Goal: Task Accomplishment & Management: Manage account settings

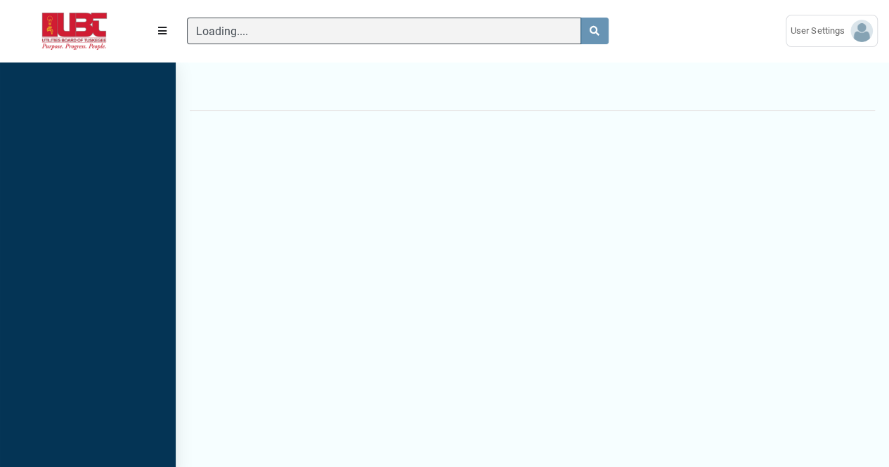
scroll to position [417, 176]
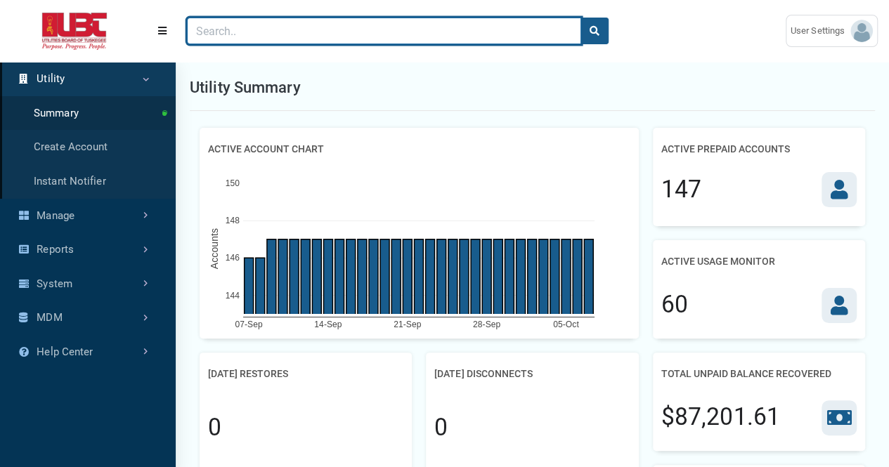
click at [225, 37] on input "Search" at bounding box center [384, 31] width 394 height 27
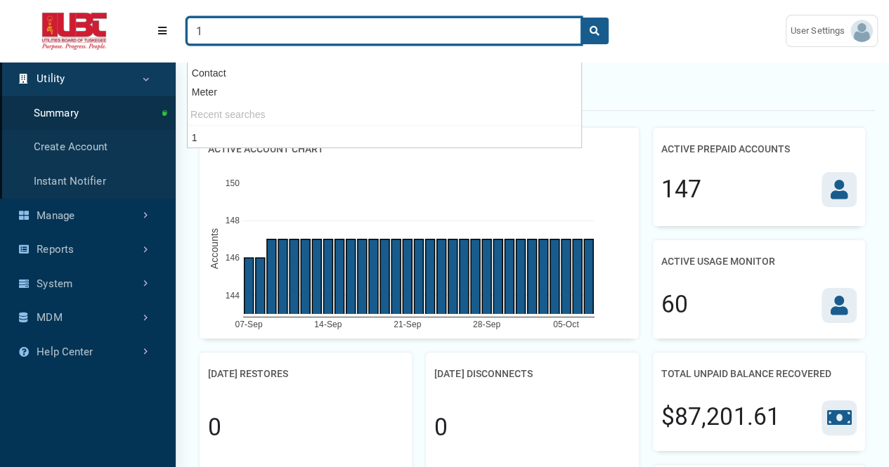
type input "1"
click at [581, 18] on button "search" at bounding box center [595, 31] width 28 height 27
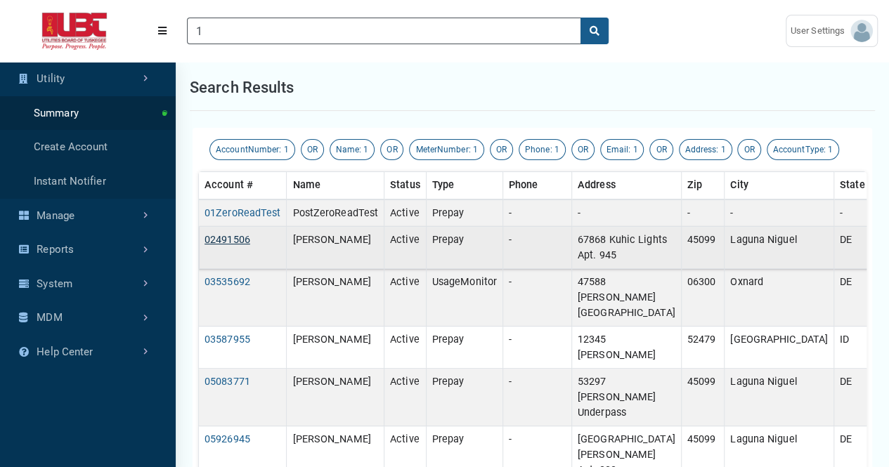
click at [221, 240] on link "02491506" at bounding box center [228, 240] width 46 height 12
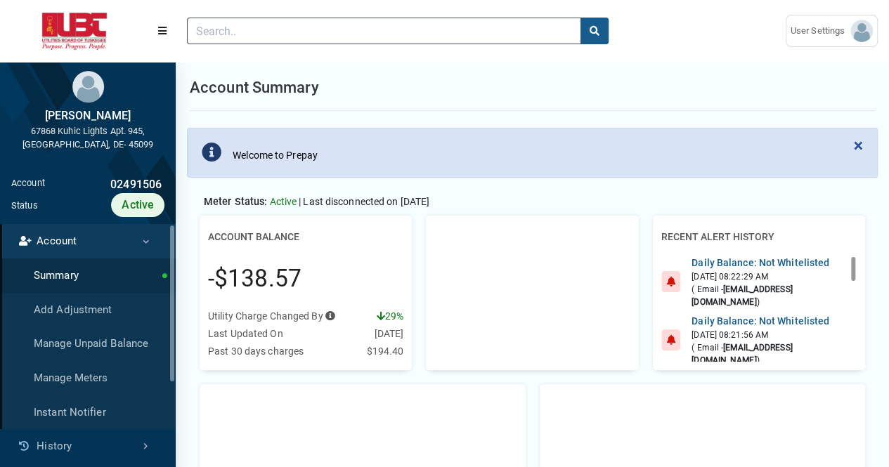
scroll to position [6, 1]
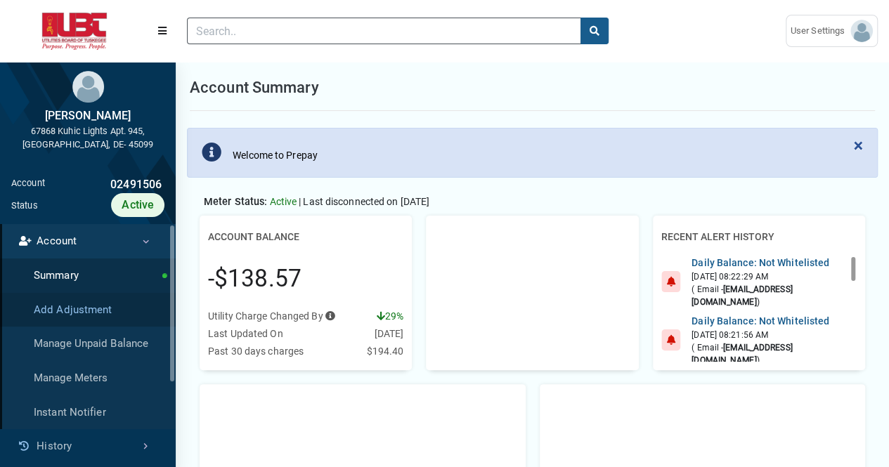
click at [102, 308] on link "Add Adjustment" at bounding box center [88, 310] width 176 height 34
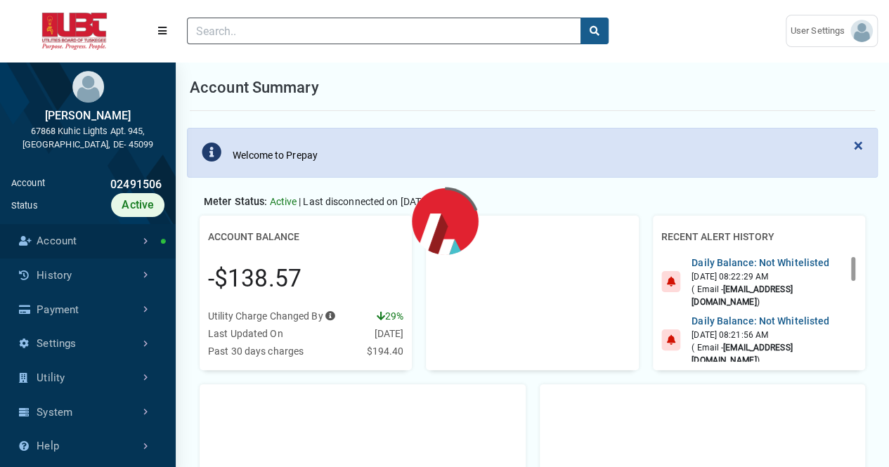
click at [91, 244] on link "Account" at bounding box center [88, 241] width 176 height 34
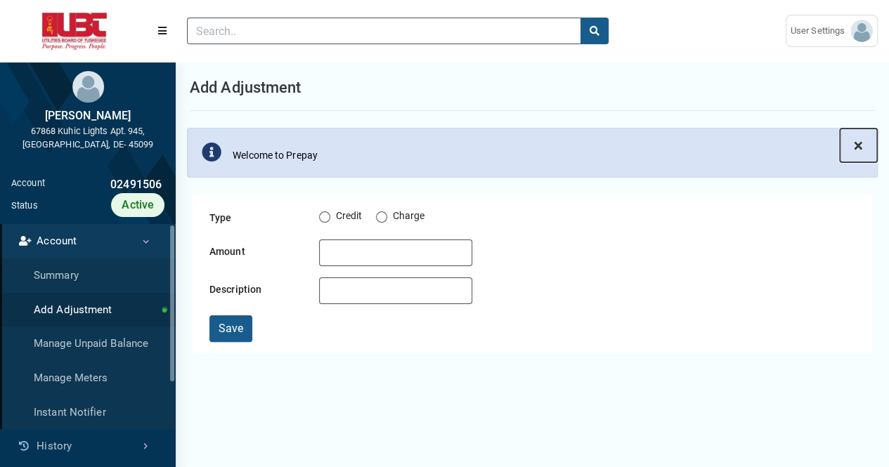
click at [860, 144] on span "×" at bounding box center [858, 146] width 9 height 20
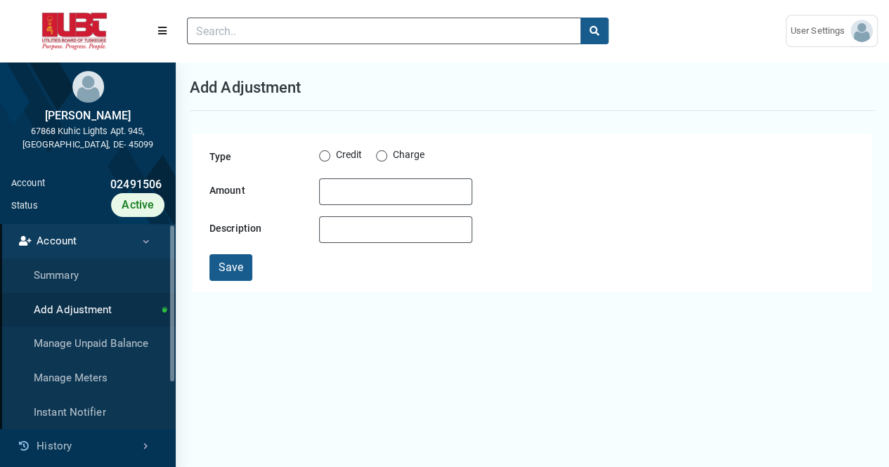
click at [336, 158] on label "Credit" at bounding box center [349, 156] width 27 height 17
click at [323, 158] on input "Credit" at bounding box center [324, 155] width 11 height 14
radio input "true"
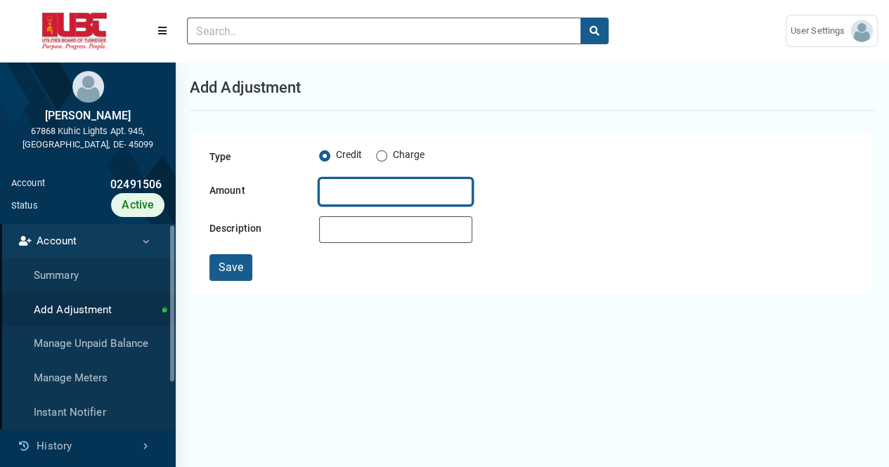
click at [344, 195] on input "Amount" at bounding box center [395, 192] width 153 height 27
type input "50"
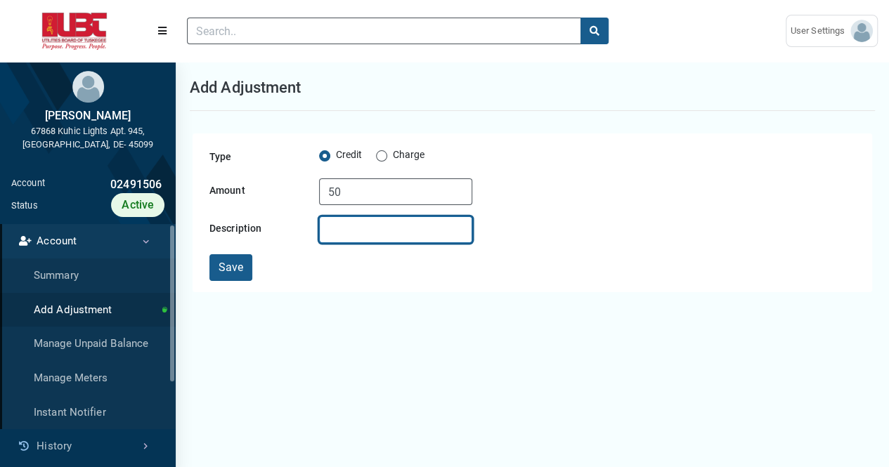
click at [372, 229] on input "Description" at bounding box center [395, 229] width 153 height 27
type input "test"
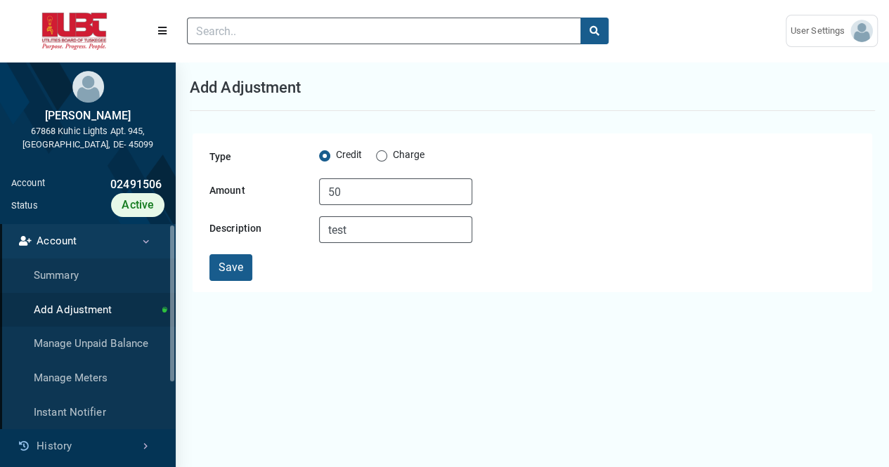
click at [393, 158] on label "Charge" at bounding box center [409, 156] width 32 height 17
click at [381, 158] on input "Charge" at bounding box center [381, 155] width 11 height 14
radio input "true"
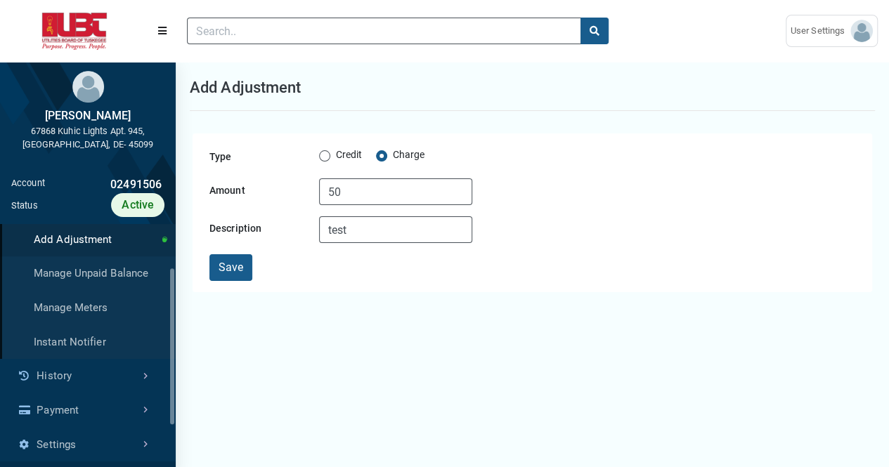
click at [113, 376] on link "History" at bounding box center [88, 376] width 176 height 34
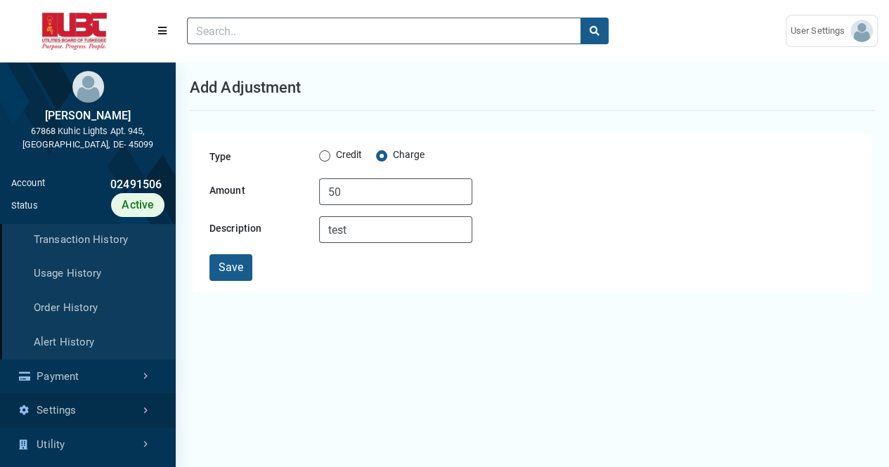
scroll to position [0, 0]
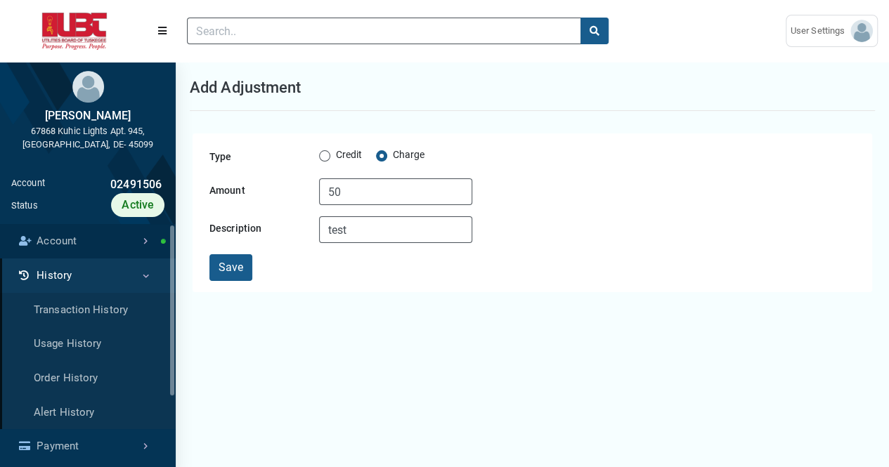
click at [122, 237] on link "Account" at bounding box center [88, 241] width 176 height 34
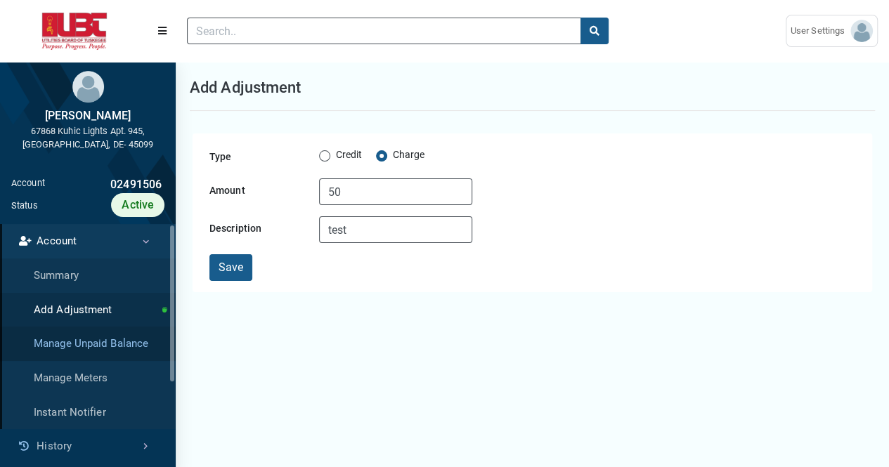
click at [95, 347] on link "Manage Unpaid Balance" at bounding box center [88, 344] width 176 height 34
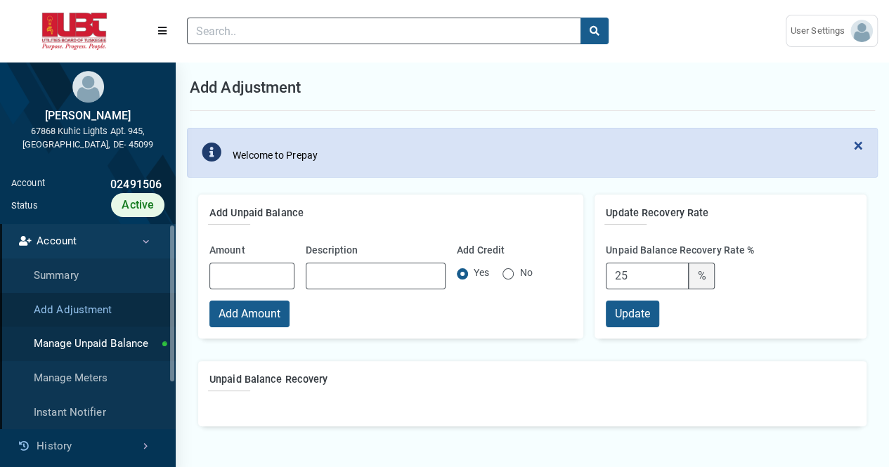
click at [83, 309] on link "Add Adjustment" at bounding box center [88, 310] width 176 height 34
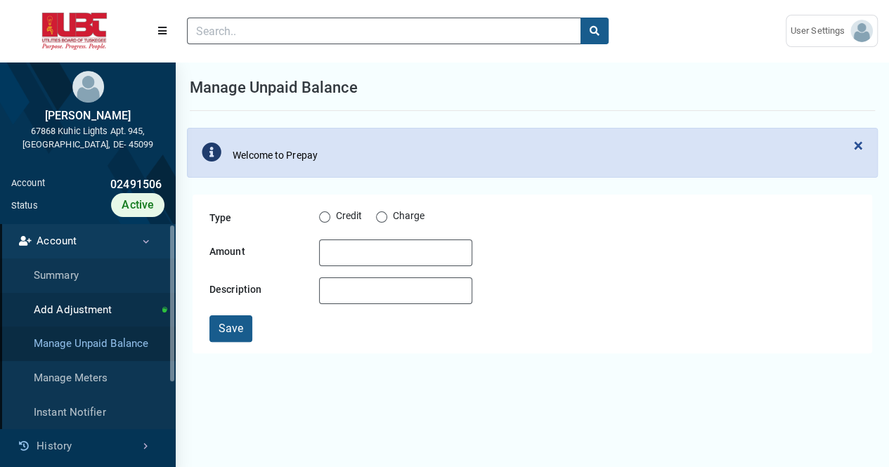
click at [89, 344] on link "Manage Unpaid Balance" at bounding box center [88, 344] width 176 height 34
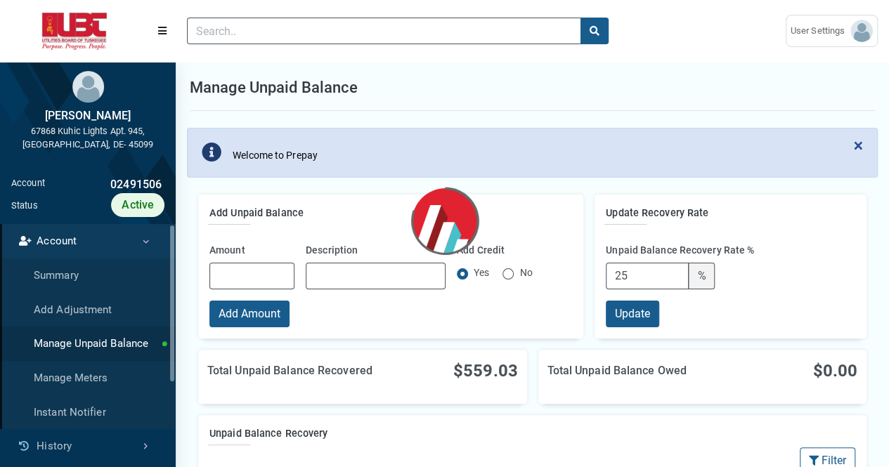
select select "25 per page"
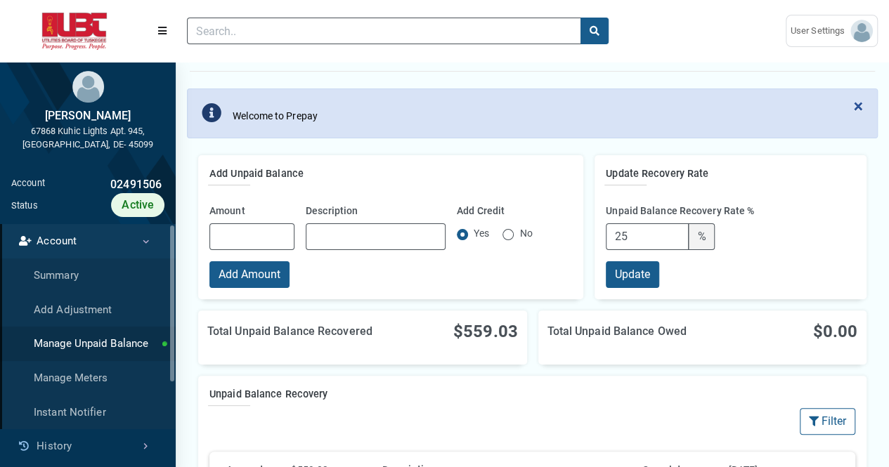
scroll to position [70, 0]
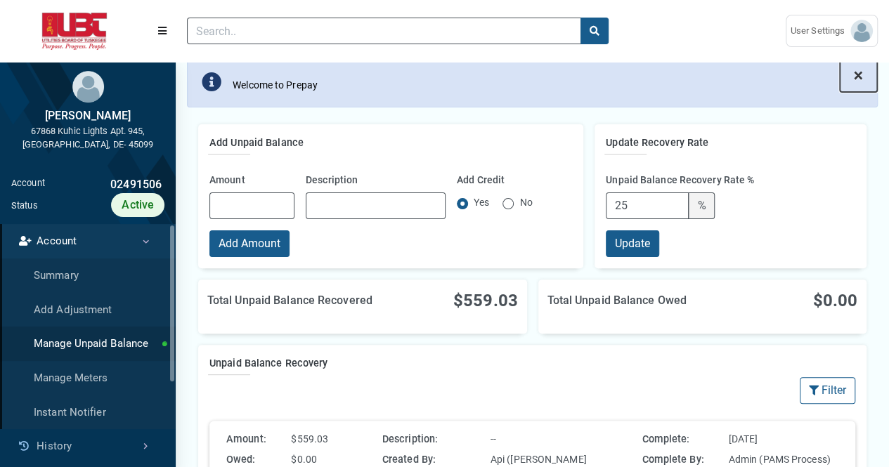
click at [861, 74] on span "×" at bounding box center [858, 75] width 9 height 20
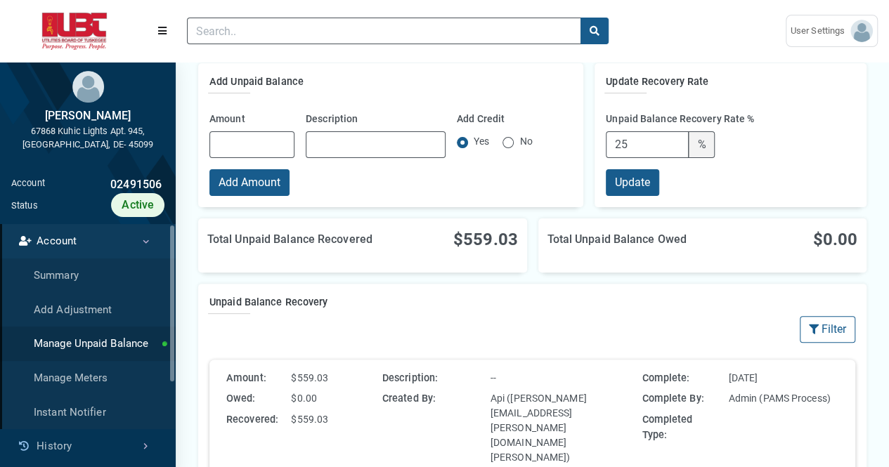
scroll to position [0, 0]
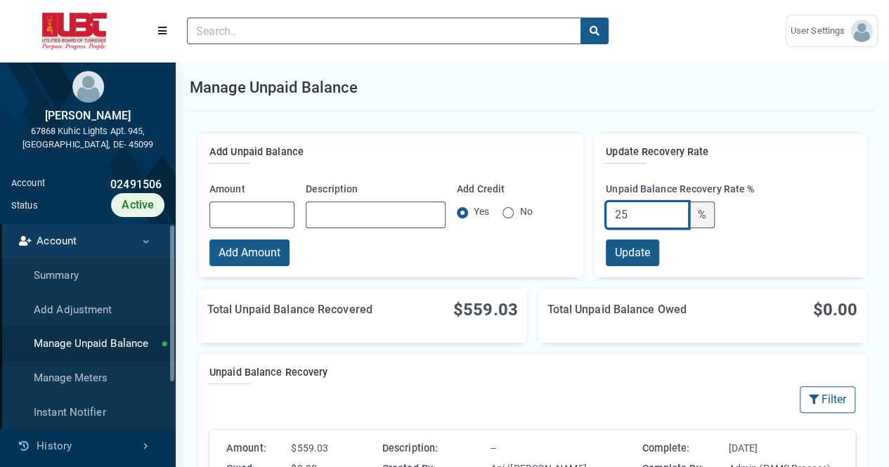
drag, startPoint x: 642, startPoint y: 217, endPoint x: 606, endPoint y: 216, distance: 35.9
click at [606, 216] on input "25" at bounding box center [647, 215] width 83 height 27
click at [546, 250] on form "Amount Description Add Credit Yes No Add Amount" at bounding box center [390, 221] width 363 height 89
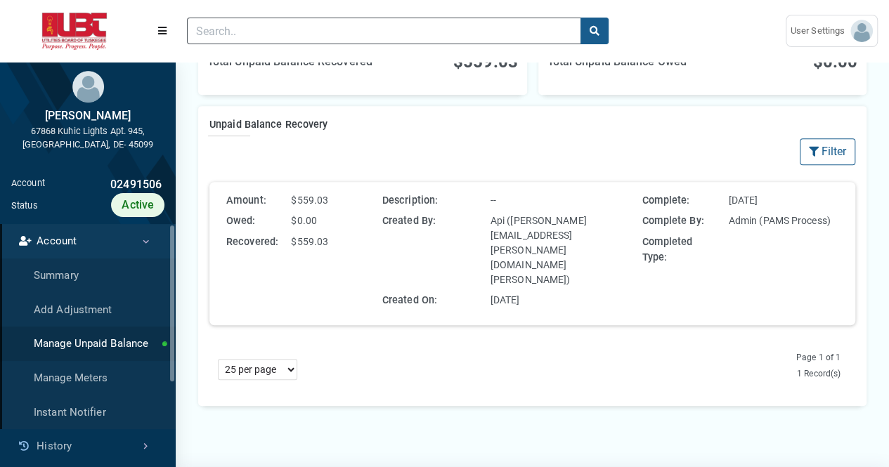
scroll to position [261, 0]
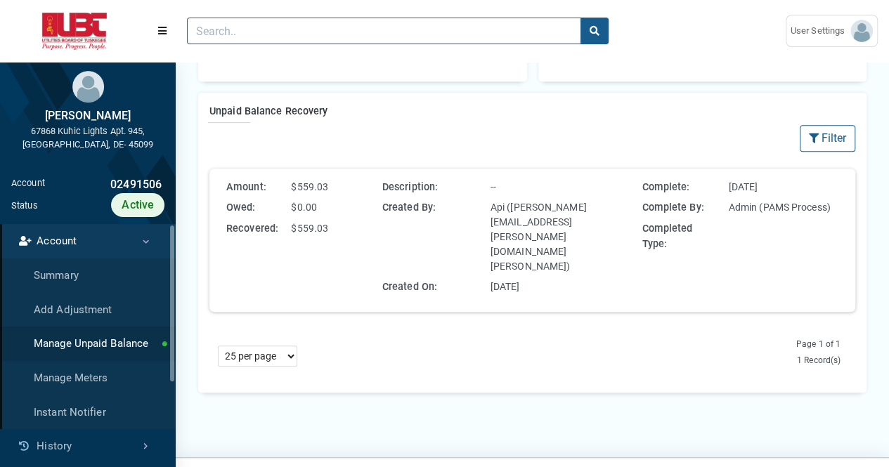
drag, startPoint x: 294, startPoint y: 188, endPoint x: 326, endPoint y: 186, distance: 32.4
click at [326, 186] on div "$559.03" at bounding box center [330, 187] width 91 height 15
click at [367, 231] on div "$559.03" at bounding box center [330, 228] width 91 height 15
drag, startPoint x: 293, startPoint y: 227, endPoint x: 339, endPoint y: 228, distance: 46.4
click at [339, 228] on div "$559.03" at bounding box center [330, 228] width 91 height 15
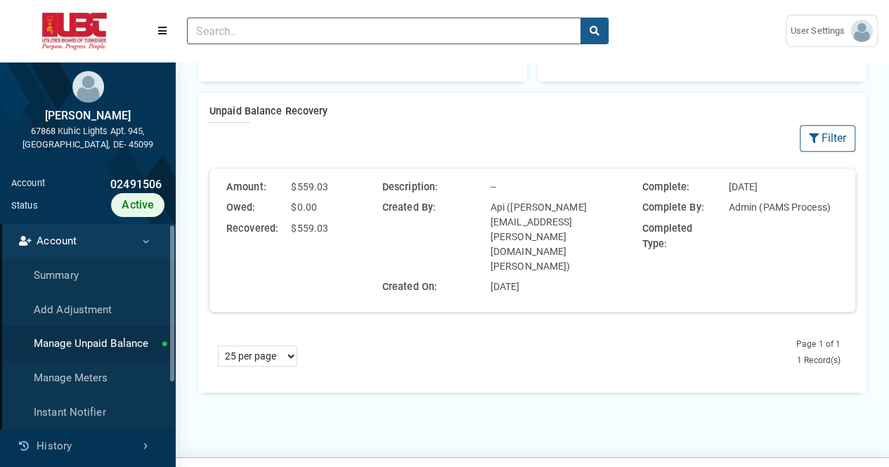
click at [484, 221] on div "Created By:" at bounding box center [431, 237] width 108 height 74
drag, startPoint x: 489, startPoint y: 207, endPoint x: 550, endPoint y: 223, distance: 62.6
click at [525, 219] on div "Api ([PERSON_NAME][EMAIL_ADDRESS][PERSON_NAME][DOMAIN_NAME][PERSON_NAME])" at bounding box center [561, 237] width 152 height 74
click at [564, 230] on div "Created By: Api ([PERSON_NAME][EMAIL_ADDRESS][PERSON_NAME][DOMAIN_NAME][PERSON_…" at bounding box center [507, 239] width 260 height 79
drag, startPoint x: 488, startPoint y: 242, endPoint x: 499, endPoint y: 237, distance: 11.6
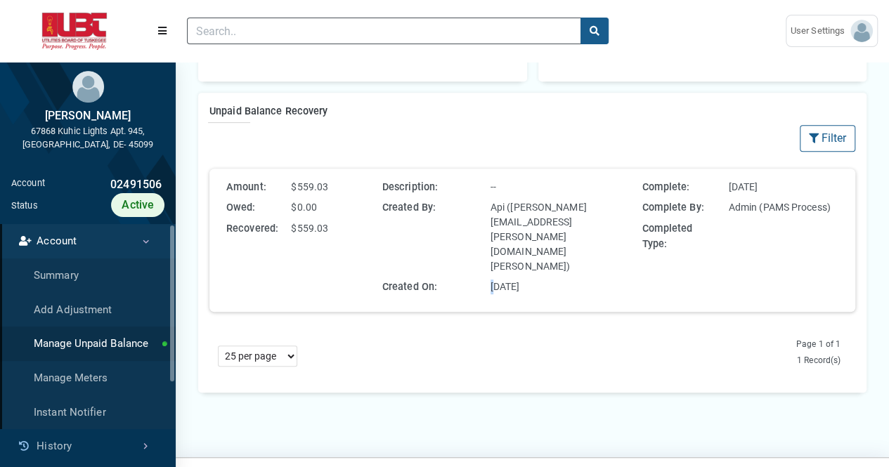
click at [497, 280] on div "[DATE]" at bounding box center [561, 287] width 152 height 15
click at [415, 136] on div "Filter Filter (No Filters Applied) Clear All Sort By: Sort By CreatedDate (Asc)…" at bounding box center [532, 138] width 646 height 27
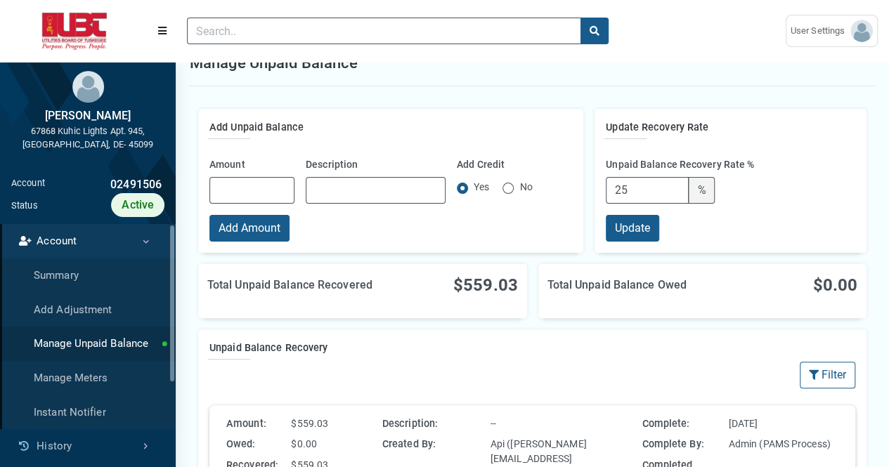
scroll to position [0, 0]
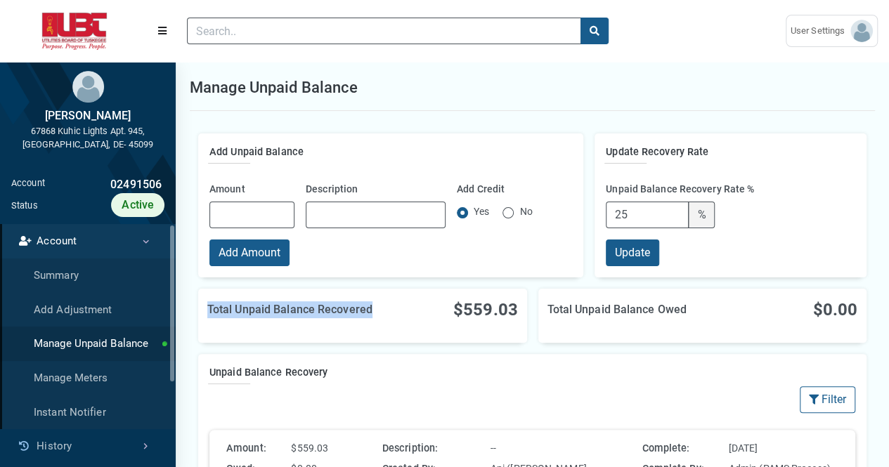
drag, startPoint x: 208, startPoint y: 307, endPoint x: 386, endPoint y: 299, distance: 178.0
click at [386, 299] on div "Total Unpaid Balance Recovered $559.03" at bounding box center [362, 309] width 311 height 25
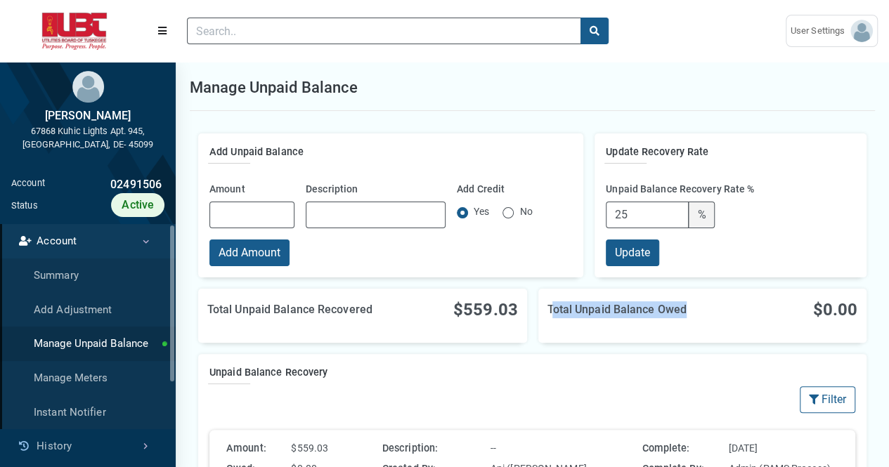
drag, startPoint x: 554, startPoint y: 314, endPoint x: 698, endPoint y: 313, distance: 144.1
click at [697, 313] on h2 "Total Unpaid Balance Owed" at bounding box center [648, 310] width 202 height 17
click at [722, 311] on h2 "Total Unpaid Balance Owed" at bounding box center [648, 310] width 202 height 17
drag, startPoint x: 49, startPoint y: 117, endPoint x: 160, endPoint y: 128, distance: 110.9
click at [160, 128] on div "[PERSON_NAME] 67868 Kuhic Lights Apt. 945, [GEOGRAPHIC_DATA], DE- 45099" at bounding box center [88, 111] width 176 height 98
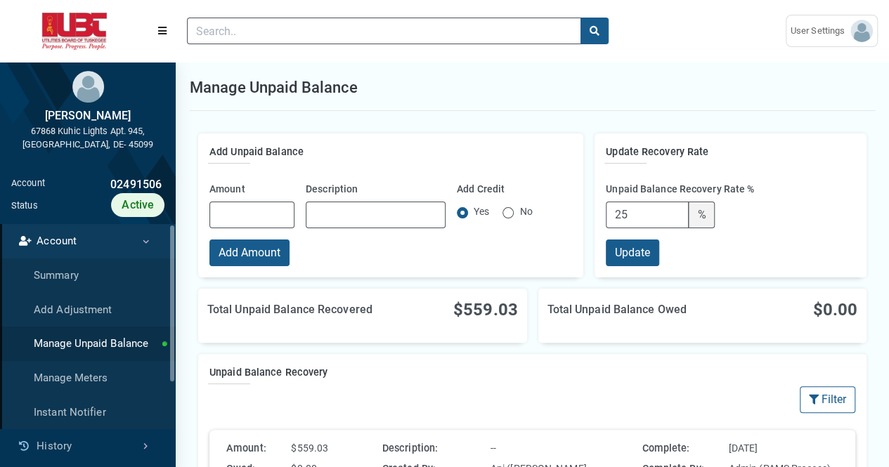
click at [467, 99] on div "Manage Unpaid Balance" at bounding box center [532, 88] width 685 height 46
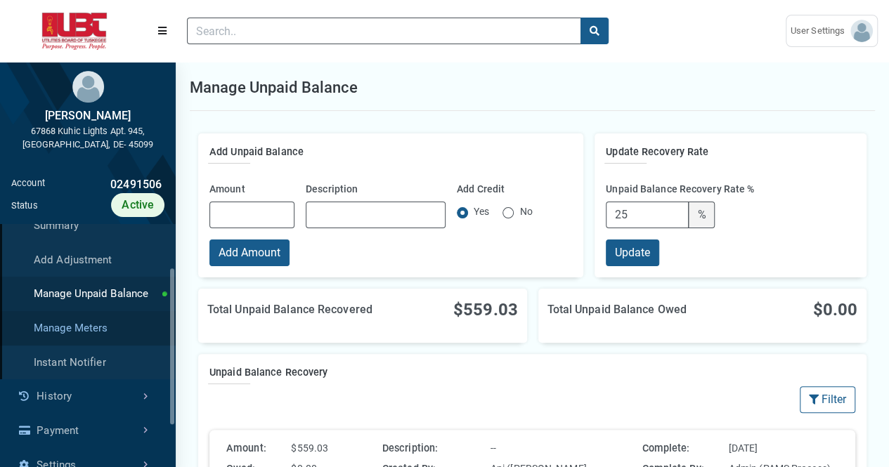
scroll to position [70, 0]
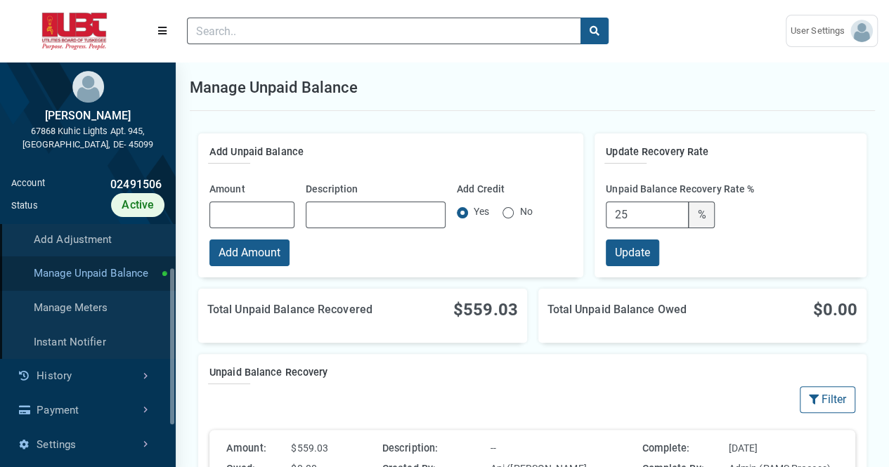
drag, startPoint x: 107, startPoint y: 309, endPoint x: 103, endPoint y: 289, distance: 20.1
click at [107, 309] on link "Manage Meters" at bounding box center [88, 308] width 176 height 34
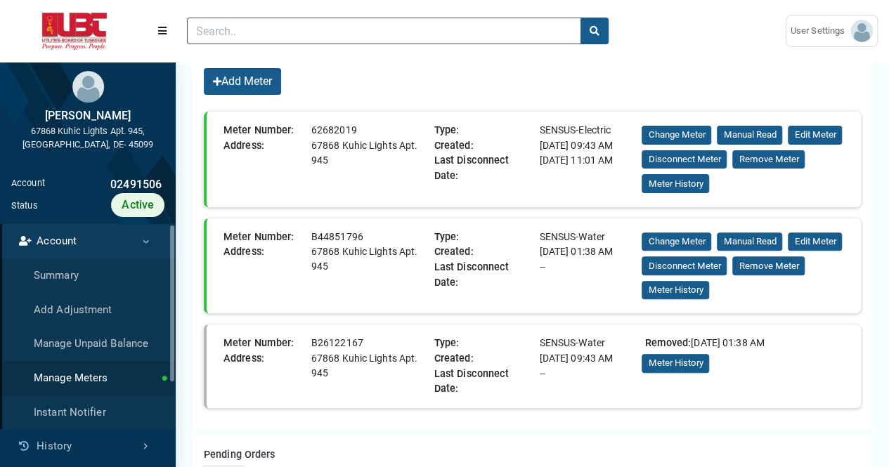
scroll to position [141, 0]
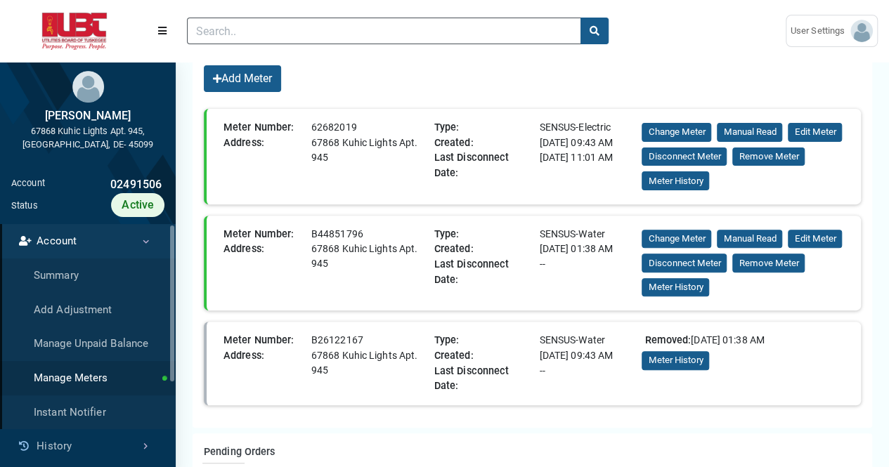
drag, startPoint x: 543, startPoint y: 126, endPoint x: 602, endPoint y: 120, distance: 59.3
click at [602, 120] on div "SENSUS-Electric" at bounding box center [585, 127] width 105 height 15
drag, startPoint x: 561, startPoint y: 235, endPoint x: 602, endPoint y: 231, distance: 40.9
click at [602, 231] on div "SENSUS-Water" at bounding box center [585, 234] width 105 height 15
click at [600, 257] on div "[DATE] 01:38 AM" at bounding box center [585, 249] width 105 height 15
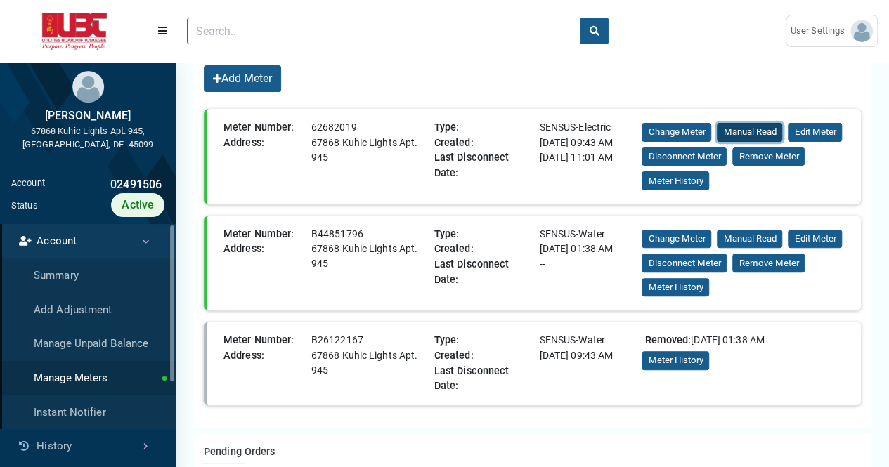
click at [760, 129] on button "Manual Read" at bounding box center [749, 132] width 65 height 19
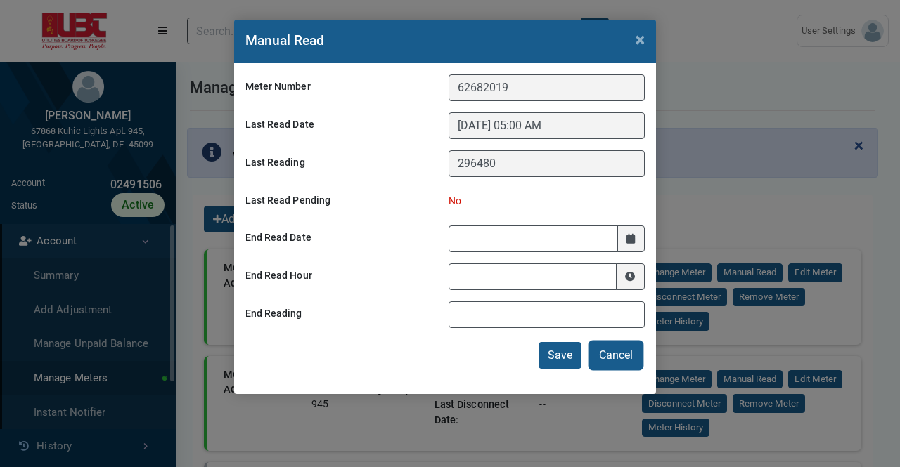
click at [624, 354] on button "Cancel" at bounding box center [616, 355] width 52 height 27
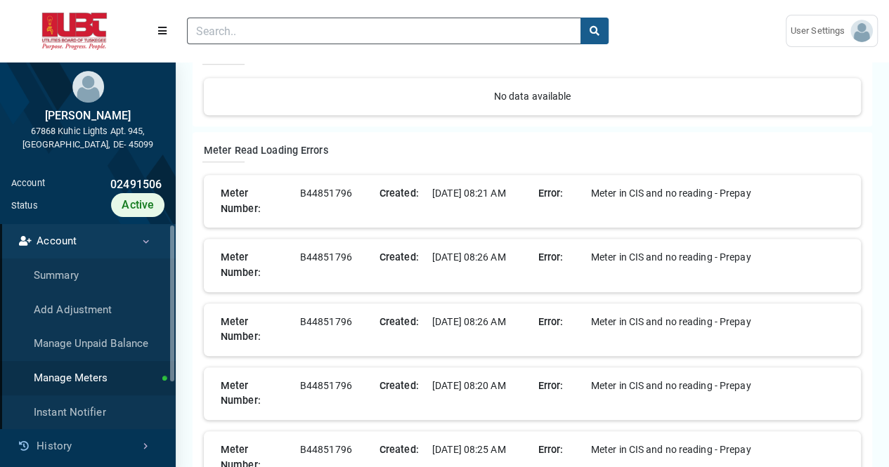
scroll to position [562, 0]
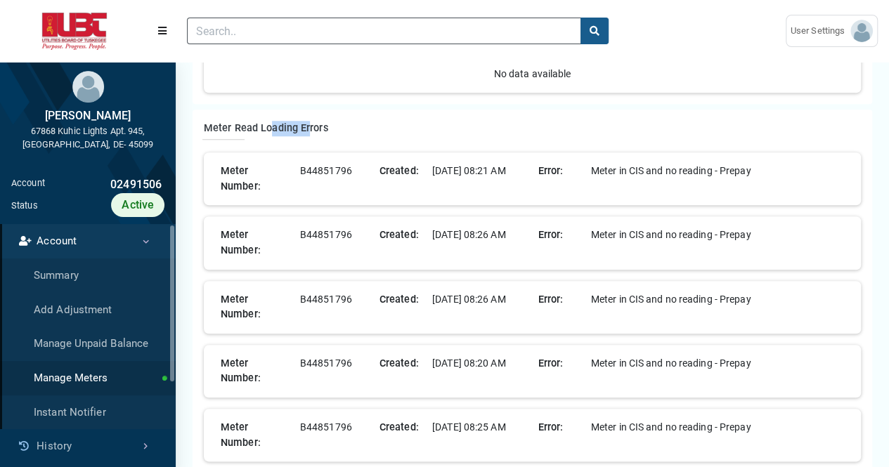
drag, startPoint x: 272, startPoint y: 141, endPoint x: 309, endPoint y: 143, distance: 36.6
click at [308, 136] on h2 "Meter Read Loading Errors" at bounding box center [532, 128] width 657 height 15
click at [380, 179] on div "Created:" at bounding box center [400, 171] width 53 height 15
drag, startPoint x: 602, startPoint y: 184, endPoint x: 725, endPoint y: 183, distance: 122.3
click at [725, 179] on div "Meter in CIS and no reading - Prepay" at bounding box center [717, 171] width 264 height 15
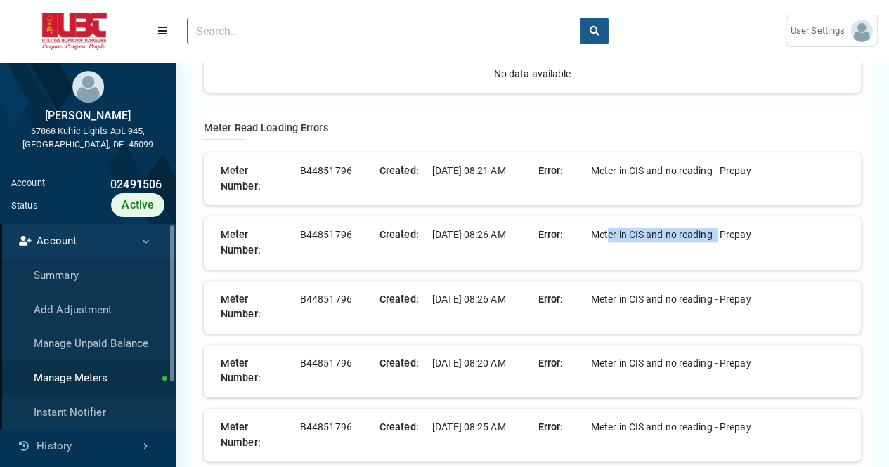
drag, startPoint x: 610, startPoint y: 252, endPoint x: 718, endPoint y: 252, distance: 108.2
click at [718, 243] on div "Meter in CIS and no reading - Prepay" at bounding box center [717, 235] width 264 height 15
click at [571, 258] on div "Error: Meter in CIS and no reading - Prepay" at bounding box center [692, 243] width 318 height 30
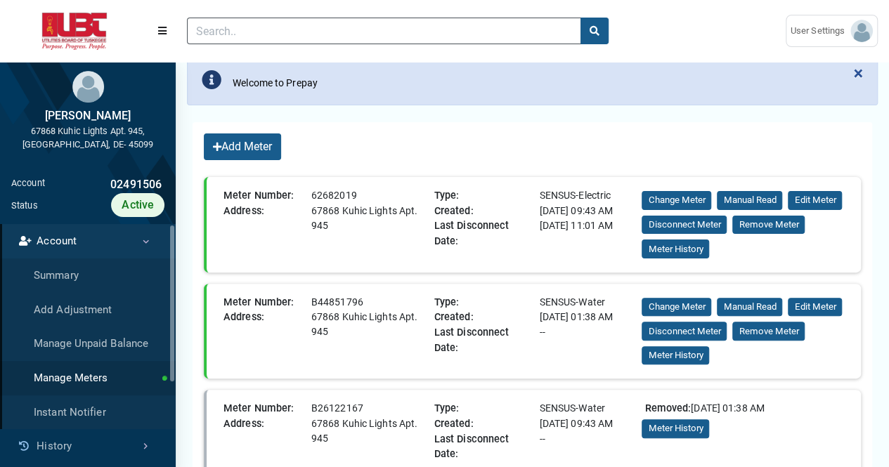
scroll to position [70, 0]
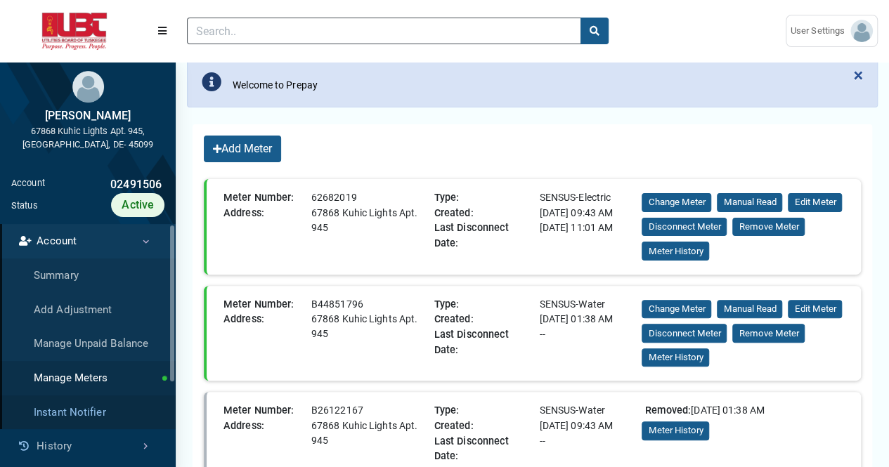
click at [72, 414] on link "Instant Notifier" at bounding box center [88, 413] width 176 height 34
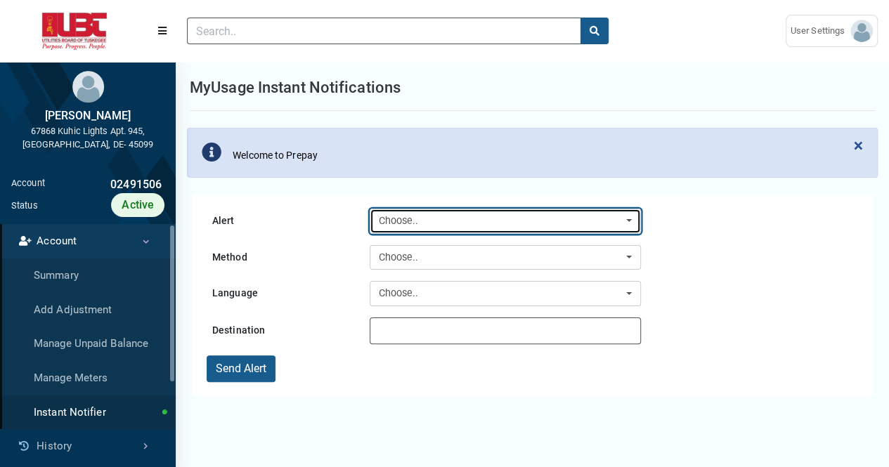
click at [425, 226] on div "Choose.." at bounding box center [501, 221] width 245 height 15
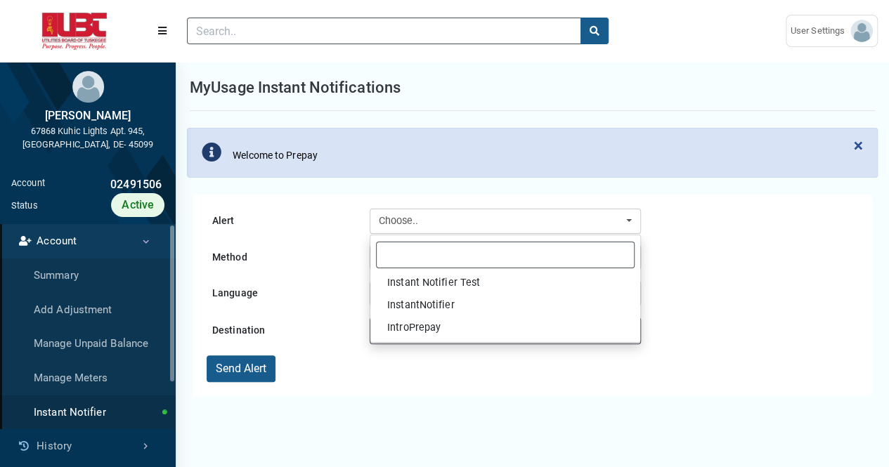
click at [306, 201] on div "Alert Instant Notifier Test InstantNotifier IntroPrepay Choose.. Instant Notifi…" at bounding box center [533, 296] width 680 height 202
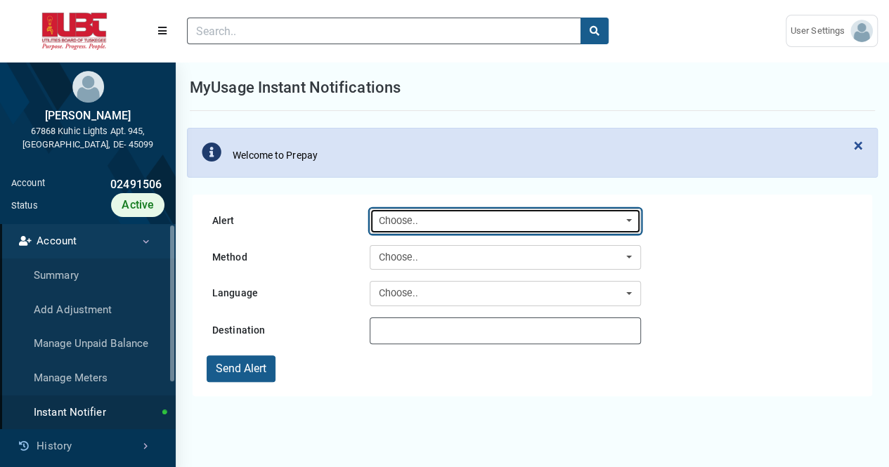
click at [403, 226] on div "Choose.." at bounding box center [501, 221] width 245 height 15
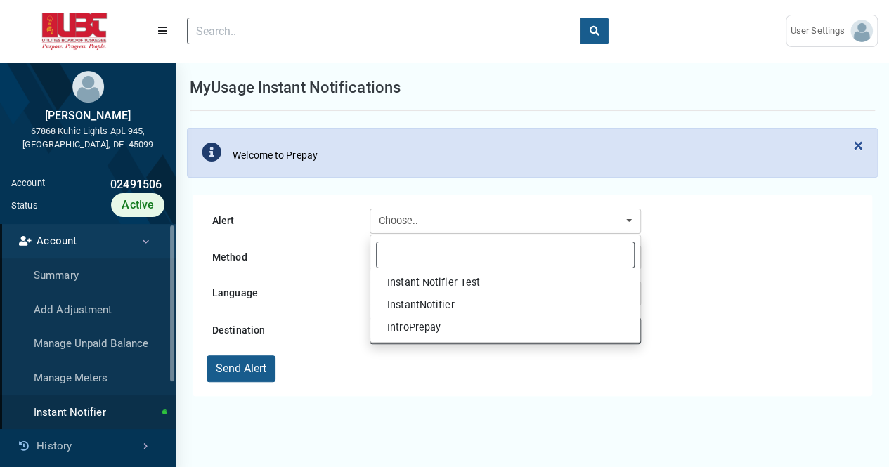
click at [365, 396] on div "Alert Instant Notifier Test InstantNotifier IntroPrepay Choose.. Instant Notifi…" at bounding box center [532, 425] width 713 height 467
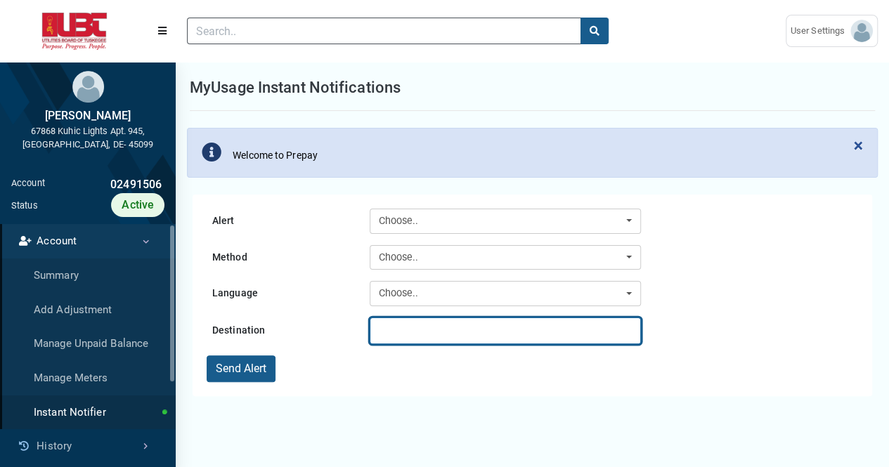
click at [387, 337] on input "text" at bounding box center [505, 331] width 271 height 27
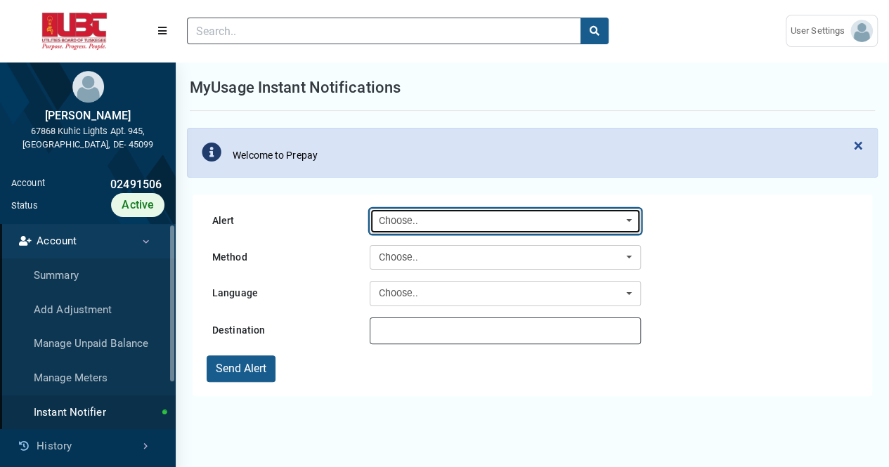
click at [398, 219] on div "Choose.." at bounding box center [501, 221] width 245 height 15
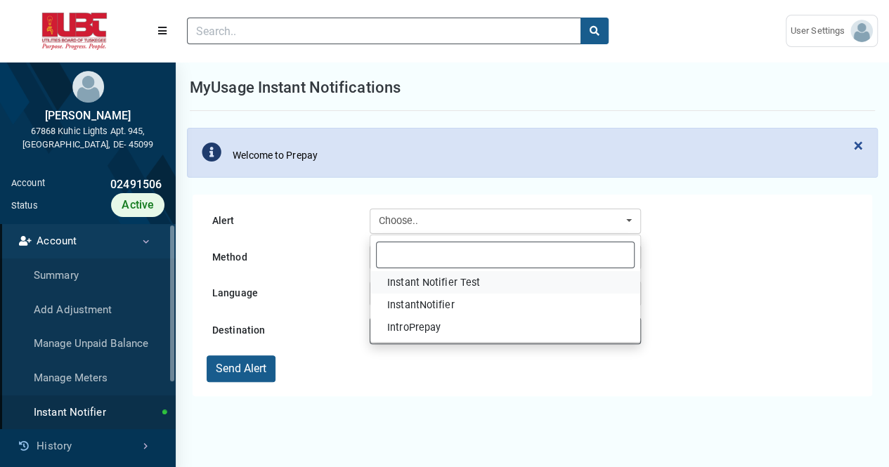
click at [426, 285] on span "Instant Notifier Test" at bounding box center [433, 283] width 93 height 15
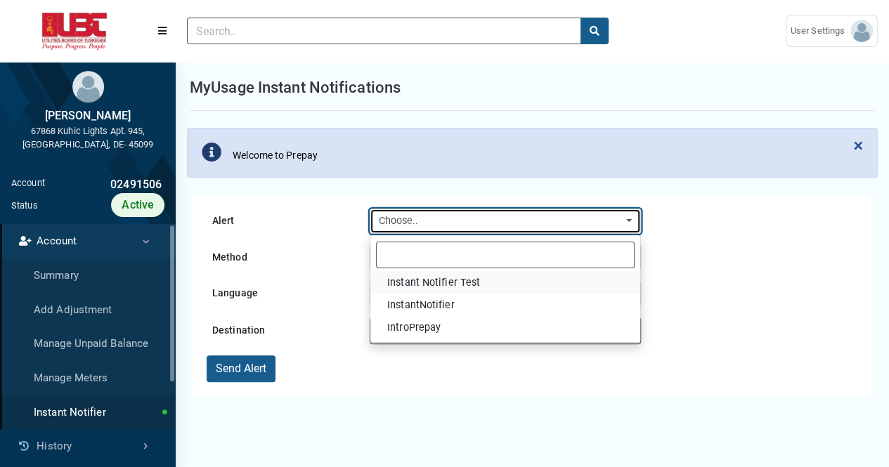
select select "110"
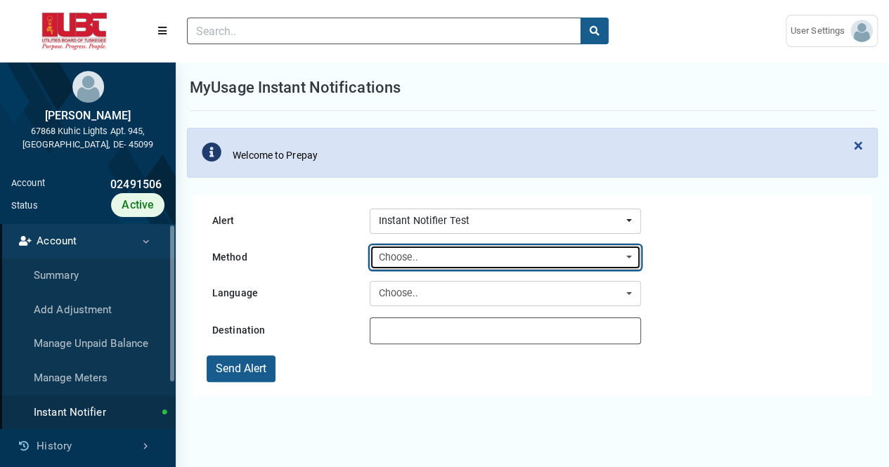
click at [413, 259] on div "Choose.." at bounding box center [501, 257] width 245 height 15
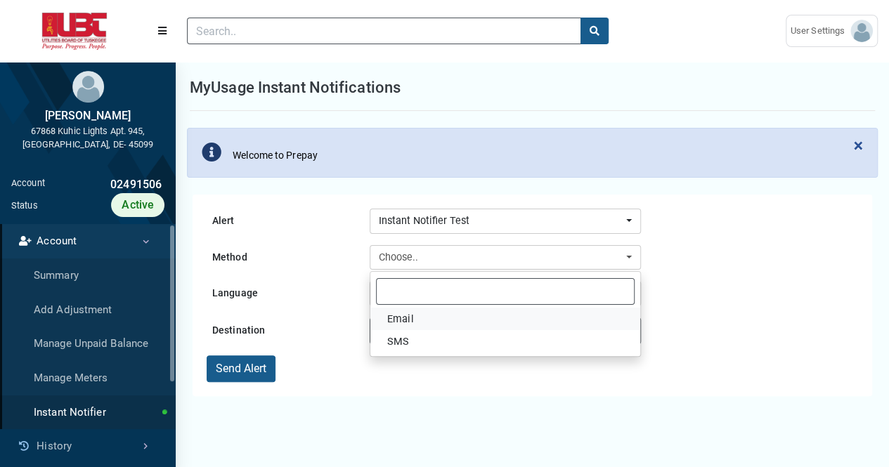
click at [422, 323] on link "Email" at bounding box center [505, 319] width 270 height 22
select select "Email"
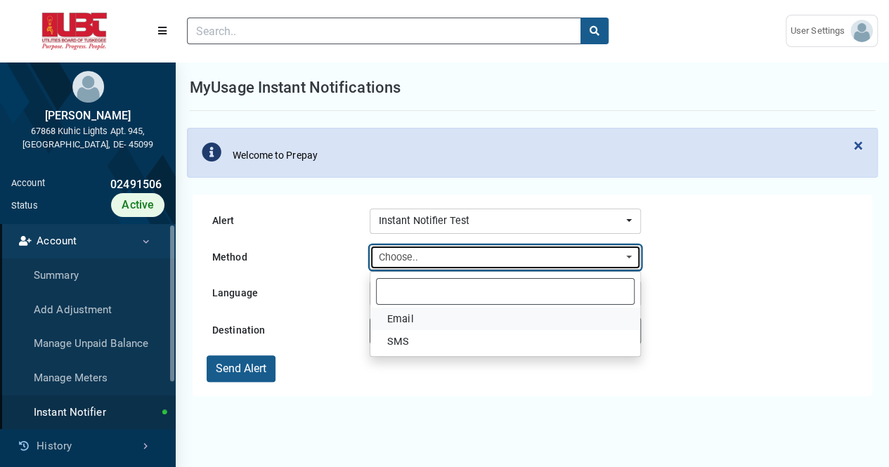
type input "[EMAIL_ADDRESS][DOMAIN_NAME]"
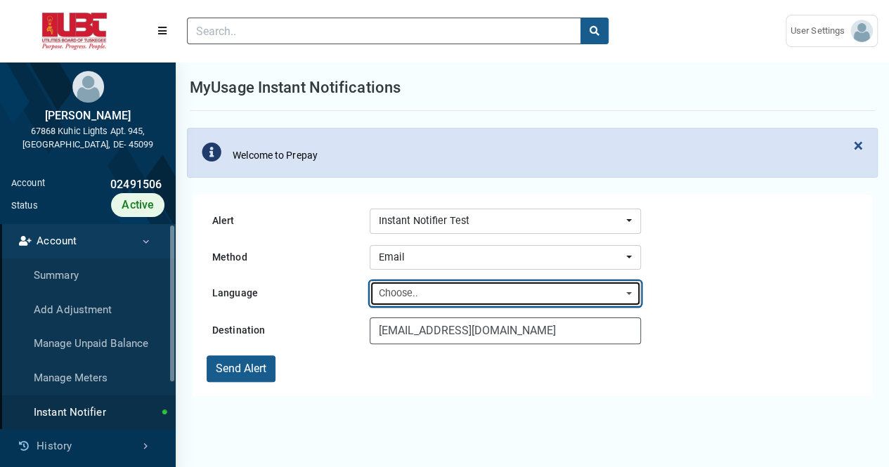
click at [413, 293] on div "Choose.." at bounding box center [501, 293] width 245 height 15
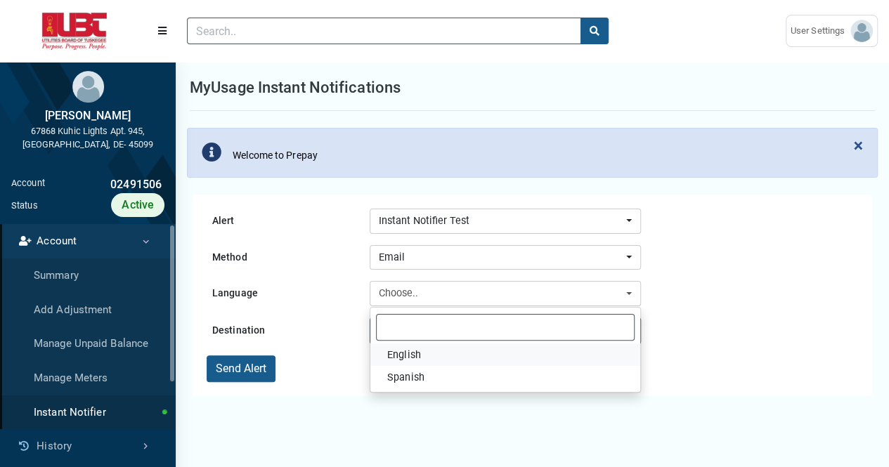
click at [421, 355] on link "English" at bounding box center [505, 355] width 270 height 22
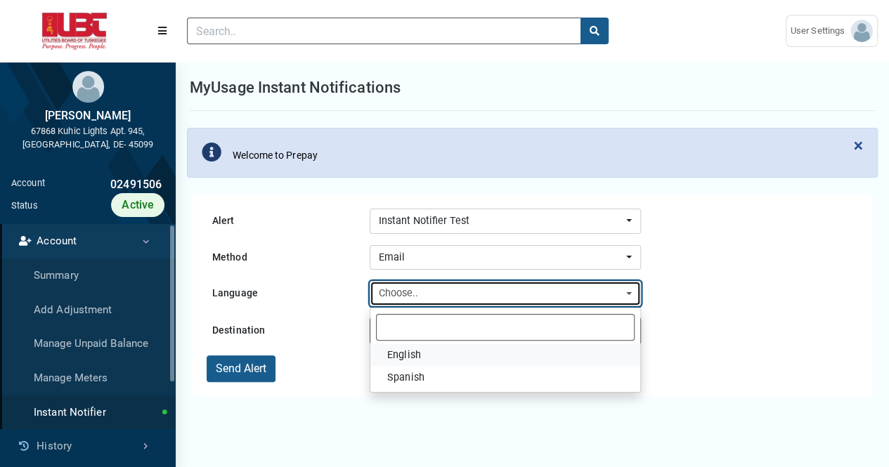
select select "en-us"
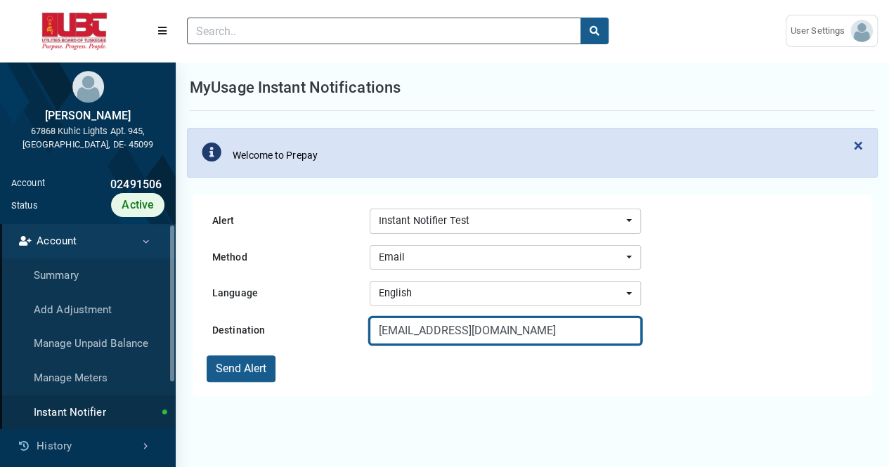
click at [530, 331] on input "[EMAIL_ADDRESS][DOMAIN_NAME]" at bounding box center [505, 331] width 271 height 27
type input "[EMAIL_ADDRESS][DOMAIN_NAME], [EMAIL_ADDRESS][DOMAIN_NAME]"
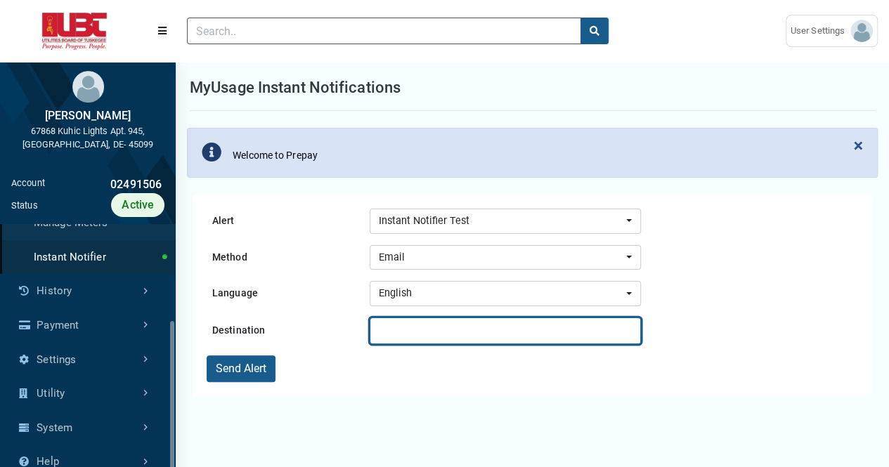
scroll to position [156, 0]
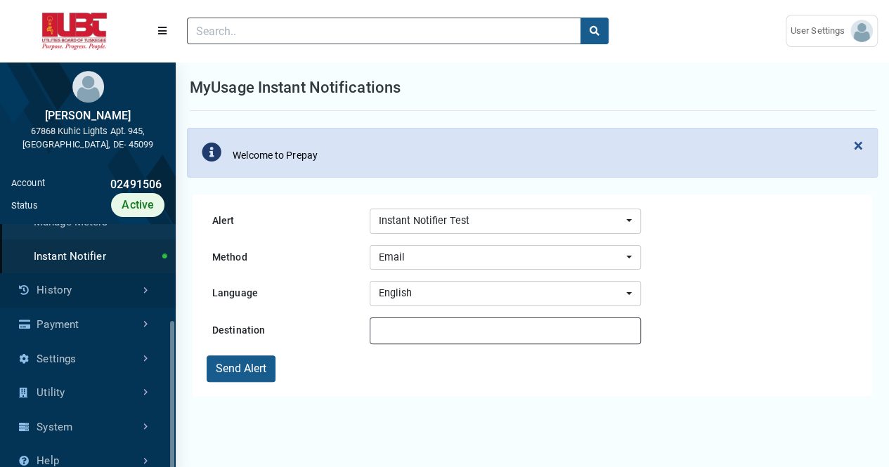
click at [131, 282] on link "History" at bounding box center [88, 290] width 176 height 34
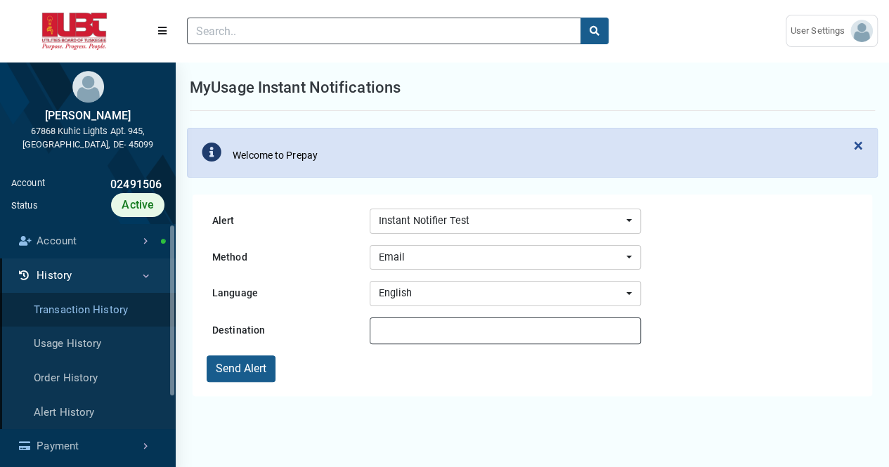
click at [101, 311] on link "Transaction History" at bounding box center [88, 310] width 176 height 34
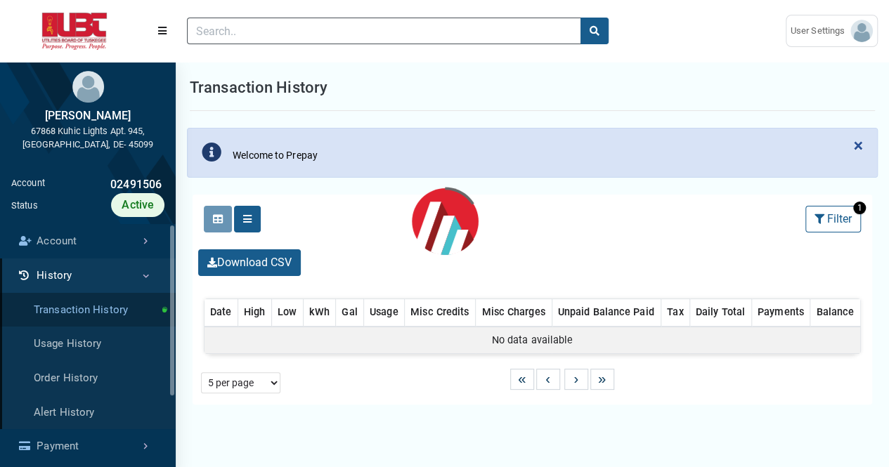
select select "25 per page"
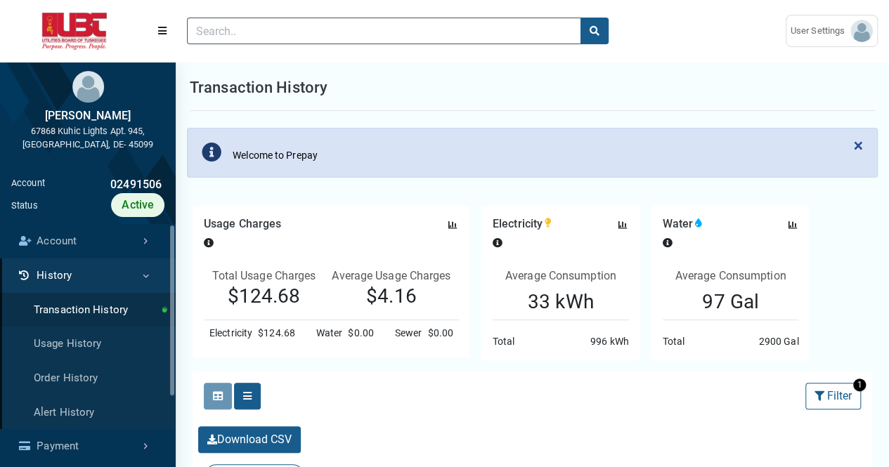
drag, startPoint x: 229, startPoint y: 299, endPoint x: 302, endPoint y: 295, distance: 73.2
click at [302, 295] on p "$124.68" at bounding box center [264, 297] width 120 height 24
click at [358, 233] on div "Usage Charges Press Tab key to access additional content Date: [DATE] to [DATE]" at bounding box center [332, 234] width 278 height 34
drag, startPoint x: 527, startPoint y: 299, endPoint x: 599, endPoint y: 302, distance: 71.7
click at [599, 302] on div "Average Consumption 33 kWh" at bounding box center [561, 291] width 136 height 58
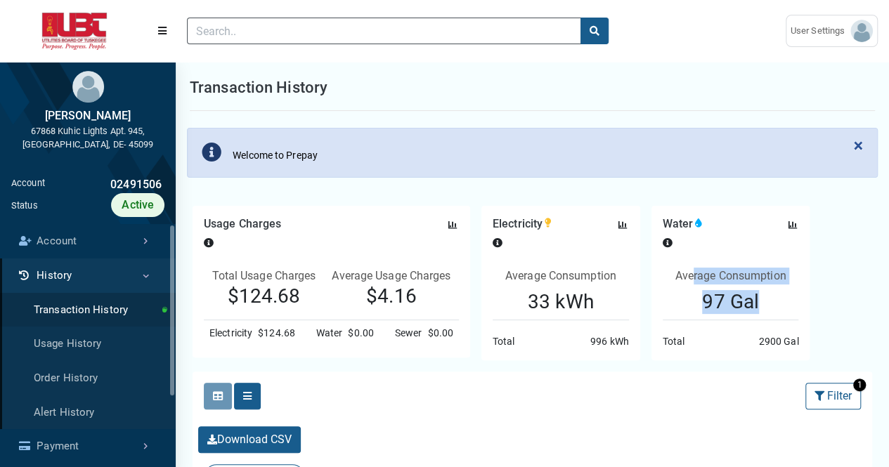
drag, startPoint x: 692, startPoint y: 297, endPoint x: 770, endPoint y: 304, distance: 79.0
click at [770, 304] on div "Average Consumption 97 Gal" at bounding box center [731, 291] width 136 height 58
click at [666, 391] on div "Clicking on the following buttons will update the content below Selected Select…" at bounding box center [533, 396] width 680 height 49
drag, startPoint x: 227, startPoint y: 292, endPoint x: 417, endPoint y: 297, distance: 190.5
click at [416, 294] on div "Total Usage Charges $124.68 Average Usage Charges $4.16" at bounding box center [331, 291] width 255 height 58
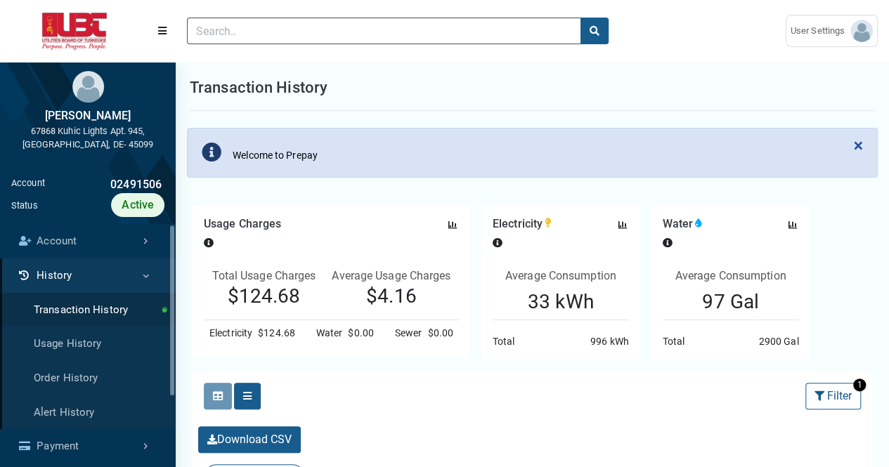
click at [486, 387] on div "Clicking on the following buttons will update the content below Selected Select…" at bounding box center [533, 396] width 680 height 49
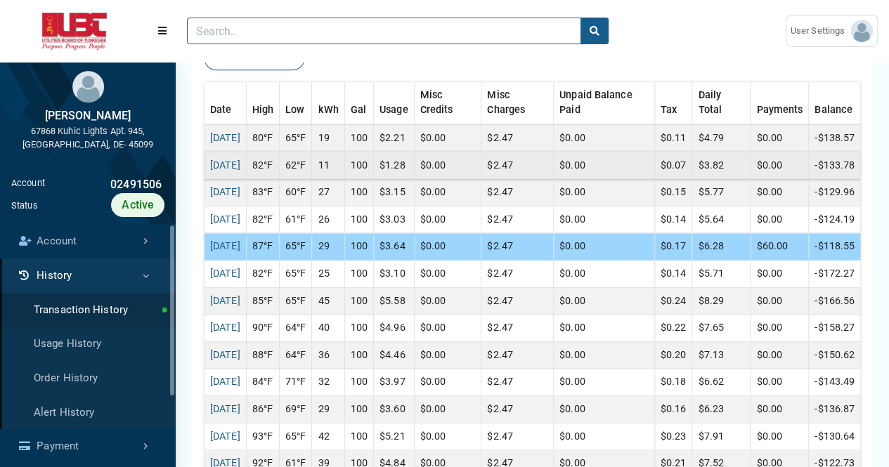
scroll to position [422, 0]
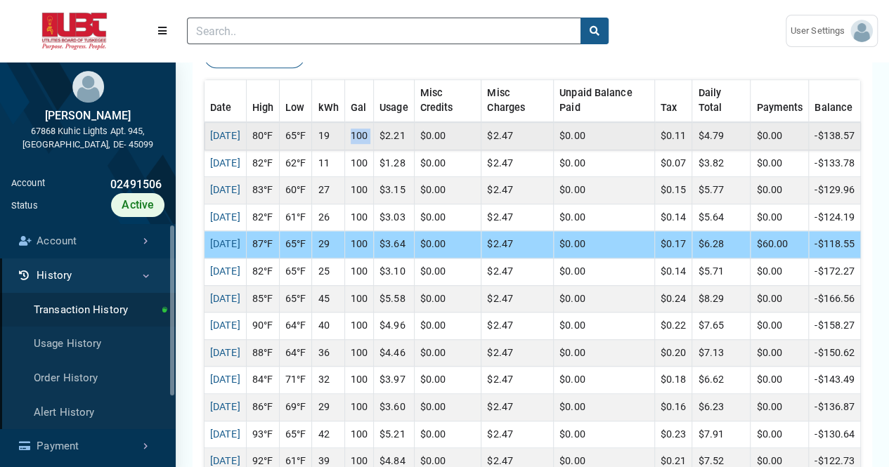
drag, startPoint x: 368, startPoint y: 136, endPoint x: 399, endPoint y: 137, distance: 31.7
click at [399, 137] on tr "[DATE] 80°F 65°F 19 100 $2.21 $0.00 $2.47 $0.00 $0.11 $4.79 $0.00 -$138.57" at bounding box center [533, 135] width 656 height 27
drag, startPoint x: 337, startPoint y: 137, endPoint x: 362, endPoint y: 135, distance: 24.7
click at [344, 135] on td "19" at bounding box center [328, 135] width 32 height 27
drag, startPoint x: 398, startPoint y: 134, endPoint x: 436, endPoint y: 130, distance: 38.2
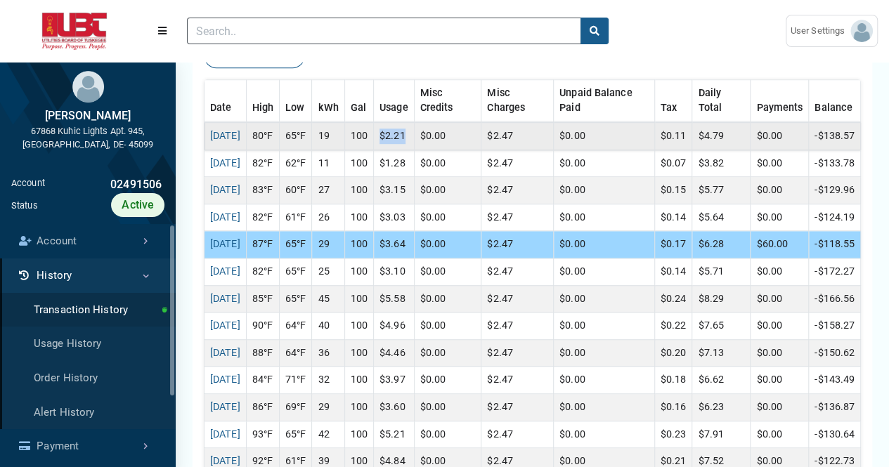
click at [415, 134] on td "$2.21" at bounding box center [394, 135] width 41 height 27
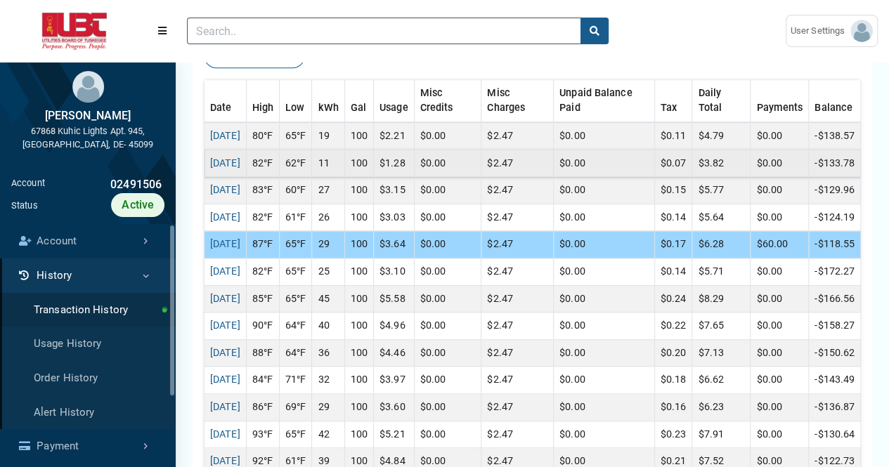
click at [415, 160] on td "$1.28" at bounding box center [394, 163] width 41 height 27
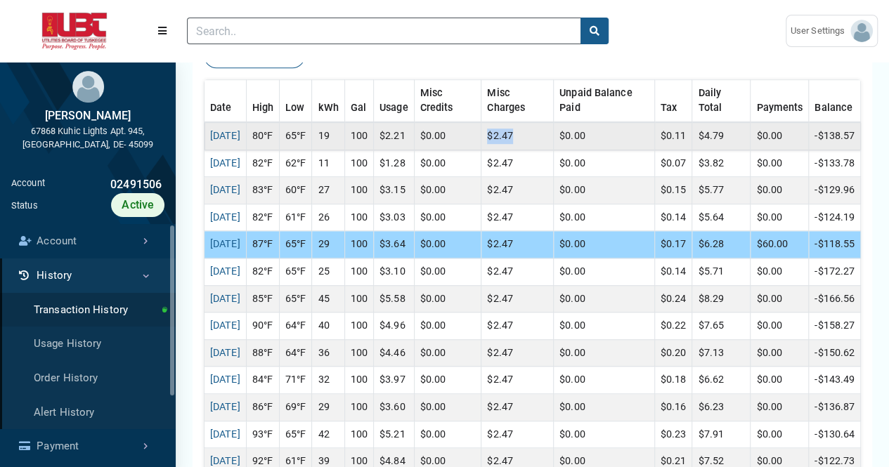
drag, startPoint x: 534, startPoint y: 131, endPoint x: 498, endPoint y: 133, distance: 35.9
click at [498, 133] on tr "[DATE] 80°F 65°F 19 100 $2.21 $0.00 $2.47 $0.00 $0.11 $4.79 $0.00 -$138.57" at bounding box center [533, 135] width 656 height 27
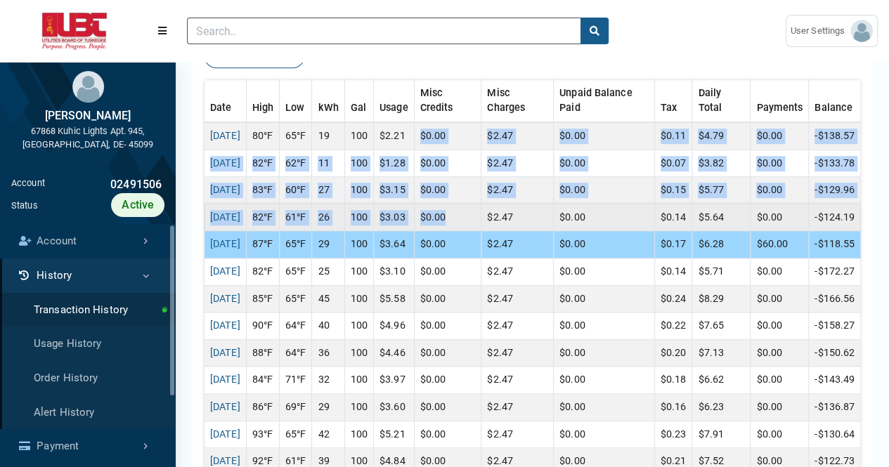
drag, startPoint x: 427, startPoint y: 131, endPoint x: 488, endPoint y: 207, distance: 97.0
click at [485, 206] on tbody "[DATE] 80°F 65°F 19 100 $2.21 $0.00 $2.47 $0.00 $0.11 $4.79 $0.00 -$138.57 [DAT…" at bounding box center [533, 461] width 656 height 679
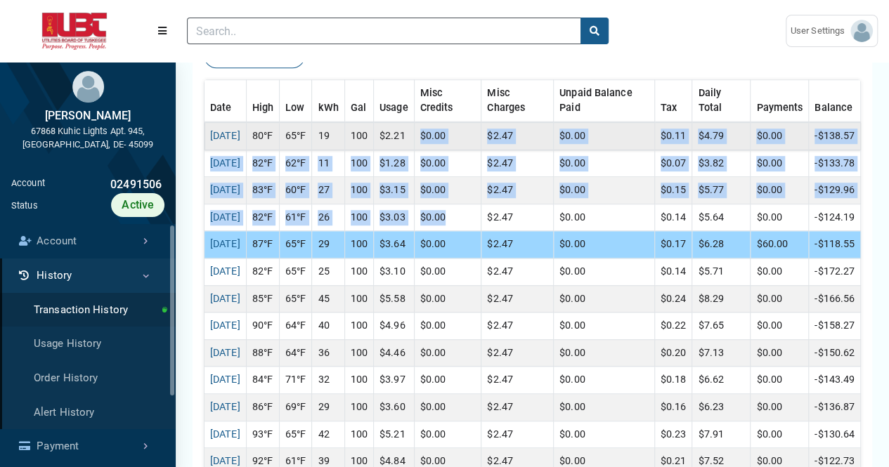
click at [481, 127] on td "$0.00" at bounding box center [447, 135] width 67 height 27
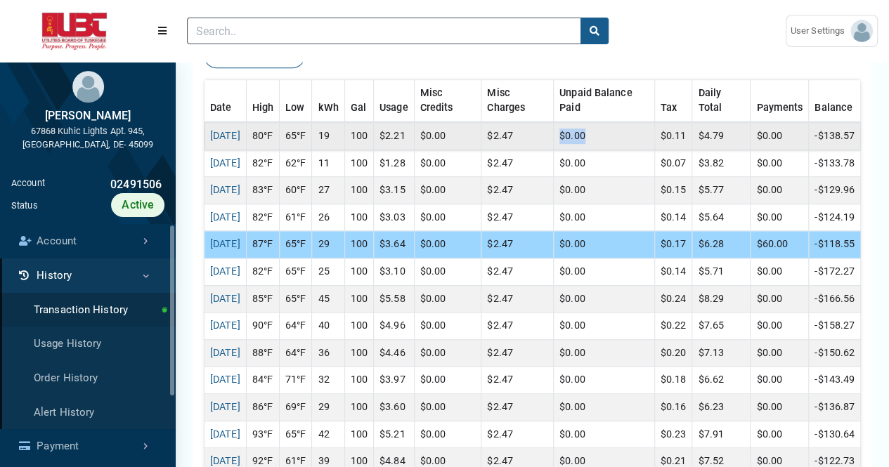
drag, startPoint x: 598, startPoint y: 138, endPoint x: 574, endPoint y: 140, distance: 24.7
click at [574, 140] on td "$0.00" at bounding box center [604, 135] width 101 height 27
drag, startPoint x: 690, startPoint y: 136, endPoint x: 666, endPoint y: 139, distance: 24.8
click at [666, 139] on td "$0.11" at bounding box center [673, 135] width 38 height 27
drag, startPoint x: 734, startPoint y: 132, endPoint x: 702, endPoint y: 138, distance: 32.3
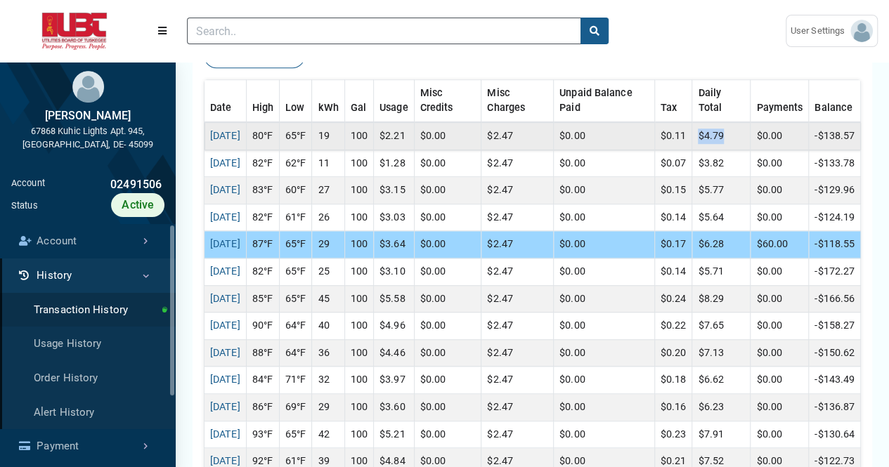
click at [702, 138] on td "$4.79" at bounding box center [721, 135] width 58 height 27
click at [738, 138] on td "$4.79" at bounding box center [721, 135] width 58 height 27
click at [767, 134] on td "$0.00" at bounding box center [780, 135] width 58 height 27
drag, startPoint x: 793, startPoint y: 240, endPoint x: 753, endPoint y: 248, distance: 40.1
click at [753, 248] on td "$60.00" at bounding box center [780, 244] width 58 height 27
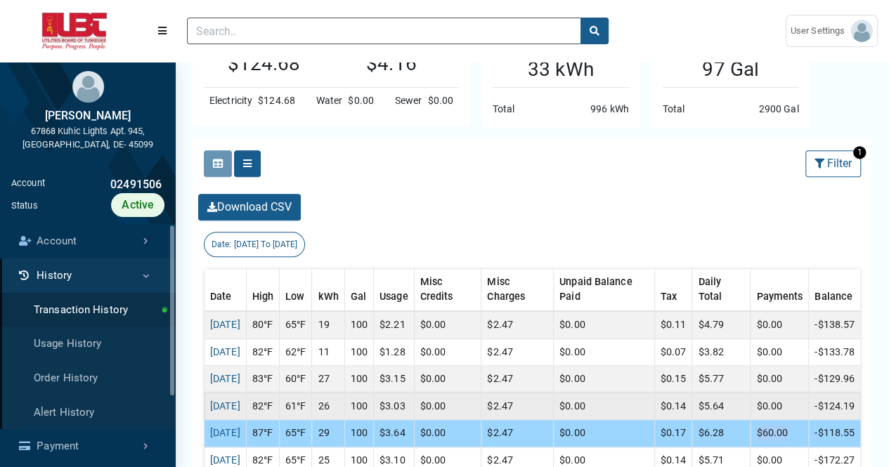
scroll to position [351, 0]
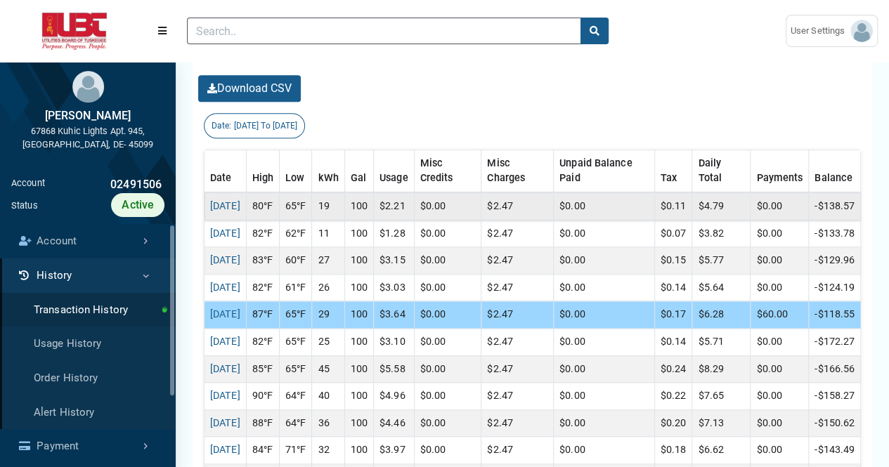
click at [832, 207] on td "-$138.57" at bounding box center [835, 206] width 52 height 27
click at [231, 205] on link "[DATE]" at bounding box center [225, 206] width 30 height 12
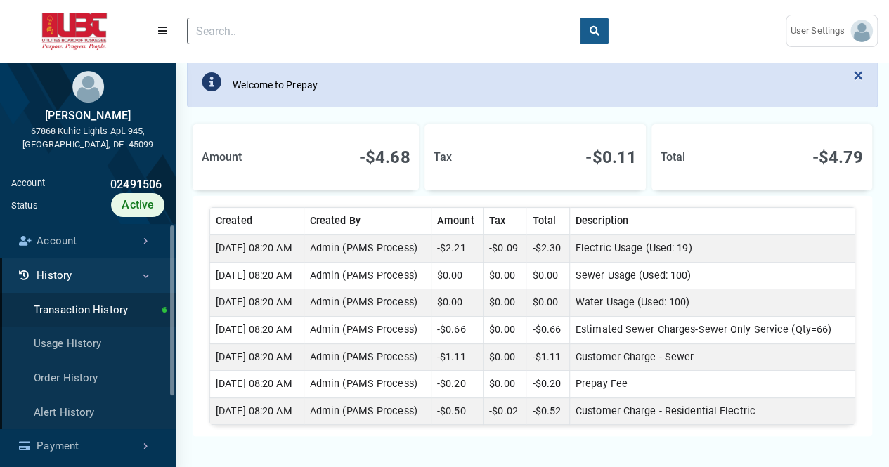
scroll to position [141, 0]
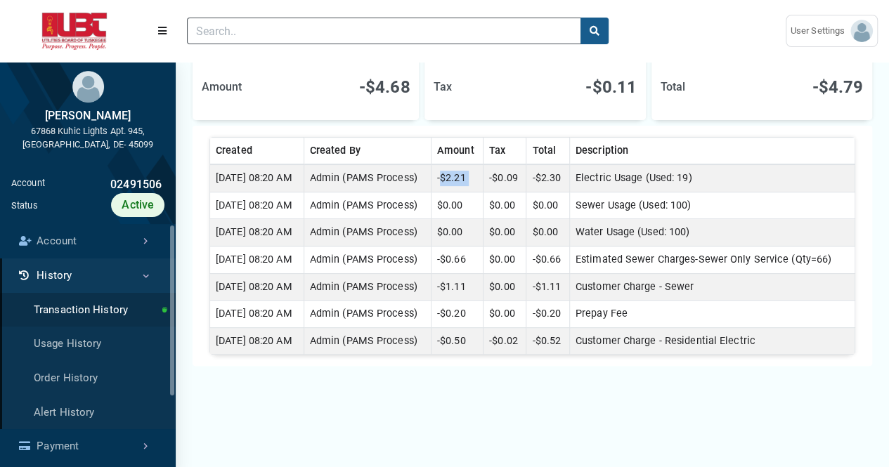
drag, startPoint x: 479, startPoint y: 177, endPoint x: 502, endPoint y: 177, distance: 22.5
click at [502, 177] on tr "[DATE] 08:20 AM Admin (PAMS Process) -$2.21 -$0.09 -$2.30 Electric Usage (Used:…" at bounding box center [532, 177] width 645 height 27
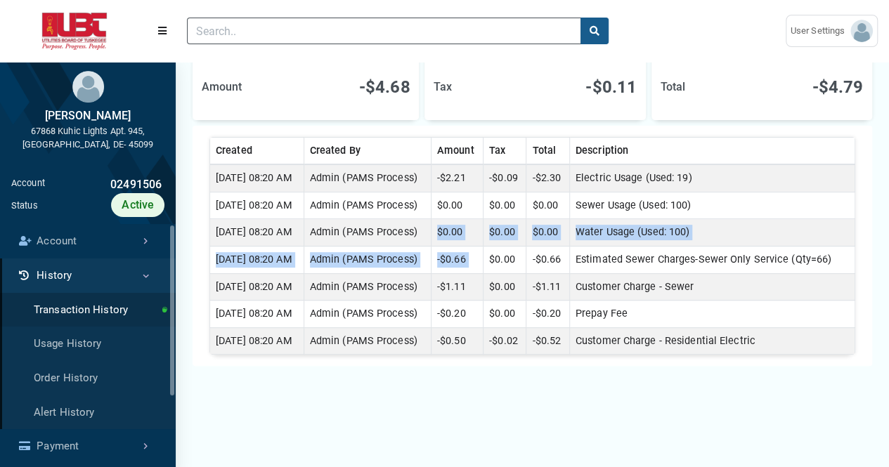
drag, startPoint x: 451, startPoint y: 231, endPoint x: 505, endPoint y: 258, distance: 60.3
click at [505, 258] on tbody "[DATE] 08:20 AM Admin (PAMS Process) -$2.21 -$0.09 -$2.30 Electric Usage (Used:…" at bounding box center [532, 259] width 645 height 190
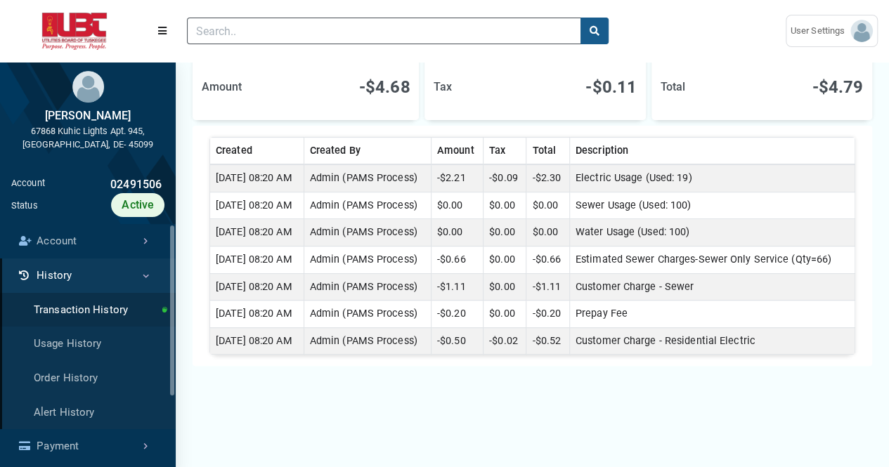
click at [508, 294] on td "$0.00" at bounding box center [505, 286] width 43 height 27
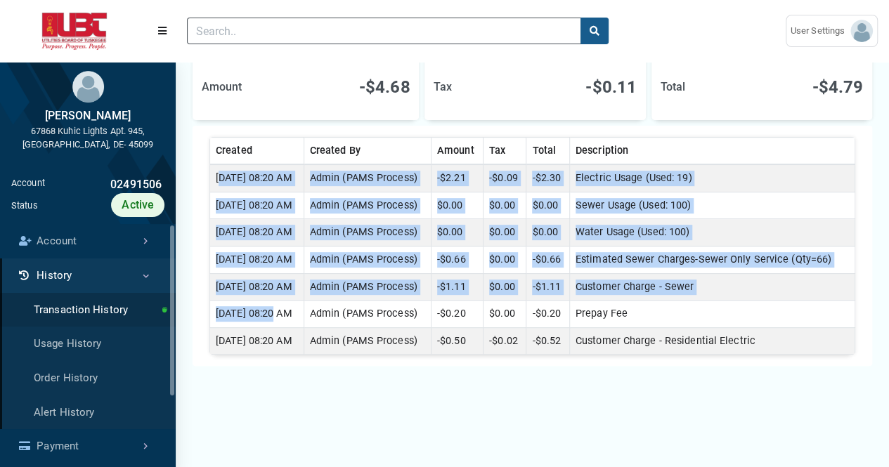
drag, startPoint x: 245, startPoint y: 220, endPoint x: 279, endPoint y: 302, distance: 88.2
click at [279, 302] on tbody "[DATE] 08:20 AM Admin (PAMS Process) -$2.21 -$0.09 -$2.30 Electric Usage (Used:…" at bounding box center [532, 259] width 645 height 190
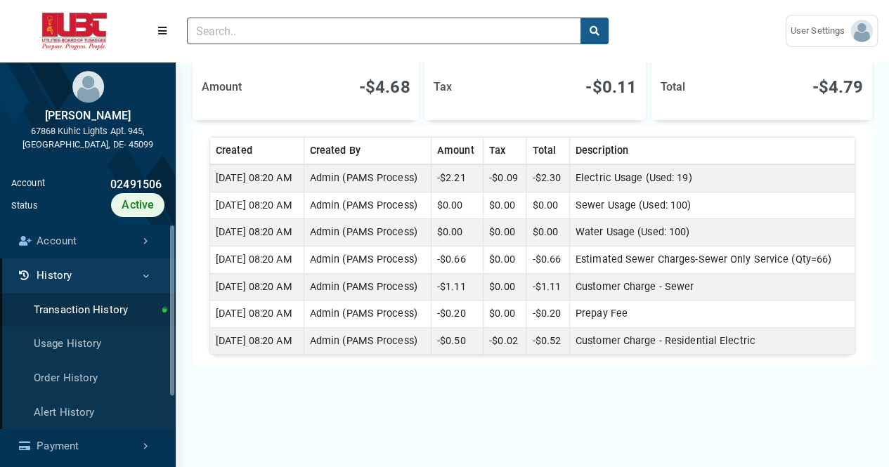
click at [299, 397] on div "Amount -$4.68 Tax -$0.11 Total -$4.79 Created Created By Amount Tax Total Descr…" at bounding box center [532, 284] width 713 height 467
click at [95, 309] on link "Transaction History" at bounding box center [88, 310] width 176 height 34
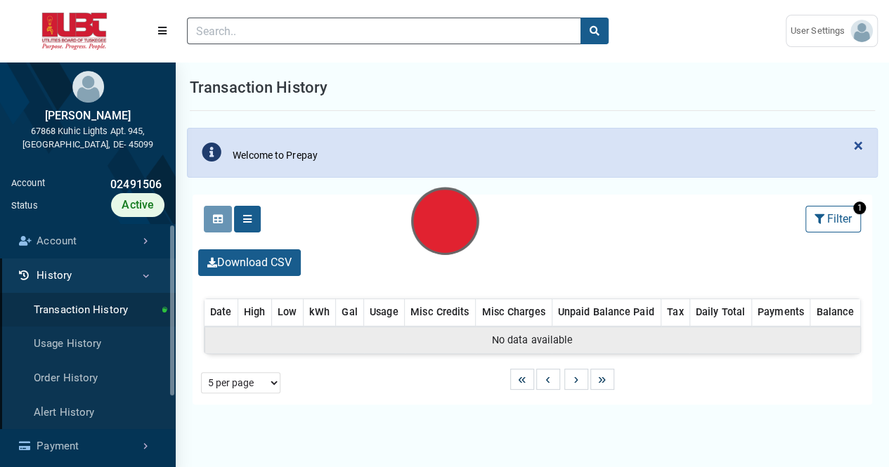
select select "25 per page"
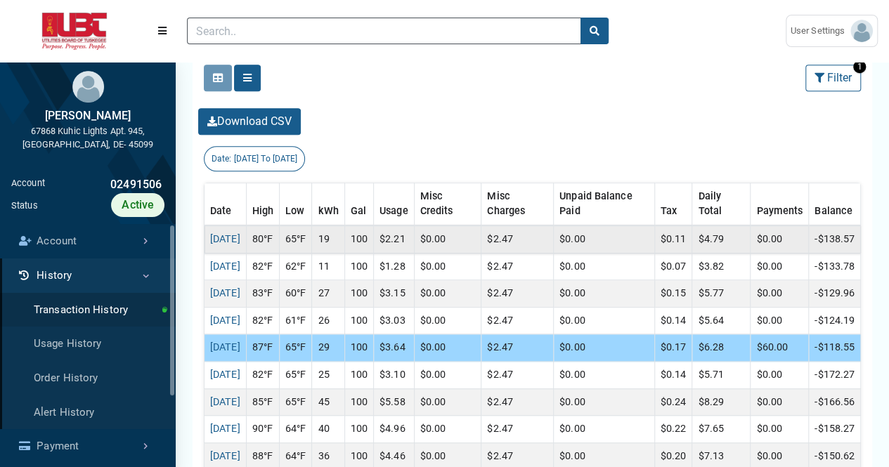
scroll to position [351, 0]
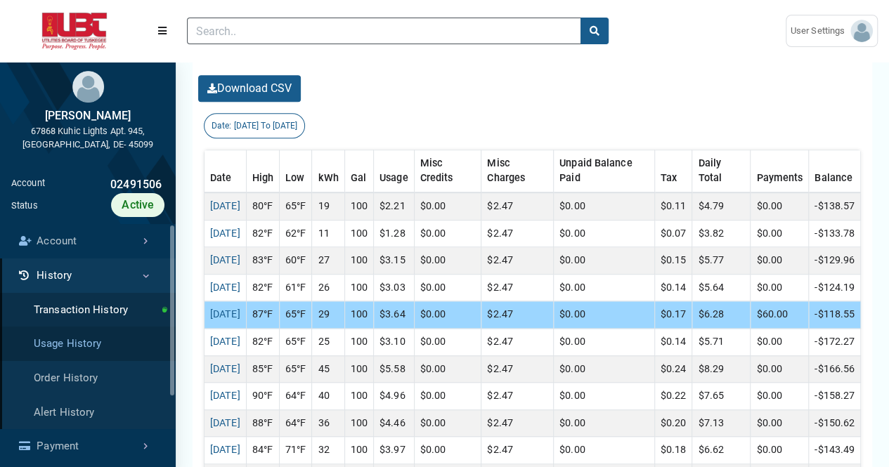
click at [83, 343] on link "Usage History" at bounding box center [88, 344] width 176 height 34
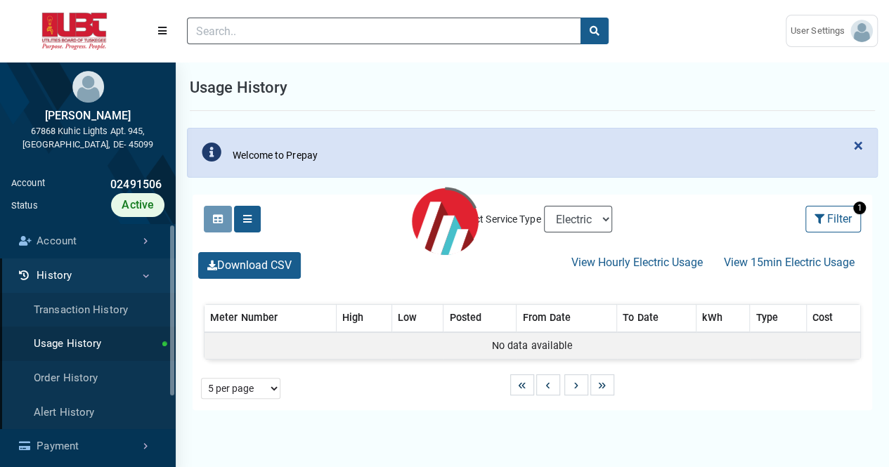
select select "25 per page"
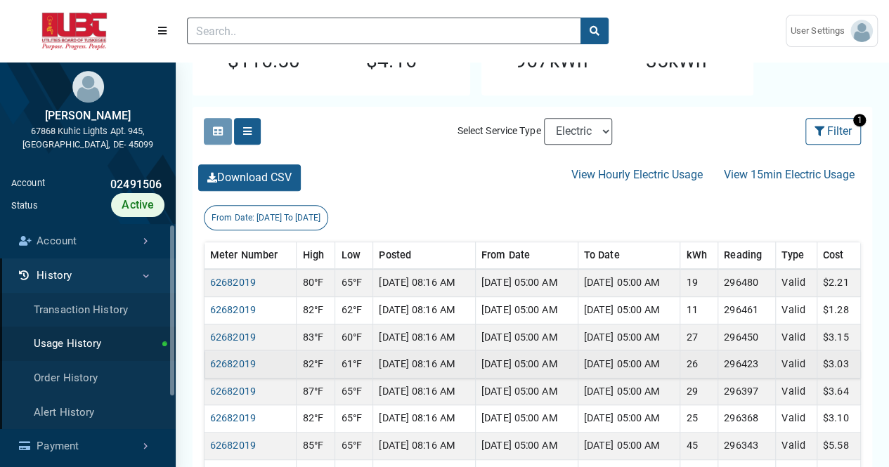
scroll to position [351, 0]
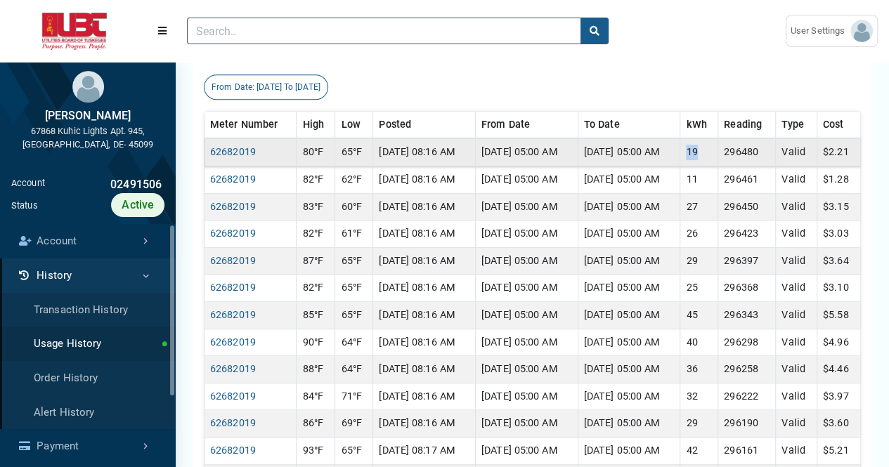
drag, startPoint x: 705, startPoint y: 153, endPoint x: 726, endPoint y: 151, distance: 21.1
click at [718, 151] on td "19" at bounding box center [699, 151] width 38 height 27
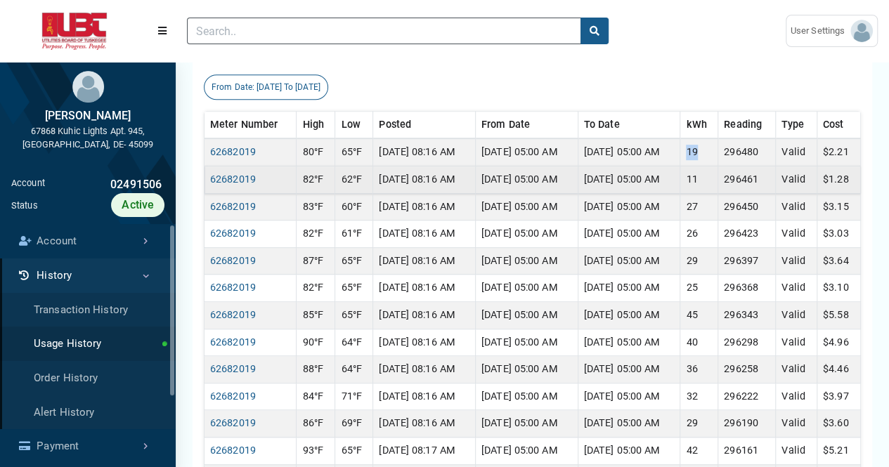
scroll to position [281, 0]
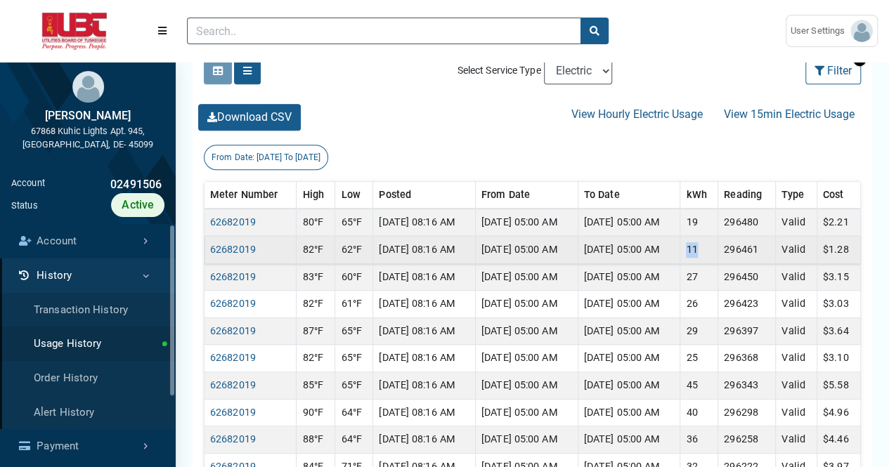
drag, startPoint x: 706, startPoint y: 245, endPoint x: 732, endPoint y: 242, distance: 26.2
click at [718, 242] on td "11" at bounding box center [699, 250] width 38 height 27
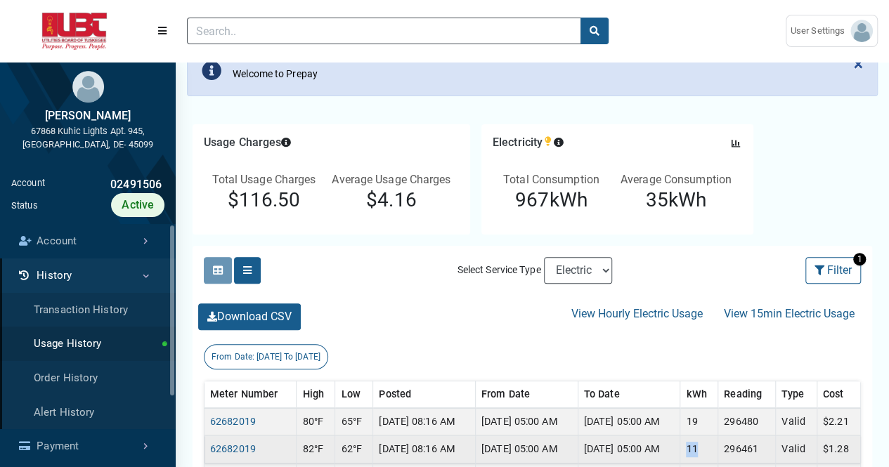
scroll to position [211, 0]
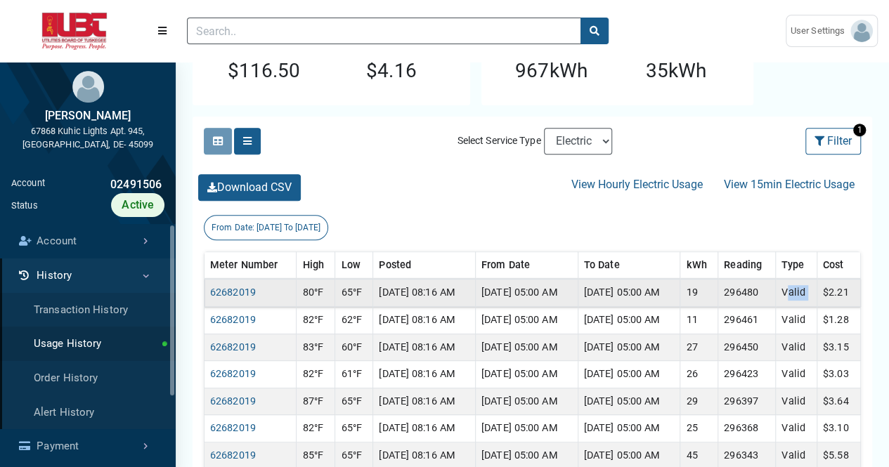
drag, startPoint x: 800, startPoint y: 296, endPoint x: 822, endPoint y: 293, distance: 22.7
click at [822, 293] on tr "62682019 80°F 65°F [DATE] 08:16 AM [DATE] 05:00 AM [DATE] 05:00 AM 19 296480 Va…" at bounding box center [533, 292] width 656 height 27
click at [744, 223] on div "From Date: [DATE] To [DATE]" at bounding box center [533, 227] width 680 height 25
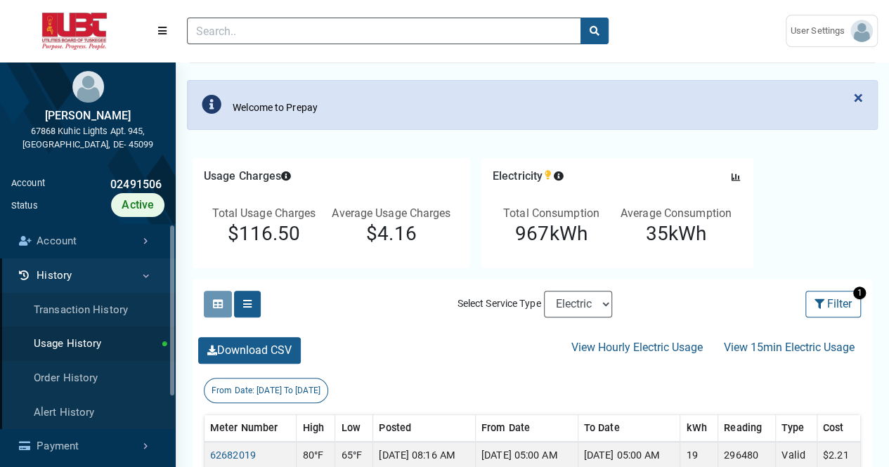
scroll to position [70, 0]
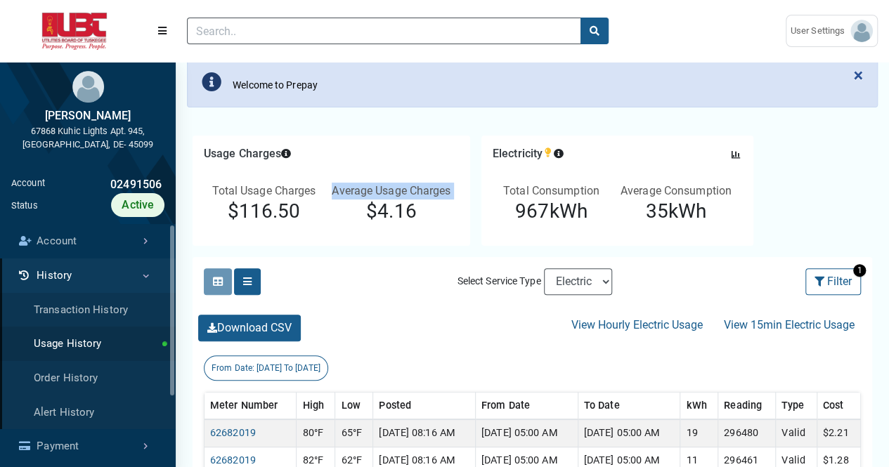
drag, startPoint x: 221, startPoint y: 207, endPoint x: 334, endPoint y: 214, distance: 113.4
click at [325, 214] on div "Total Usage Charges $116.50 Average Usage Charges $4.16" at bounding box center [331, 206] width 255 height 58
click at [328, 217] on p "$4.16" at bounding box center [391, 212] width 135 height 24
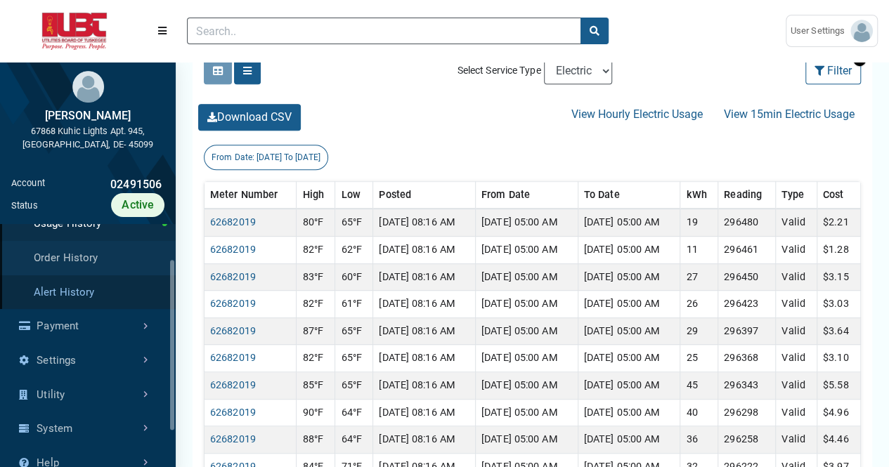
scroll to position [122, 0]
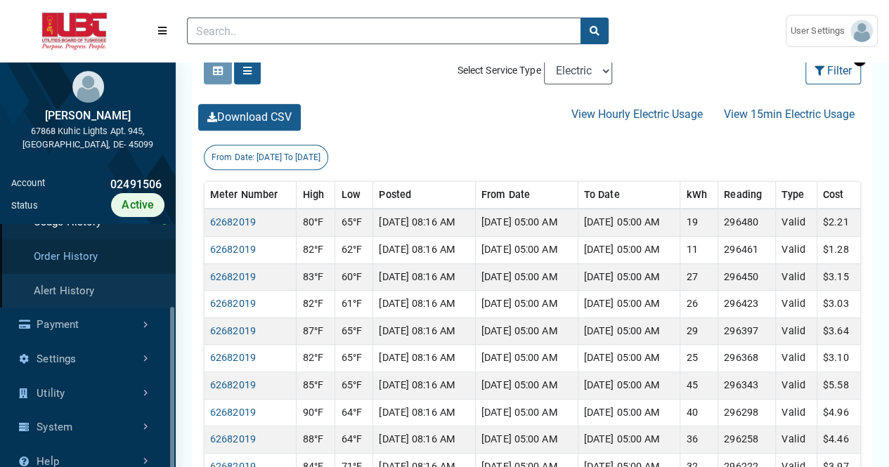
click at [100, 261] on link "Order History" at bounding box center [88, 257] width 176 height 34
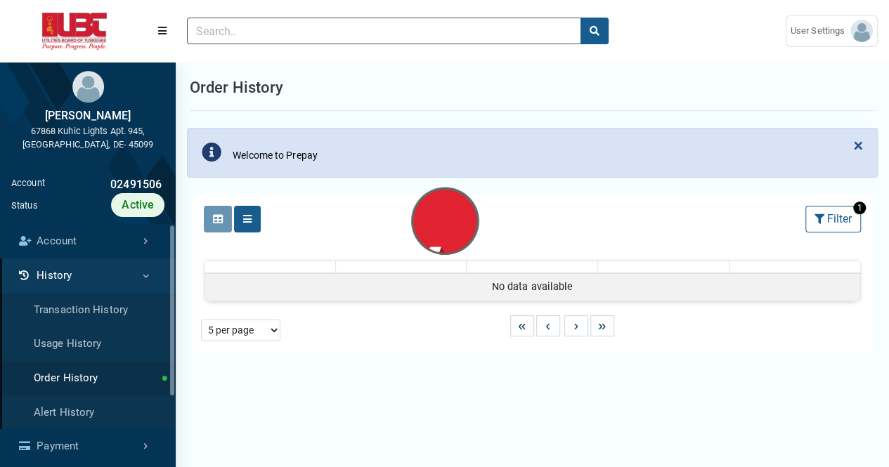
select select "25 per page"
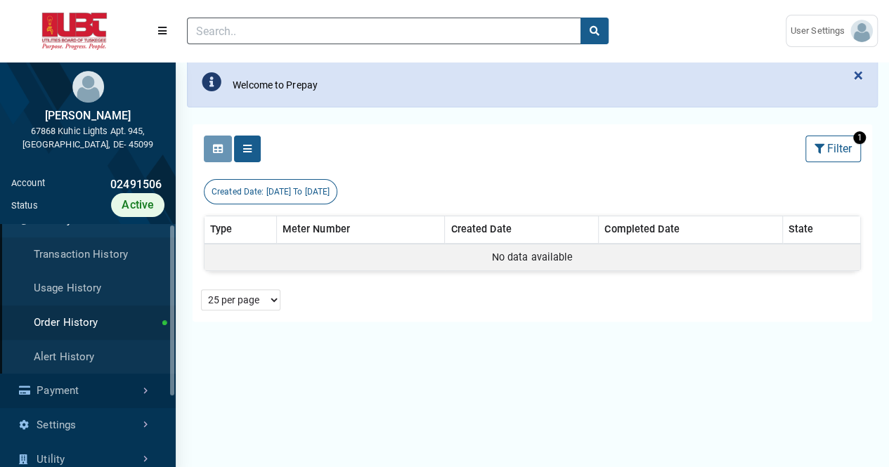
scroll to position [122, 0]
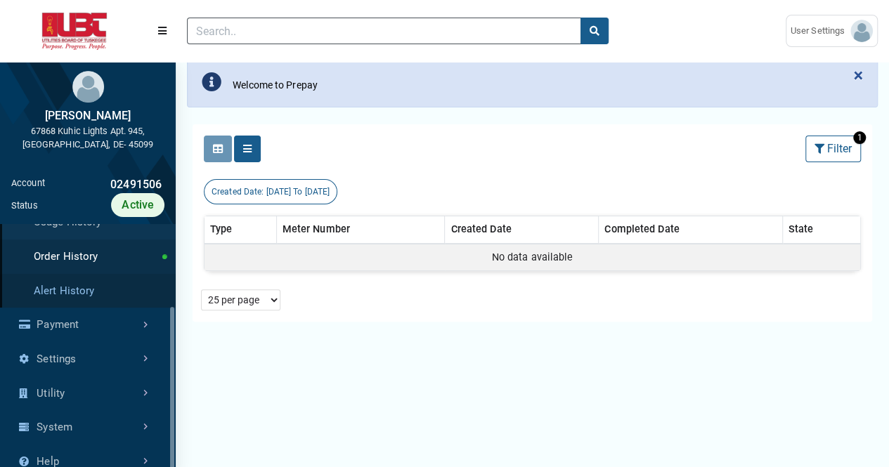
click at [98, 292] on link "Alert History" at bounding box center [88, 291] width 176 height 34
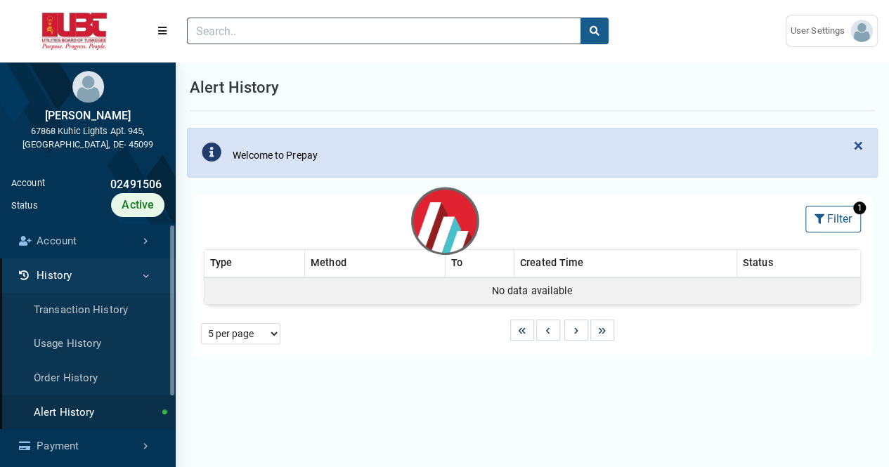
select select "25 per page"
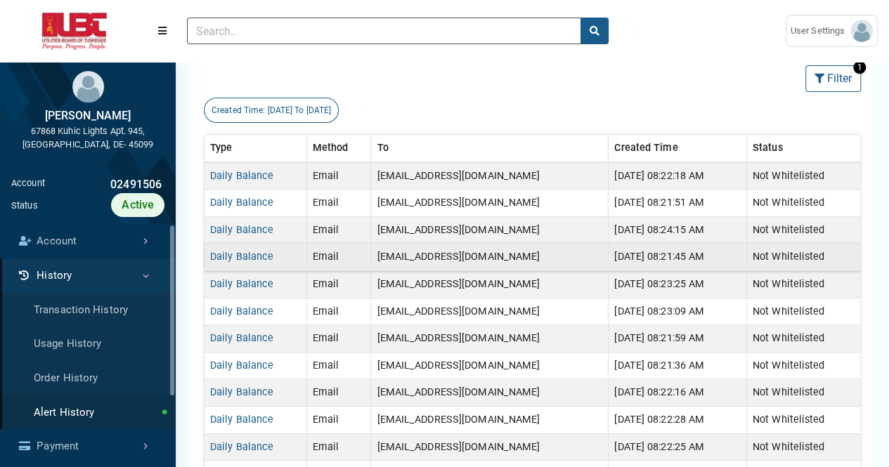
scroll to position [211, 0]
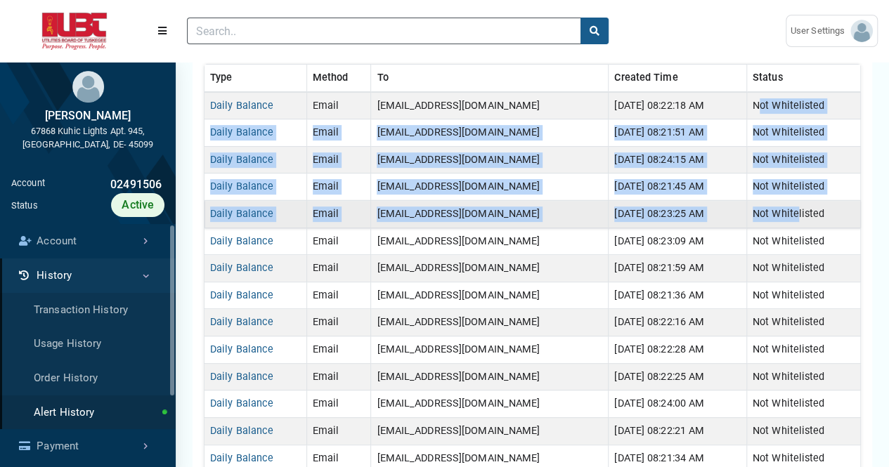
drag, startPoint x: 755, startPoint y: 103, endPoint x: 797, endPoint y: 214, distance: 118.1
click at [797, 214] on tbody "Daily Balance Email [EMAIL_ADDRESS][DOMAIN_NAME] [DATE] 08:22:18 AM Not Whiteli…" at bounding box center [533, 431] width 656 height 679
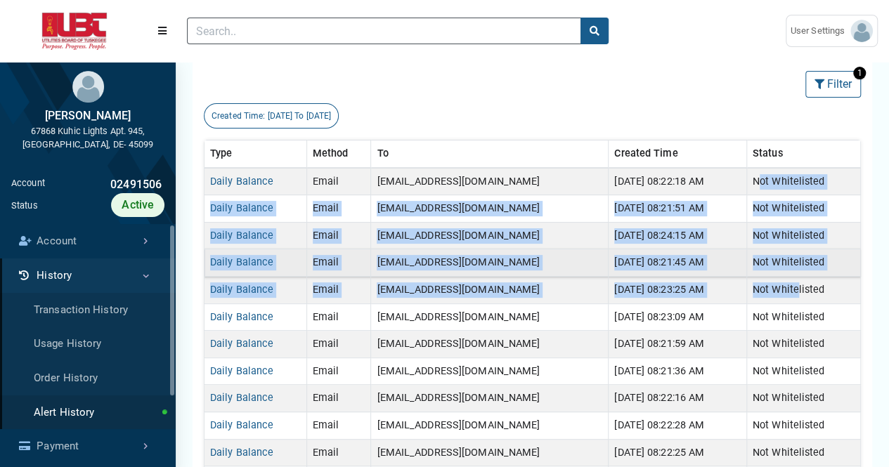
scroll to position [141, 0]
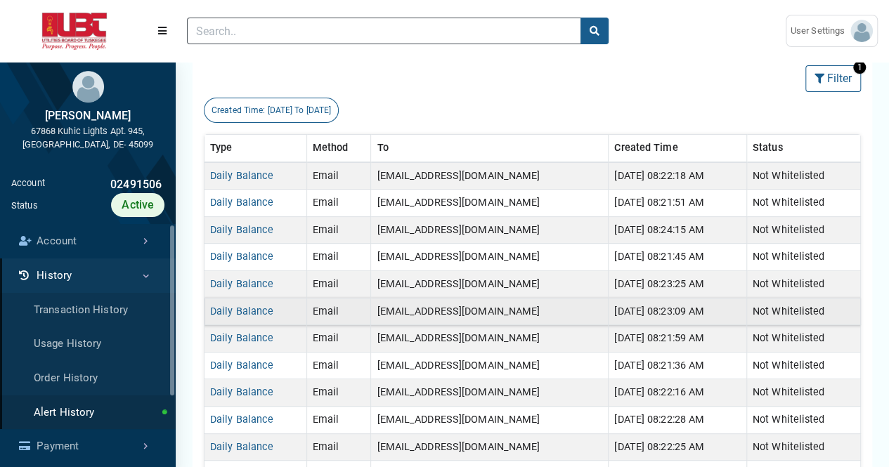
click at [614, 319] on td "[DATE] 08:23:09 AM" at bounding box center [678, 311] width 138 height 27
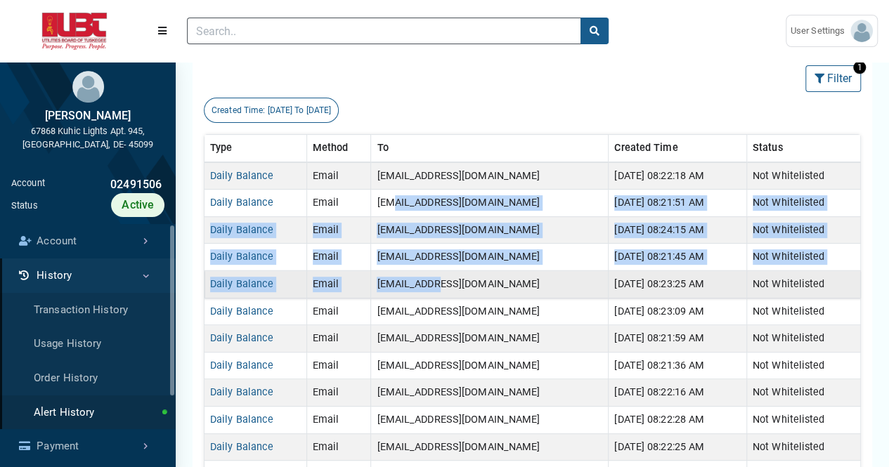
drag, startPoint x: 401, startPoint y: 196, endPoint x: 443, endPoint y: 273, distance: 87.4
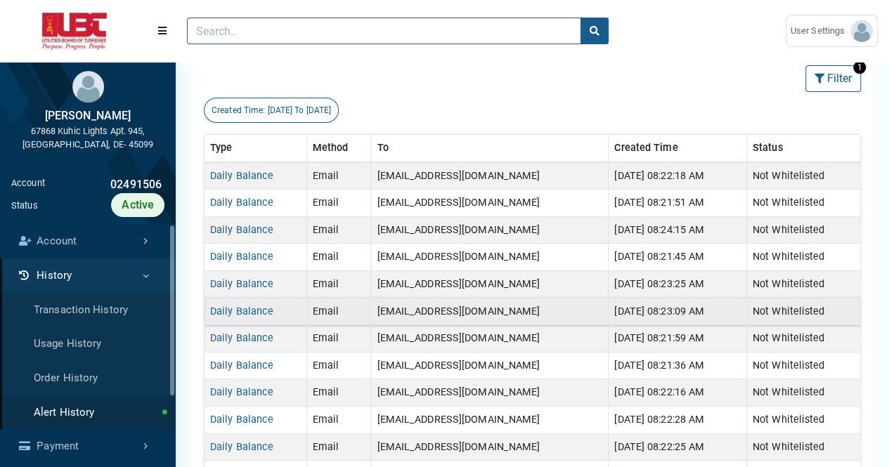
click at [477, 310] on td "[EMAIL_ADDRESS][DOMAIN_NAME]" at bounding box center [490, 311] width 238 height 27
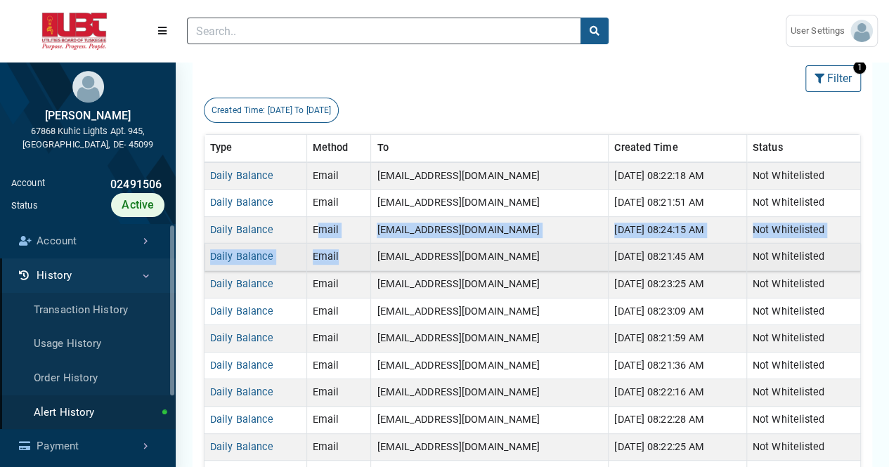
drag, startPoint x: 318, startPoint y: 226, endPoint x: 338, endPoint y: 261, distance: 41.2
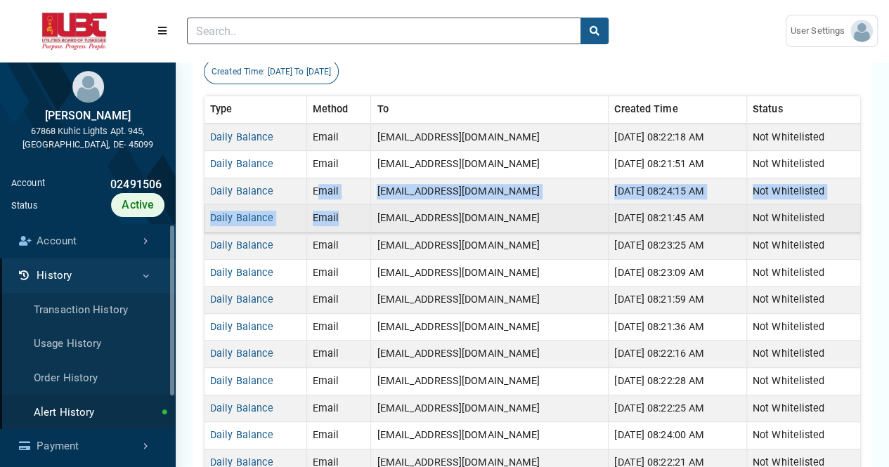
scroll to position [211, 0]
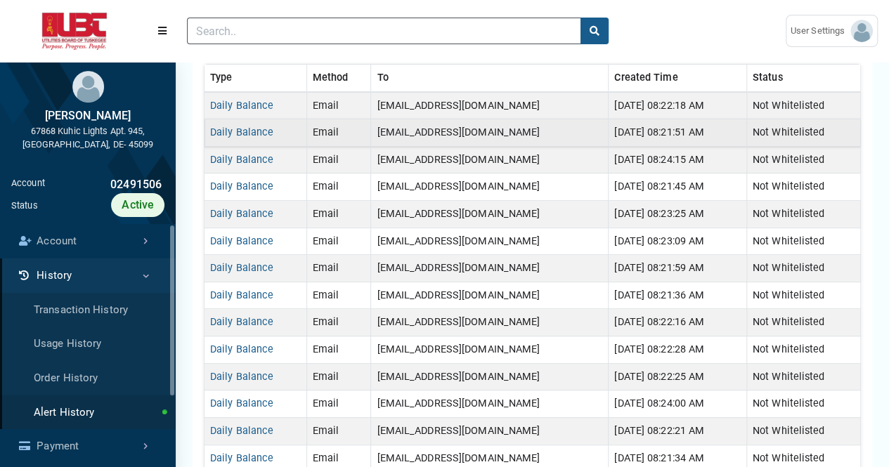
click at [419, 119] on td "[EMAIL_ADDRESS][DOMAIN_NAME]" at bounding box center [490, 132] width 238 height 27
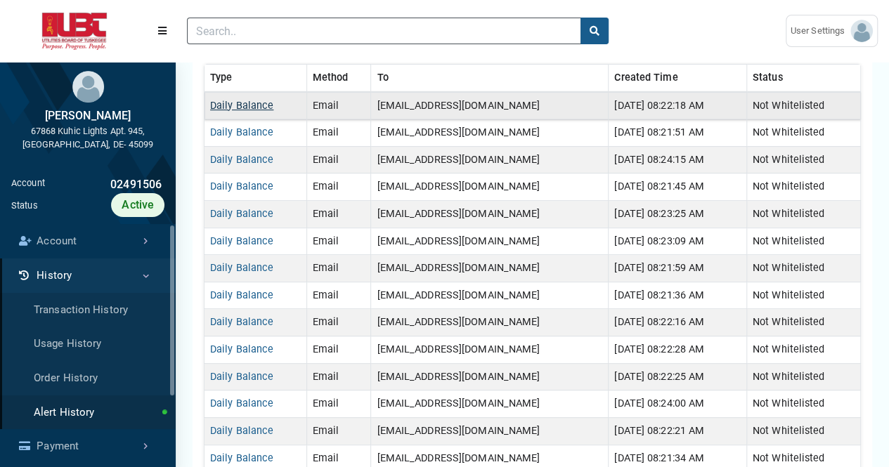
click at [247, 104] on link "Daily Balance" at bounding box center [241, 106] width 63 height 12
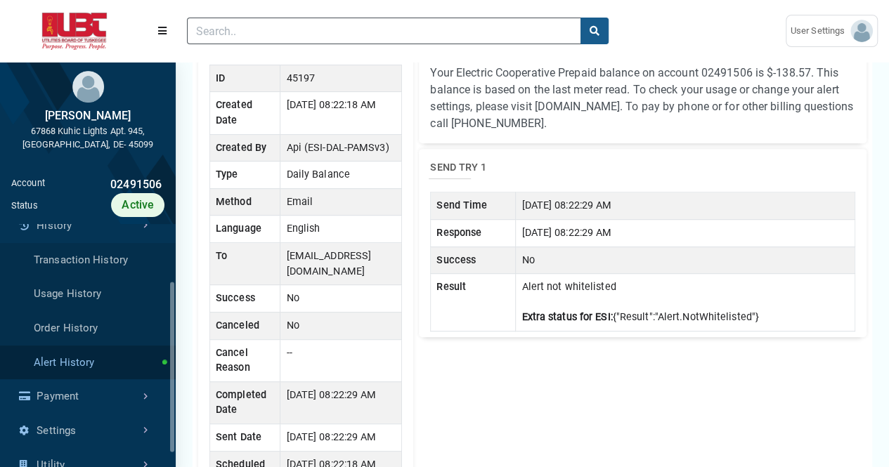
scroll to position [122, 0]
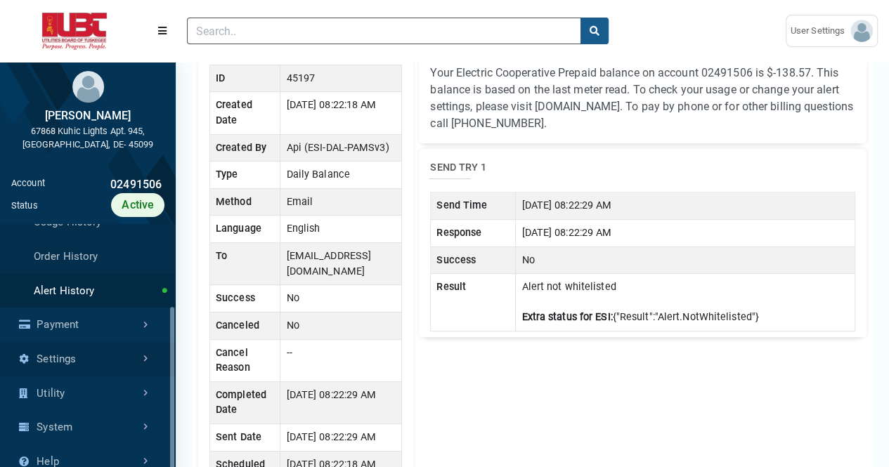
click at [110, 358] on link "Settings" at bounding box center [88, 359] width 176 height 34
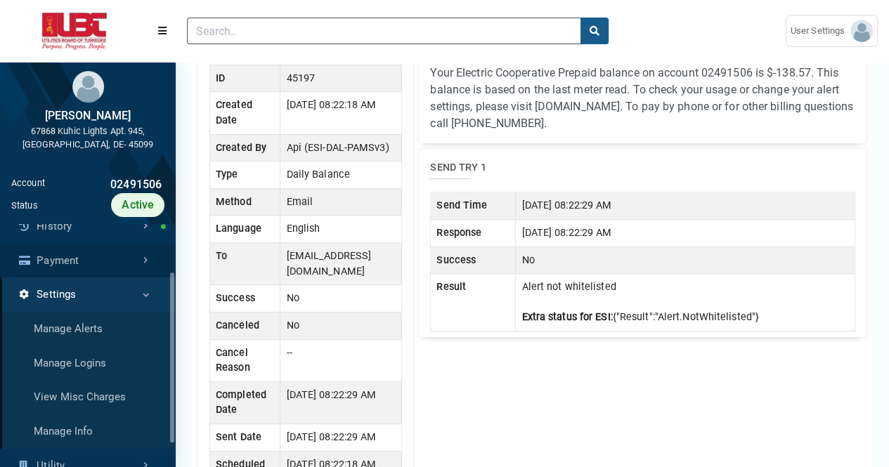
scroll to position [70, 0]
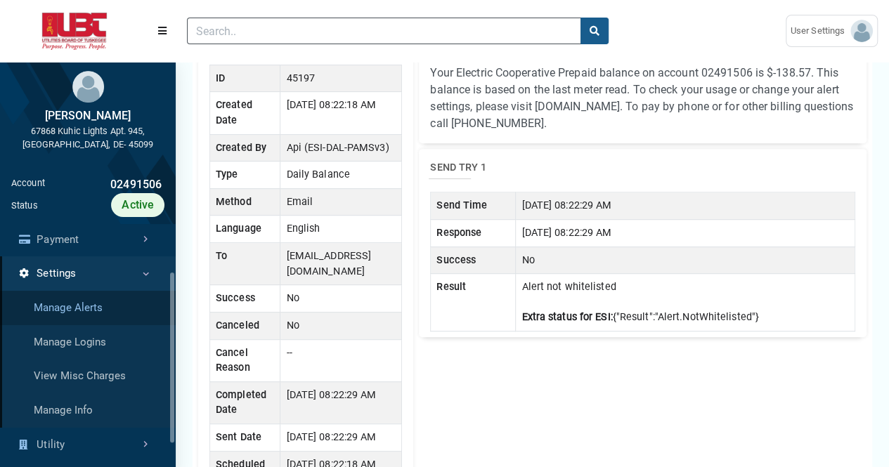
click at [115, 307] on link "Manage Alerts" at bounding box center [88, 308] width 176 height 34
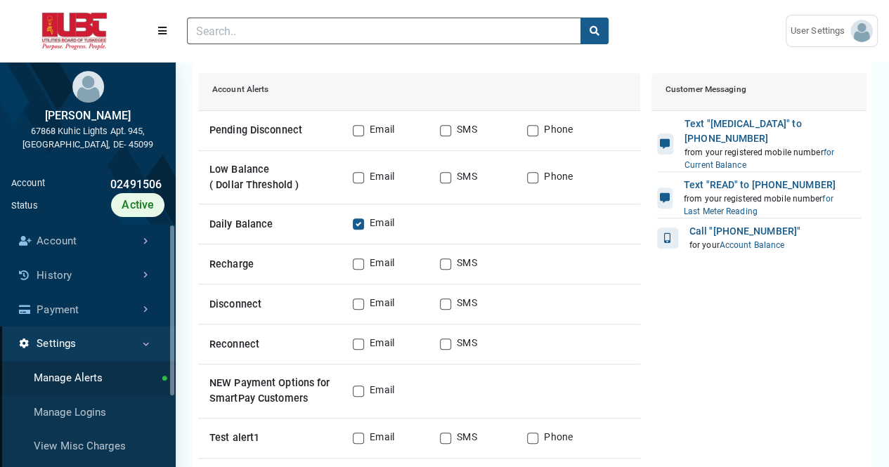
scroll to position [351, 0]
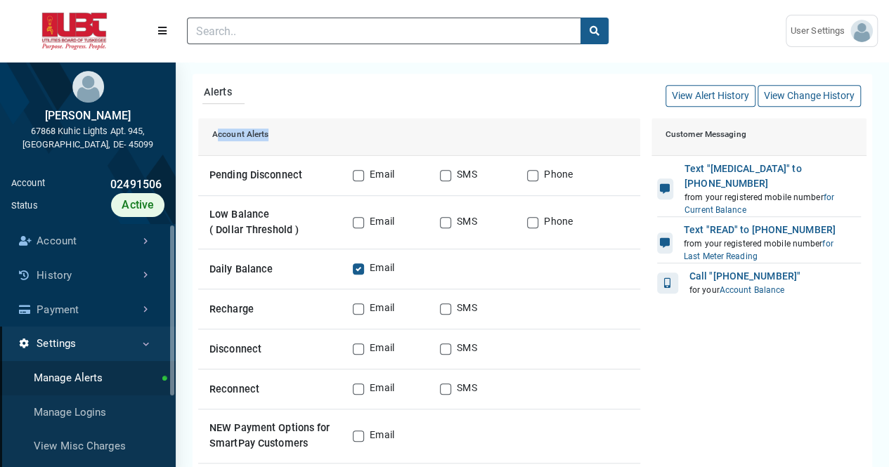
drag, startPoint x: 216, startPoint y: 131, endPoint x: 311, endPoint y: 124, distance: 95.1
click at [311, 124] on div "Account Alerts" at bounding box center [419, 137] width 442 height 38
click at [307, 134] on div "Account Alerts" at bounding box center [419, 137] width 442 height 38
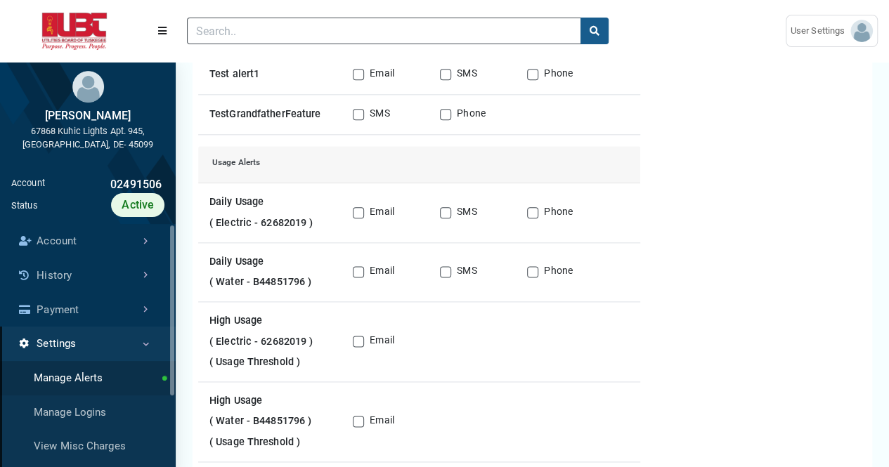
scroll to position [773, 0]
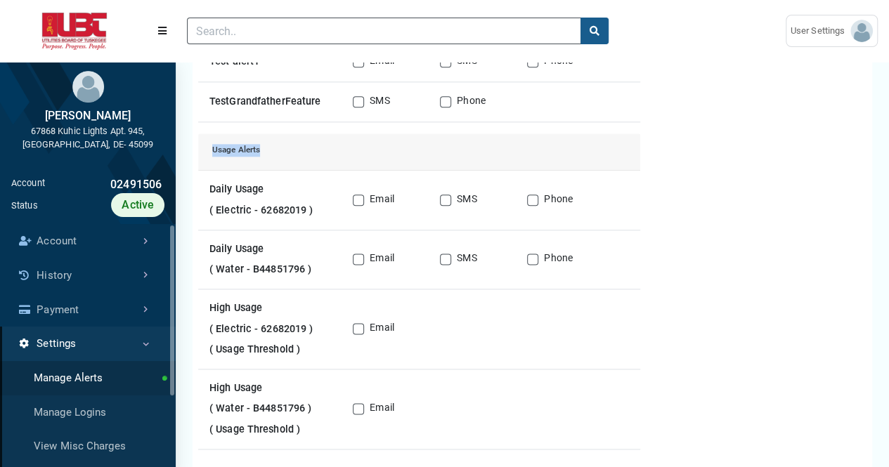
drag, startPoint x: 266, startPoint y: 148, endPoint x: 214, endPoint y: 151, distance: 52.1
click at [214, 151] on div "Usage Alerts" at bounding box center [419, 153] width 442 height 38
click at [325, 152] on div "Usage Alerts" at bounding box center [419, 153] width 442 height 38
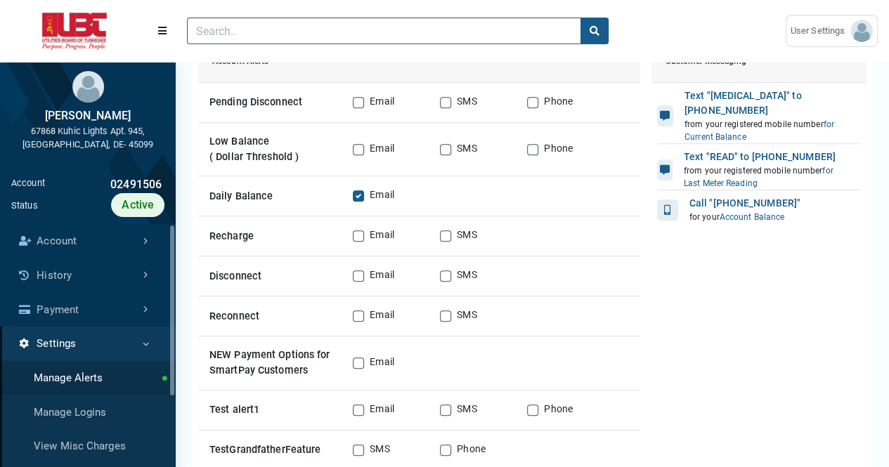
scroll to position [351, 0]
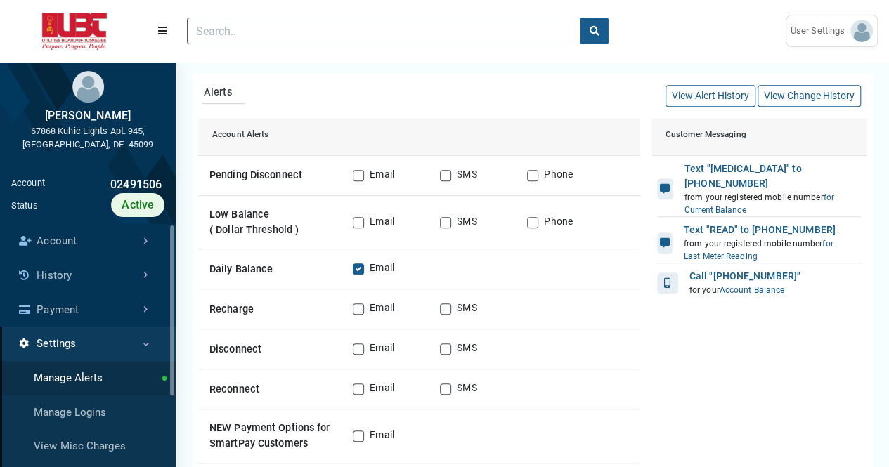
drag, startPoint x: 305, startPoint y: 174, endPoint x: 207, endPoint y: 174, distance: 97.7
click at [207, 174] on div "Pending Disconnect" at bounding box center [275, 175] width 143 height 15
click at [320, 129] on div "Account Alerts" at bounding box center [419, 137] width 442 height 38
drag, startPoint x: 266, startPoint y: 213, endPoint x: 219, endPoint y: 216, distance: 47.2
click at [219, 216] on div "Low Balance ( Dollar Threshold )" at bounding box center [275, 222] width 143 height 30
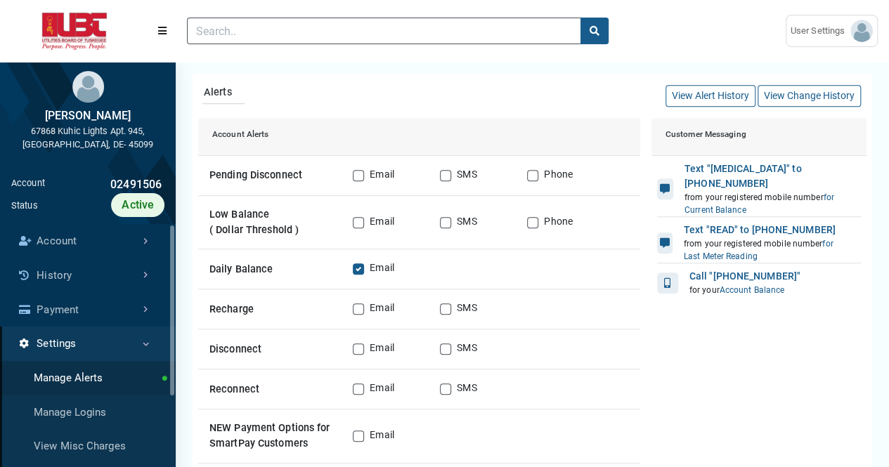
drag, startPoint x: 286, startPoint y: 273, endPoint x: 218, endPoint y: 258, distance: 69.9
click at [218, 261] on div "Daily Balance Email" at bounding box center [419, 269] width 431 height 17
drag, startPoint x: 259, startPoint y: 306, endPoint x: 224, endPoint y: 307, distance: 34.5
click at [215, 303] on div "Recharge" at bounding box center [275, 309] width 143 height 15
drag, startPoint x: 233, startPoint y: 351, endPoint x: 250, endPoint y: 372, distance: 26.6
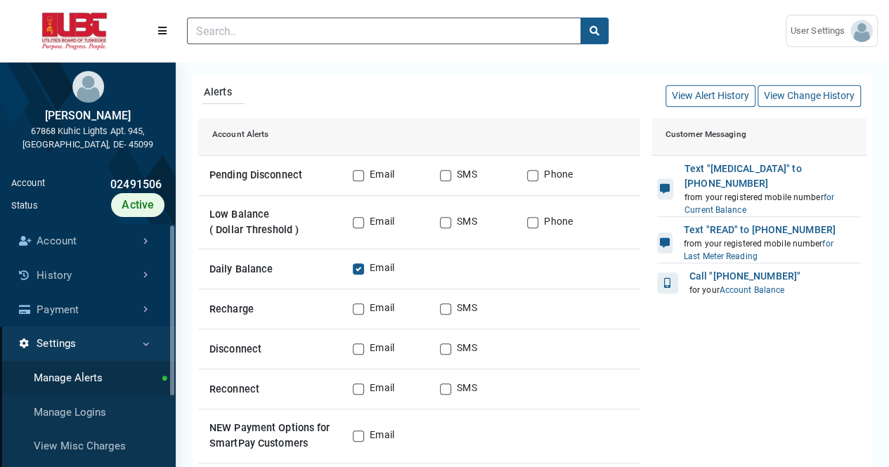
click at [202, 354] on li "Disconnect Email SMS" at bounding box center [419, 350] width 442 height 40
drag, startPoint x: 277, startPoint y: 394, endPoint x: 254, endPoint y: 392, distance: 22.5
click at [254, 392] on div "Reconnect" at bounding box center [275, 389] width 143 height 15
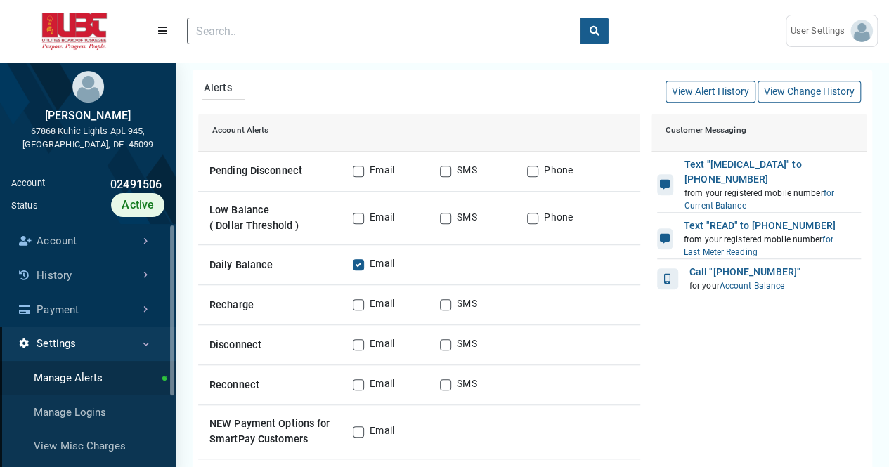
scroll to position [492, 0]
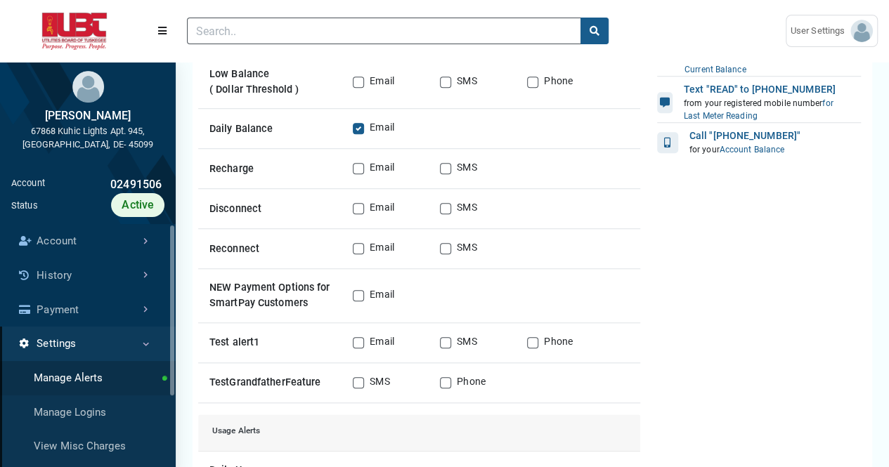
click at [686, 259] on div "Customer Messaging Text "[MEDICAL_DATA]" to [PHONE_NUMBER] from your registered…" at bounding box center [759, 360] width 226 height 764
drag, startPoint x: 212, startPoint y: 278, endPoint x: 312, endPoint y: 294, distance: 101.1
click at [312, 294] on div "NEW Payment Options for SmartPay Customers" at bounding box center [275, 295] width 143 height 30
click at [746, 264] on div "Customer Messaging Text "[MEDICAL_DATA]" to [PHONE_NUMBER] from your registered…" at bounding box center [759, 360] width 226 height 764
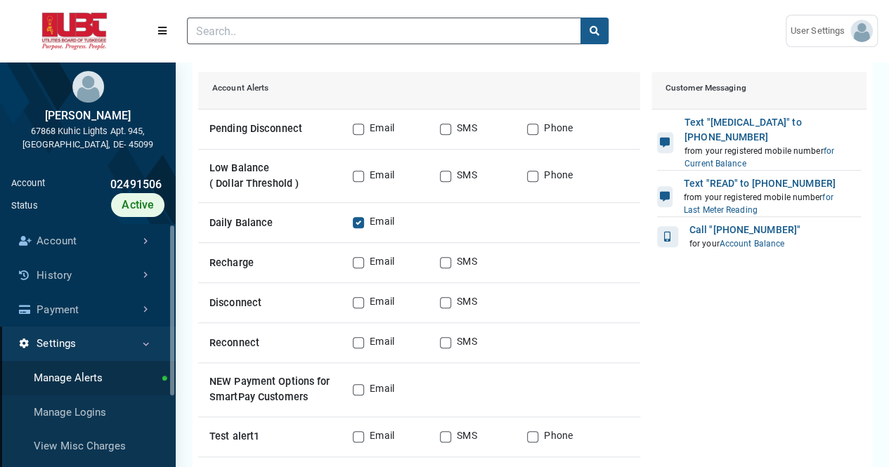
scroll to position [351, 0]
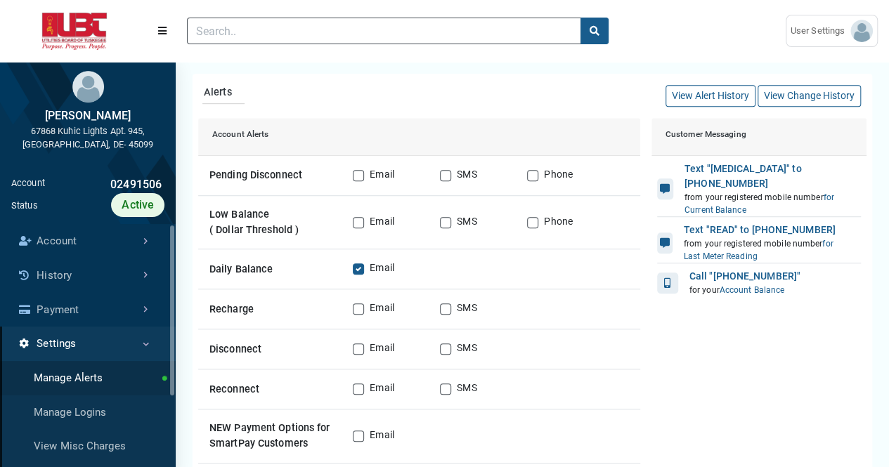
drag, startPoint x: 207, startPoint y: 176, endPoint x: 306, endPoint y: 179, distance: 99.2
click at [306, 179] on div "Pending Disconnect" at bounding box center [275, 175] width 143 height 15
click at [314, 171] on div "Pending Disconnect" at bounding box center [275, 175] width 143 height 15
drag, startPoint x: 319, startPoint y: 168, endPoint x: 238, endPoint y: 169, distance: 81.5
click at [238, 169] on div "Pending Disconnect" at bounding box center [275, 175] width 143 height 15
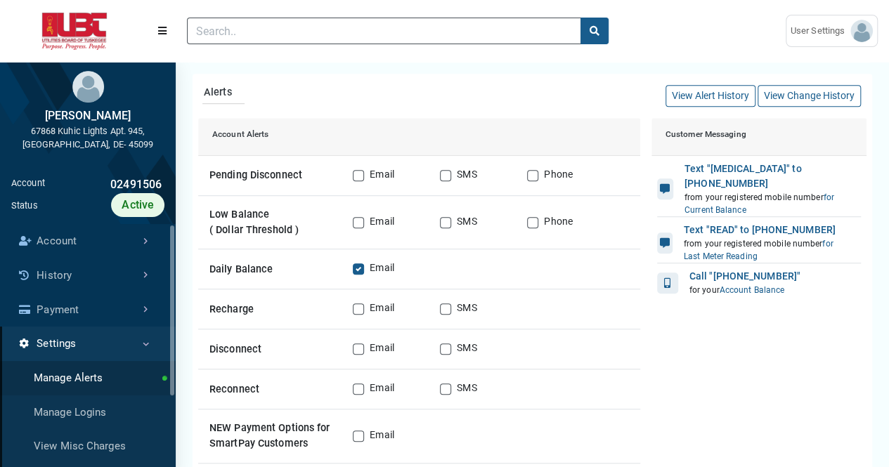
click at [282, 209] on div "Low Balance ( Dollar Threshold )" at bounding box center [275, 222] width 143 height 30
drag, startPoint x: 219, startPoint y: 230, endPoint x: 287, endPoint y: 228, distance: 68.2
click at [287, 228] on span "( Dollar Threshold )" at bounding box center [253, 230] width 89 height 12
click at [370, 222] on label "Email" at bounding box center [382, 222] width 25 height 17
click at [358, 222] on input "Email" at bounding box center [358, 221] width 11 height 14
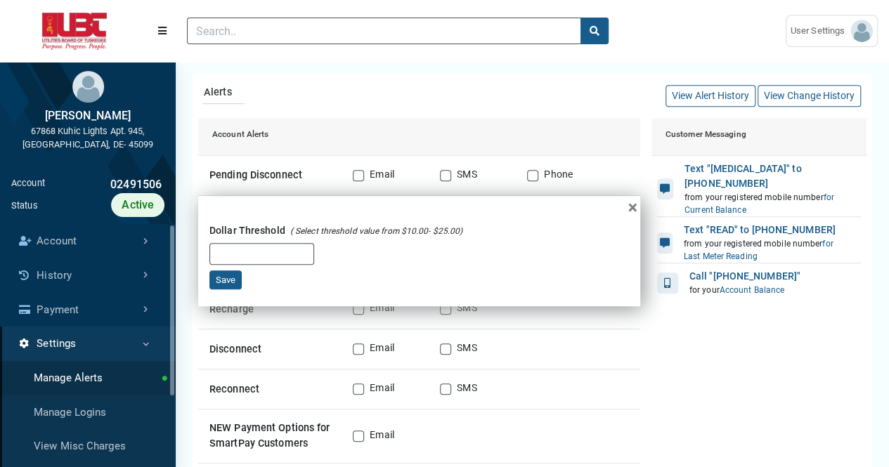
drag, startPoint x: 299, startPoint y: 226, endPoint x: 447, endPoint y: 238, distance: 148.8
click at [441, 233] on span "( Select threshold value from $10.00 - to $25.00)" at bounding box center [376, 231] width 173 height 10
click at [484, 254] on form "Dollar Threshold ( Select threshold value from $10.00 - to $25.00) Save" at bounding box center [419, 254] width 442 height 71
drag, startPoint x: 402, startPoint y: 231, endPoint x: 469, endPoint y: 230, distance: 66.8
click at [469, 230] on form "Dollar Threshold ( Select threshold value from $10.00 - to $25.00) Save" at bounding box center [419, 254] width 442 height 71
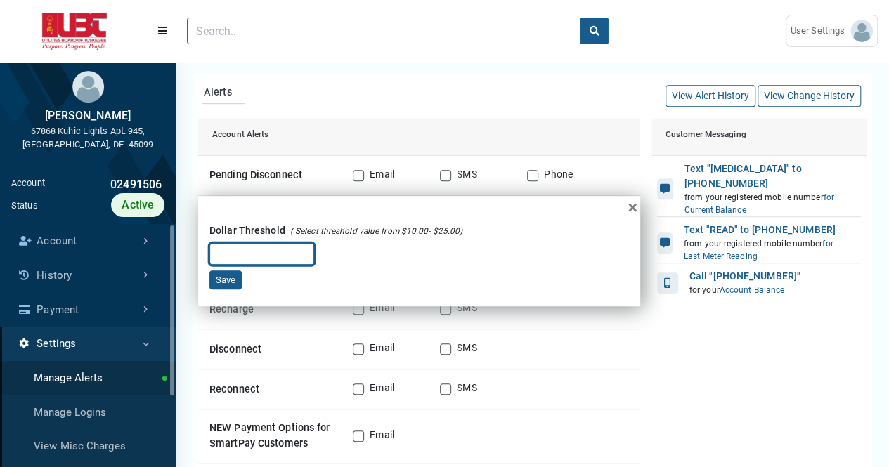
click at [353, 261] on form "Dollar Threshold ( Select threshold value from $10.00 - to $25.00) Save" at bounding box center [419, 254] width 442 height 71
click at [266, 247] on input "Threshold value" at bounding box center [261, 254] width 105 height 22
click at [633, 205] on span "×" at bounding box center [632, 207] width 9 height 20
checkbox input "false"
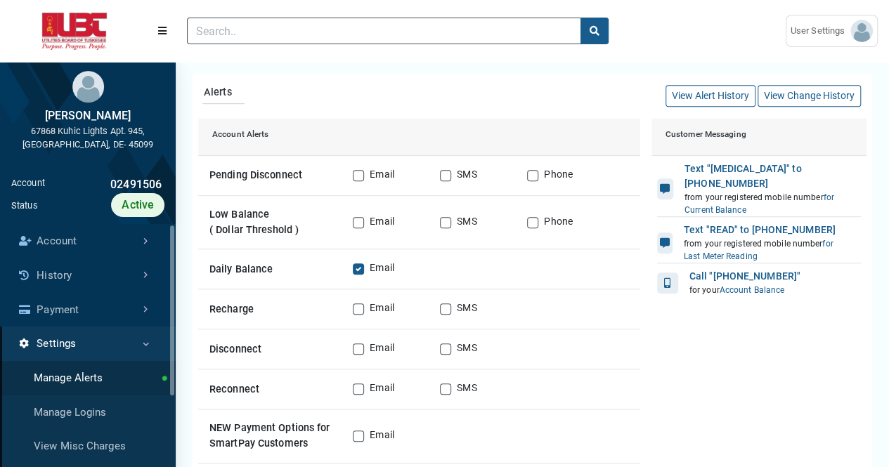
drag, startPoint x: 270, startPoint y: 213, endPoint x: 211, endPoint y: 217, distance: 59.2
click at [211, 217] on div "Low Balance ( Dollar Threshold )" at bounding box center [275, 222] width 143 height 30
click at [278, 270] on div "Daily Balance" at bounding box center [275, 269] width 143 height 15
drag, startPoint x: 277, startPoint y: 265, endPoint x: 205, endPoint y: 268, distance: 71.7
click at [205, 268] on div "Daily Balance" at bounding box center [275, 269] width 143 height 15
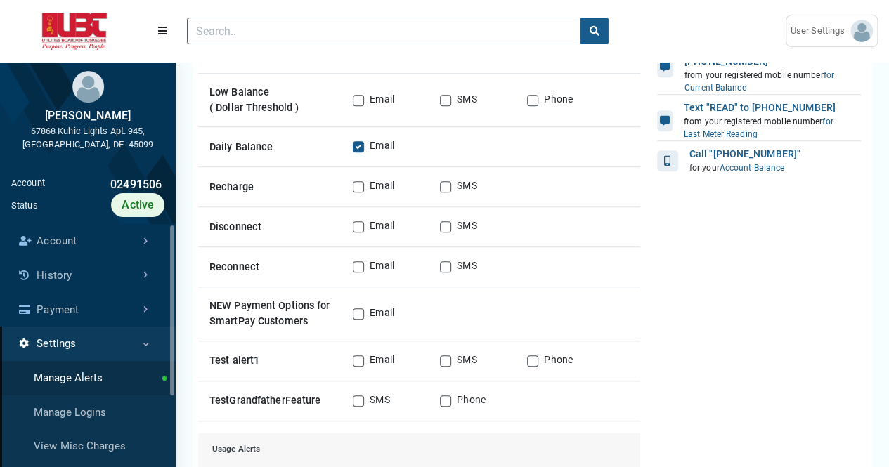
scroll to position [492, 0]
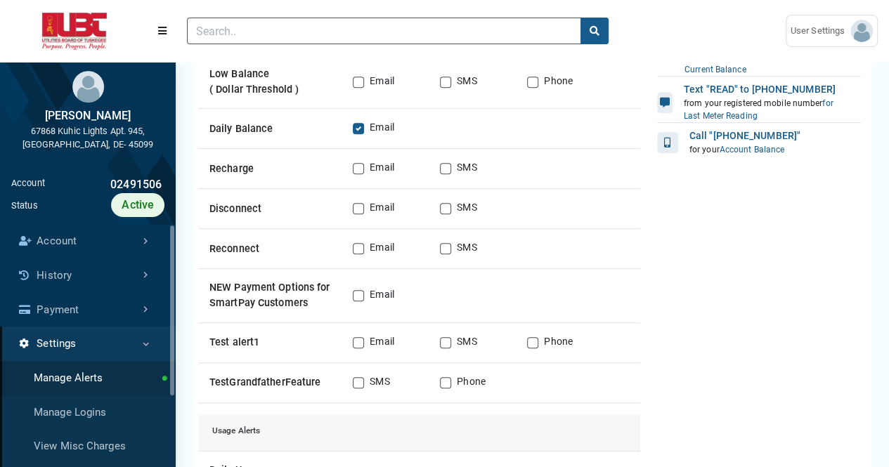
click at [310, 61] on header "(to home page) User Settings ESI [PERSON_NAME][EMAIL_ADDRESS][DOMAIN_NAME]" at bounding box center [444, 31] width 889 height 62
drag, startPoint x: 263, startPoint y: 168, endPoint x: 214, endPoint y: 165, distance: 48.6
click at [212, 164] on div "Recharge" at bounding box center [275, 169] width 143 height 15
click at [701, 189] on div "Customer Messaging Text "[MEDICAL_DATA]" to [PHONE_NUMBER] from your registered…" at bounding box center [759, 360] width 226 height 764
drag, startPoint x: 202, startPoint y: 205, endPoint x: 267, endPoint y: 199, distance: 64.9
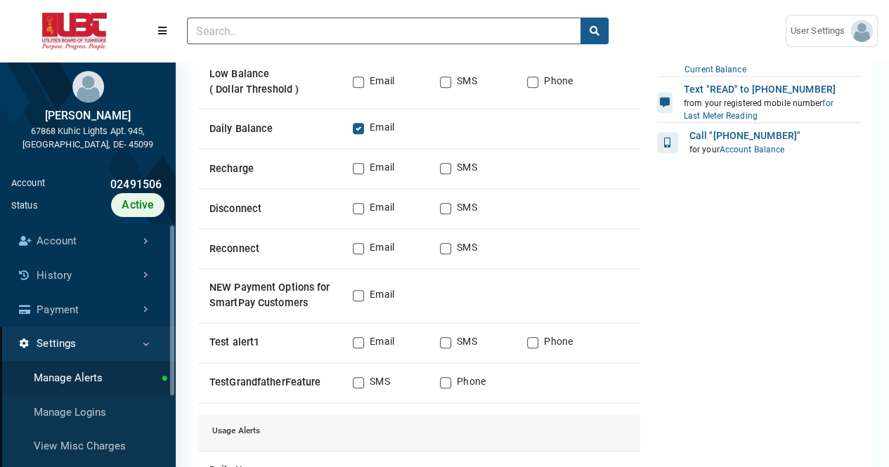
click at [267, 199] on li "Disconnect Email SMS" at bounding box center [419, 209] width 442 height 40
click at [296, 210] on div "Disconnect" at bounding box center [275, 209] width 143 height 15
drag, startPoint x: 266, startPoint y: 248, endPoint x: 233, endPoint y: 248, distance: 32.3
click at [214, 252] on div "Reconnect" at bounding box center [275, 249] width 143 height 15
click at [290, 247] on div "Reconnect" at bounding box center [275, 249] width 143 height 15
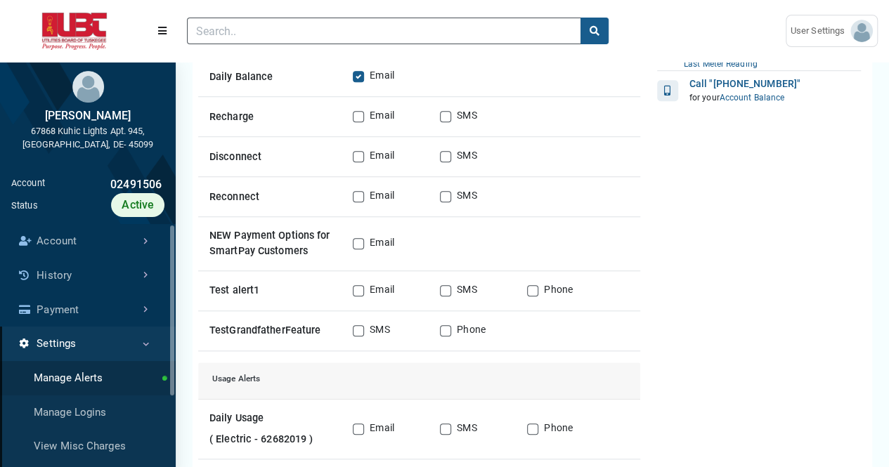
scroll to position [633, 0]
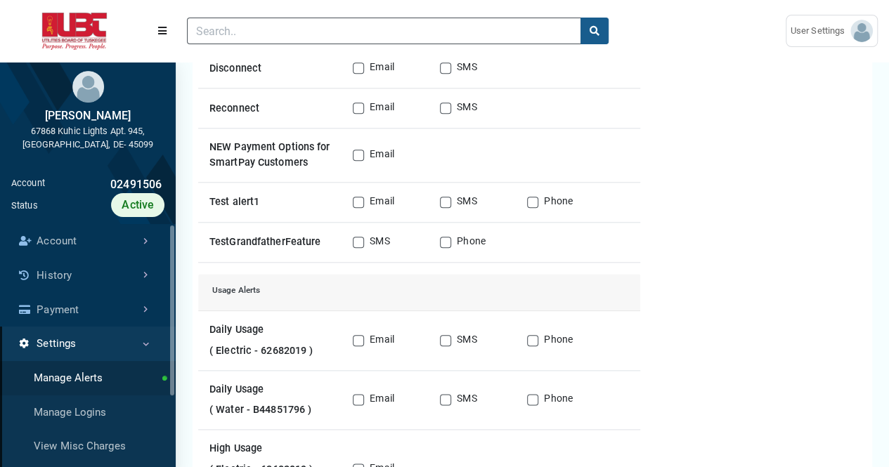
drag, startPoint x: 211, startPoint y: 148, endPoint x: 294, endPoint y: 162, distance: 84.1
click at [294, 162] on div "NEW Payment Options for SmartPay Customers" at bounding box center [275, 155] width 143 height 30
click at [323, 172] on li "NEW Payment Options for SmartPay Customers Email" at bounding box center [419, 155] width 442 height 53
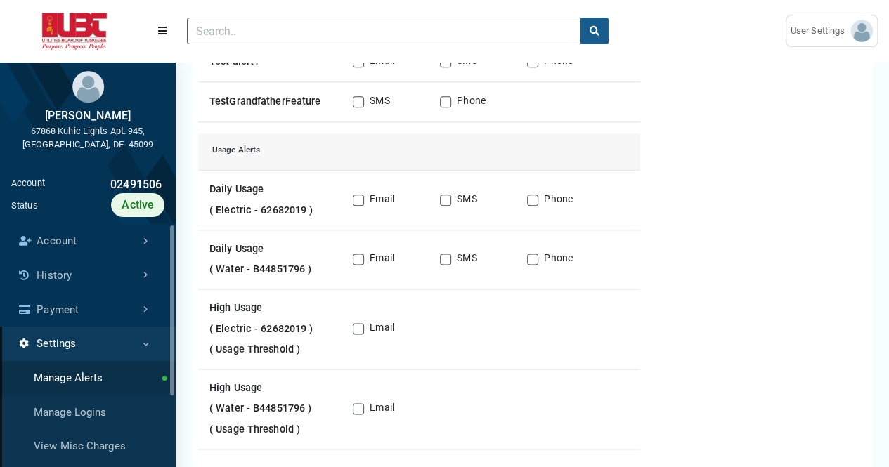
scroll to position [843, 0]
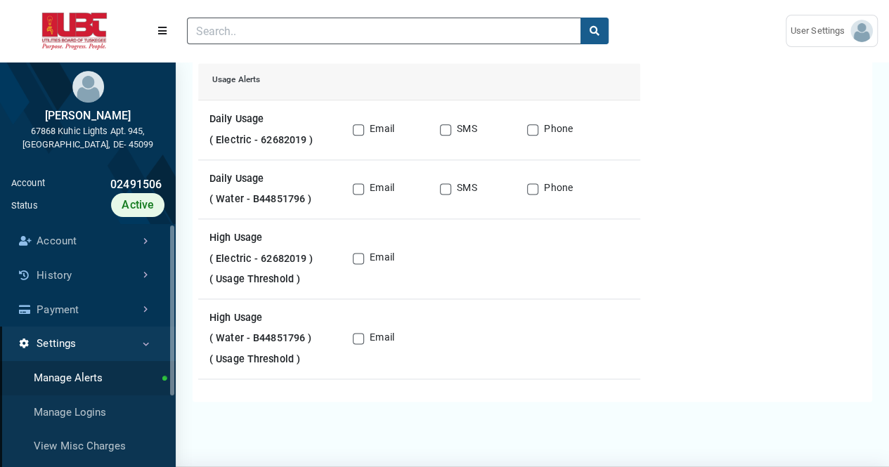
drag, startPoint x: 217, startPoint y: 119, endPoint x: 245, endPoint y: 119, distance: 28.1
click at [245, 119] on div "Daily Usage ( Electric - 62682019 )" at bounding box center [275, 130] width 143 height 36
click at [297, 231] on div "High Usage ( Electric - 62682019 ) ( Usage Threshold )" at bounding box center [275, 259] width 143 height 57
click at [370, 256] on label "Email" at bounding box center [382, 258] width 25 height 17
click at [358, 256] on input "Email" at bounding box center [358, 257] width 11 height 14
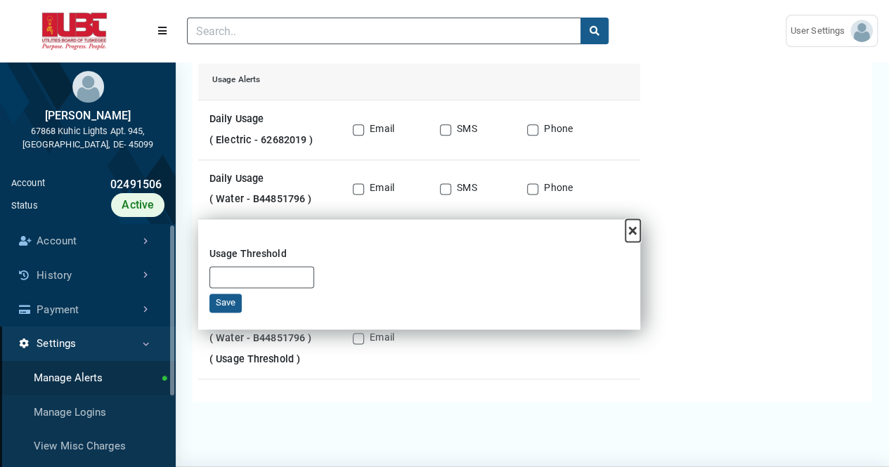
click at [633, 226] on span "×" at bounding box center [632, 231] width 9 height 20
checkbox input "false"
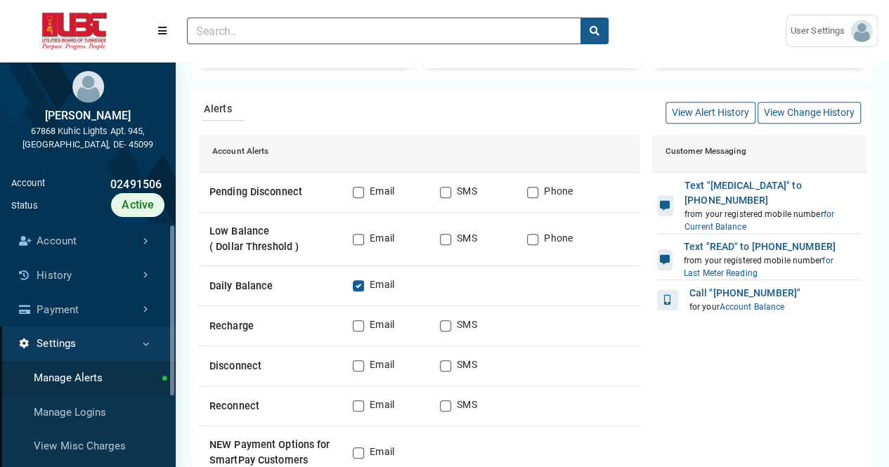
scroll to position [329, 0]
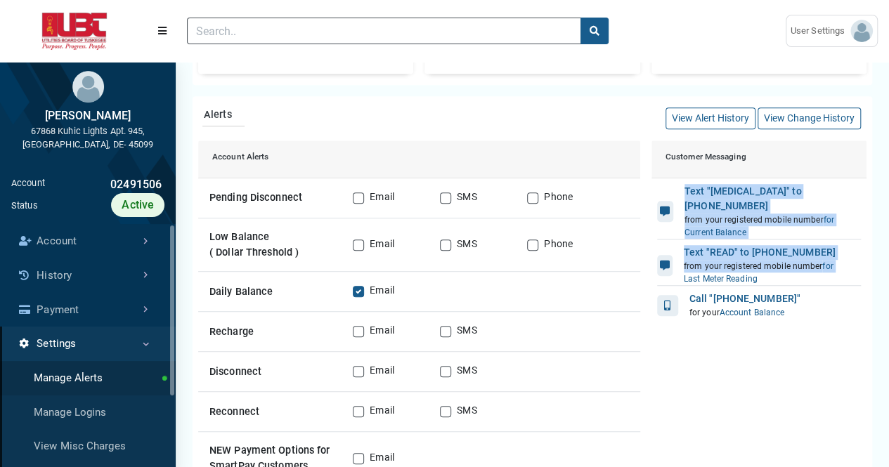
drag, startPoint x: 683, startPoint y: 188, endPoint x: 838, endPoint y: 242, distance: 164.1
click at [838, 242] on div "Text "[MEDICAL_DATA]" to [PHONE_NUMBER] from your registered mobile number for …" at bounding box center [759, 252] width 215 height 146
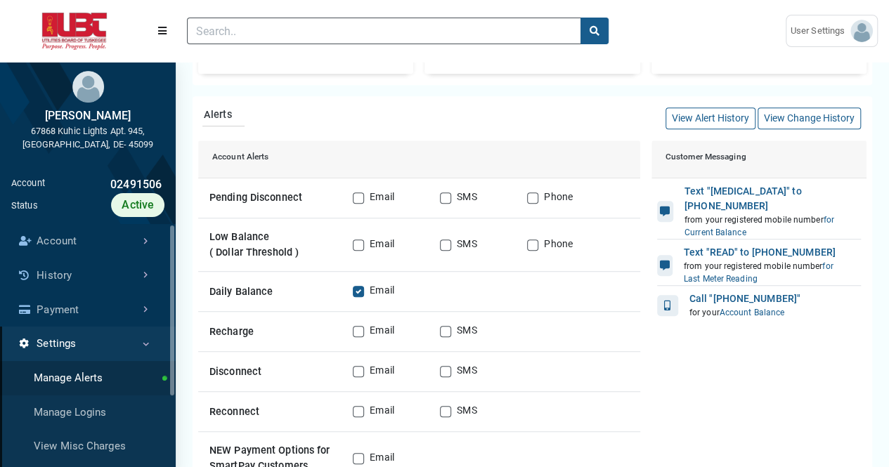
drag, startPoint x: 711, startPoint y: 190, endPoint x: 723, endPoint y: 190, distance: 11.2
click at [723, 190] on div "Text "[MEDICAL_DATA]" to [PHONE_NUMBER]" at bounding box center [767, 199] width 165 height 30
drag, startPoint x: 712, startPoint y: 235, endPoint x: 724, endPoint y: 234, distance: 12.0
click at [724, 245] on div "Text "READ" to [PHONE_NUMBER]" at bounding box center [767, 252] width 166 height 15
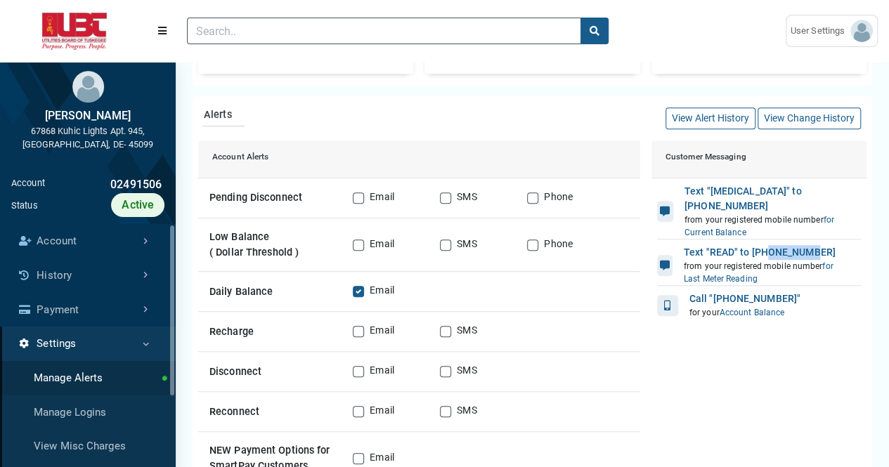
drag, startPoint x: 766, startPoint y: 230, endPoint x: 814, endPoint y: 228, distance: 47.8
click at [814, 245] on div "Text "READ" to [PHONE_NUMBER]" at bounding box center [767, 252] width 166 height 15
drag, startPoint x: 708, startPoint y: 190, endPoint x: 732, endPoint y: 188, distance: 23.3
click at [732, 188] on div "Text "[MEDICAL_DATA]" to [PHONE_NUMBER]" at bounding box center [767, 199] width 165 height 30
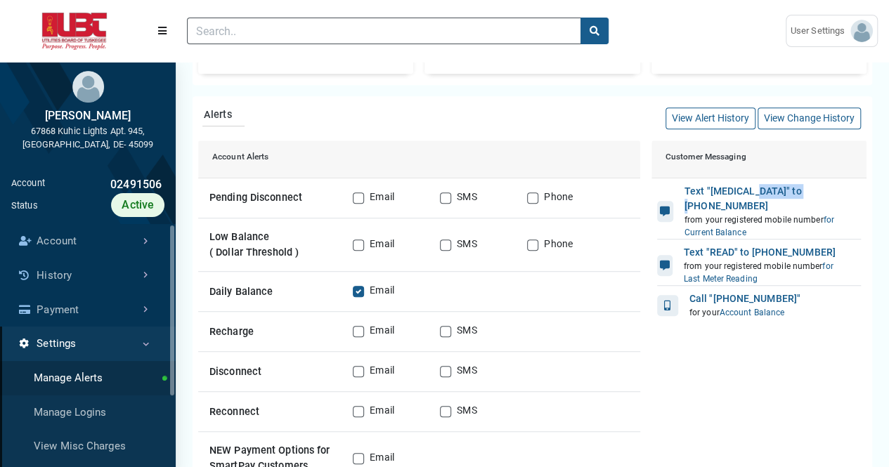
drag, startPoint x: 749, startPoint y: 190, endPoint x: 816, endPoint y: 187, distance: 66.9
click at [816, 187] on div "Text "[MEDICAL_DATA]" to [PHONE_NUMBER]" at bounding box center [767, 199] width 165 height 30
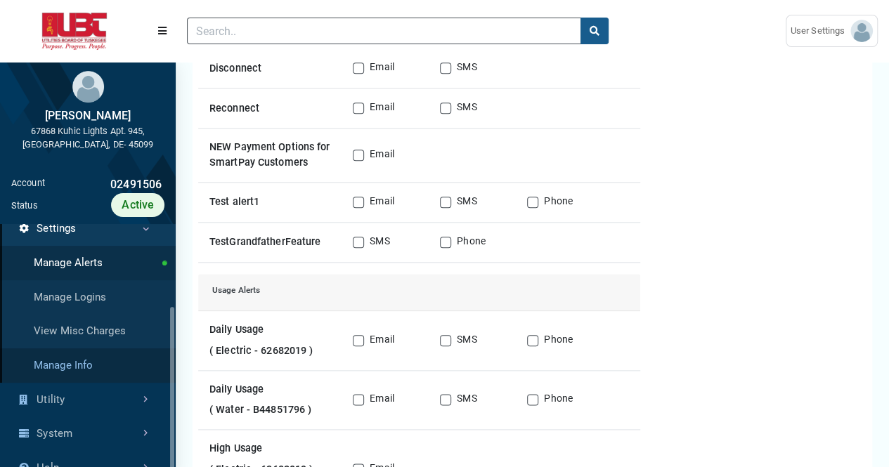
scroll to position [122, 0]
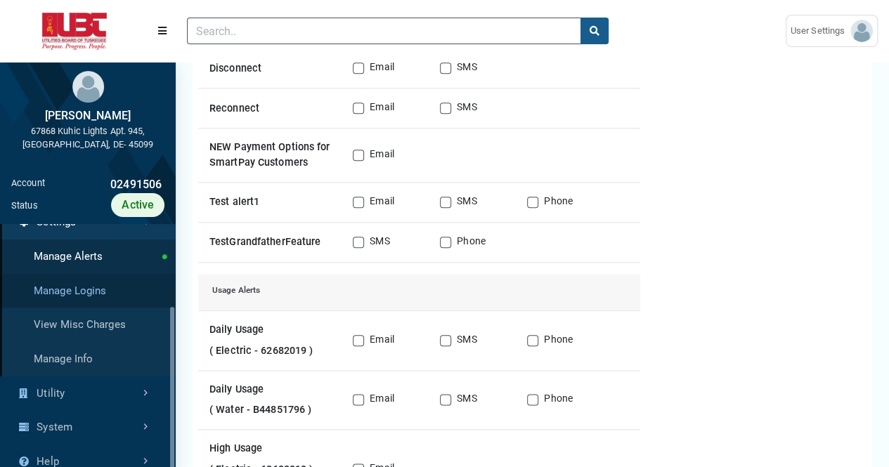
click at [136, 287] on link "Manage Logins" at bounding box center [88, 291] width 176 height 34
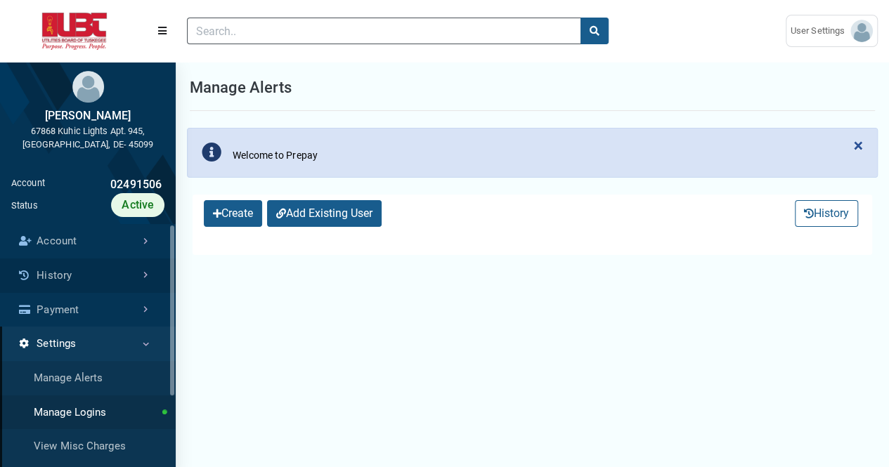
select select "25 per page"
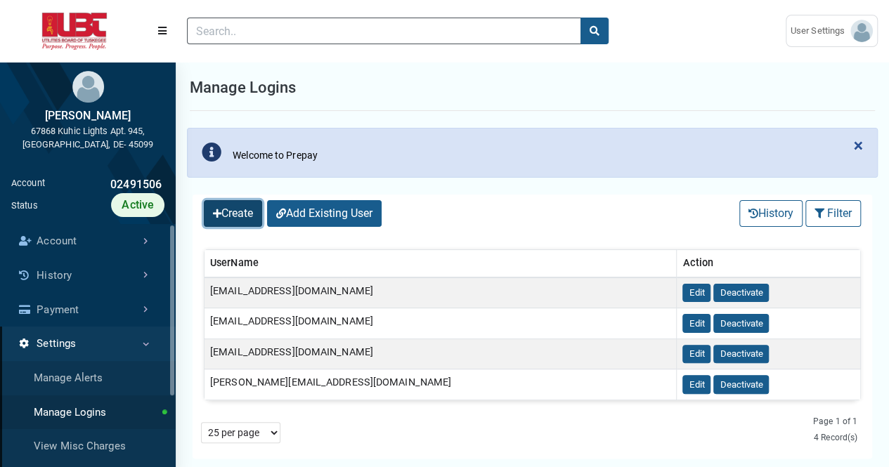
click at [232, 223] on button "Create" at bounding box center [233, 213] width 58 height 27
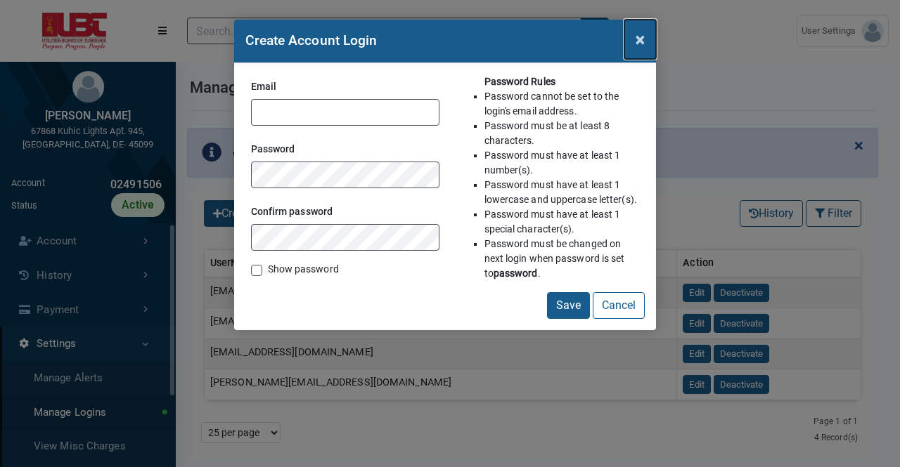
click at [640, 40] on span "×" at bounding box center [639, 40] width 9 height 20
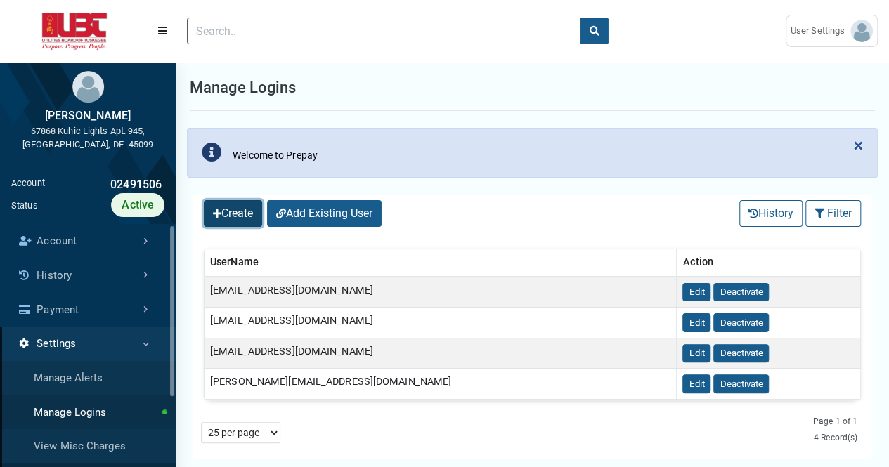
scroll to position [122, 0]
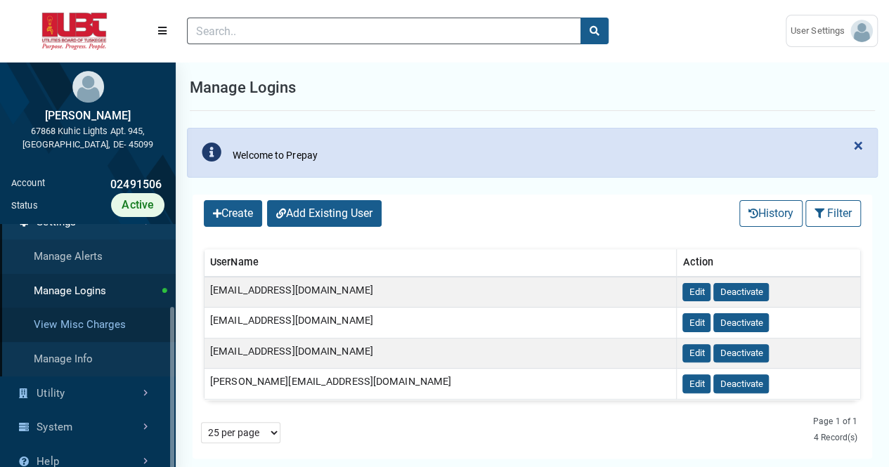
click at [110, 328] on link "View Misc Charges" at bounding box center [88, 325] width 176 height 34
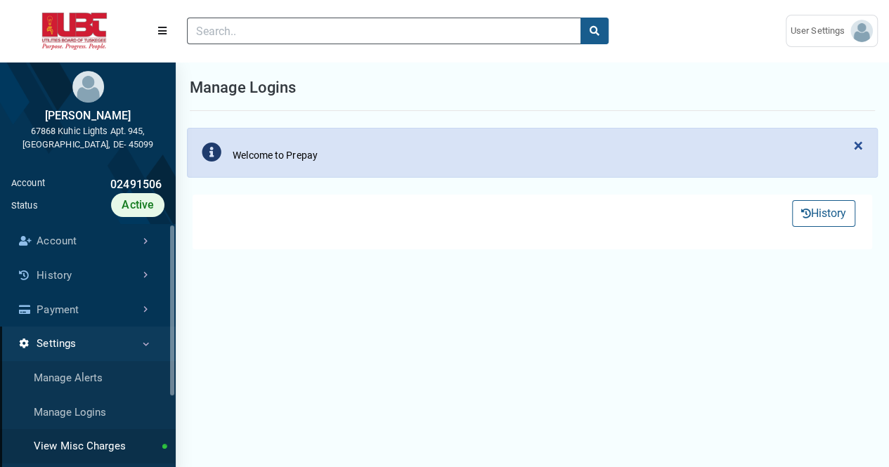
select select "25 per page"
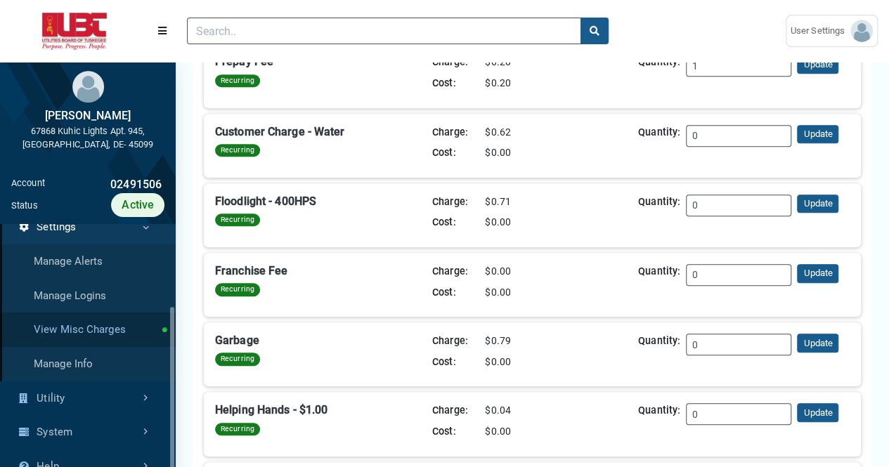
scroll to position [122, 0]
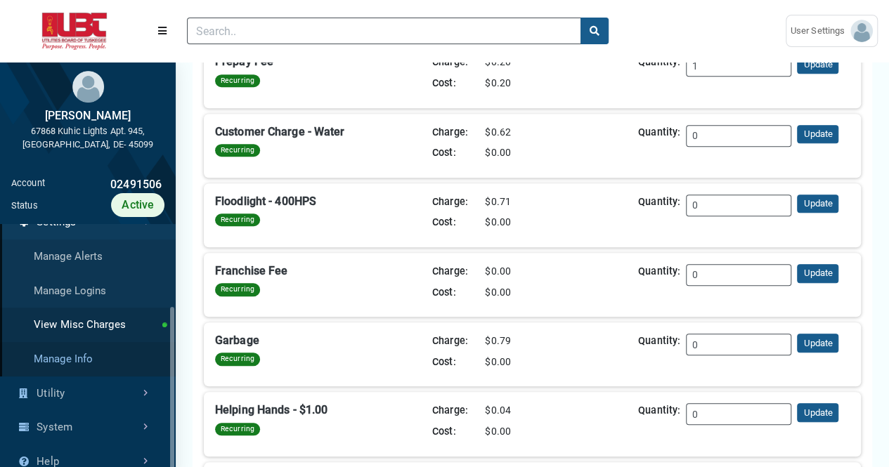
click at [90, 362] on link "Manage Info" at bounding box center [88, 359] width 176 height 34
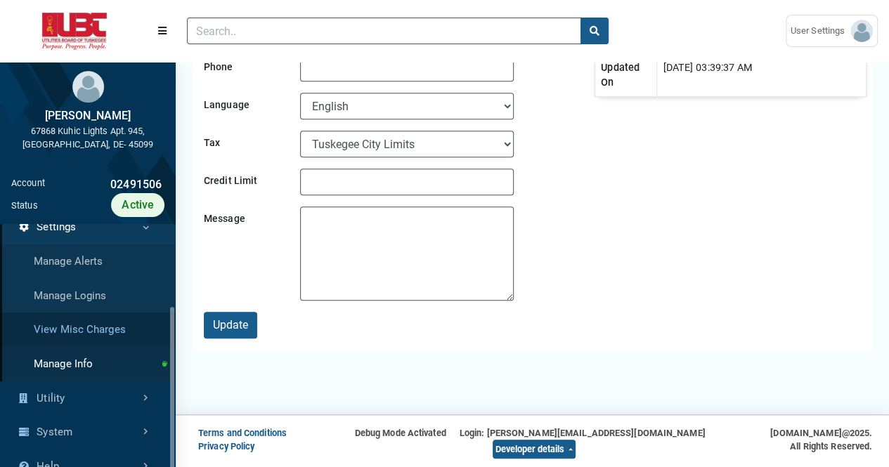
scroll to position [122, 0]
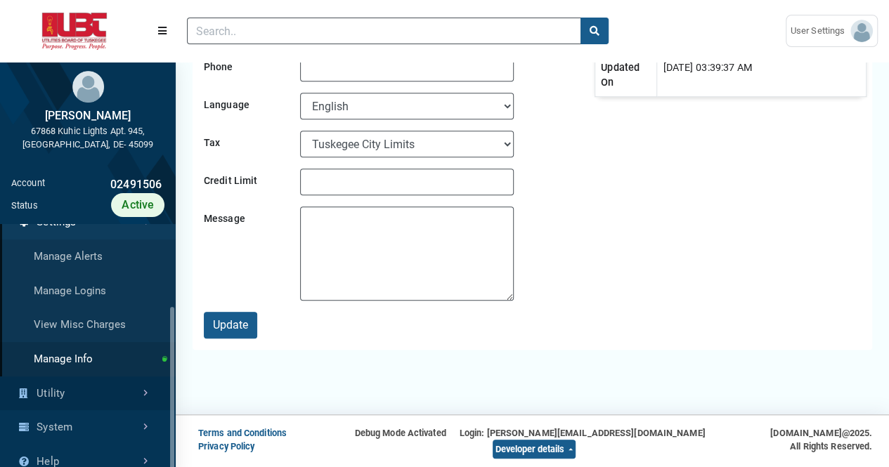
click at [101, 401] on link "Utility" at bounding box center [88, 394] width 176 height 34
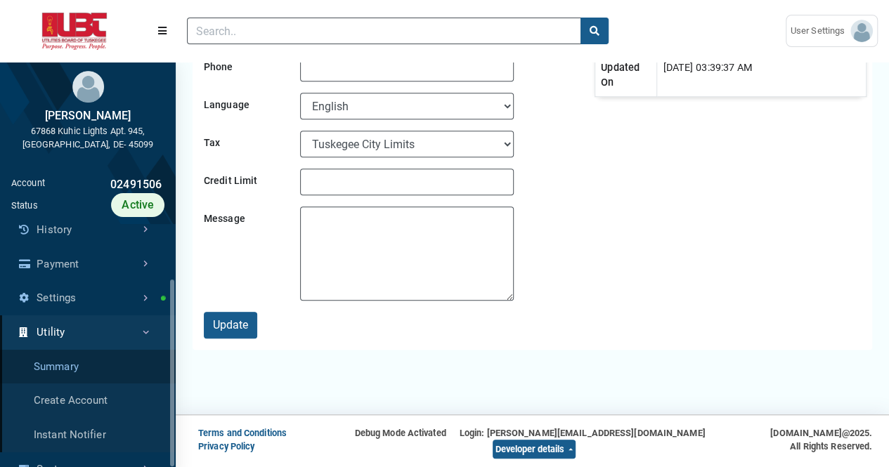
scroll to position [87, 0]
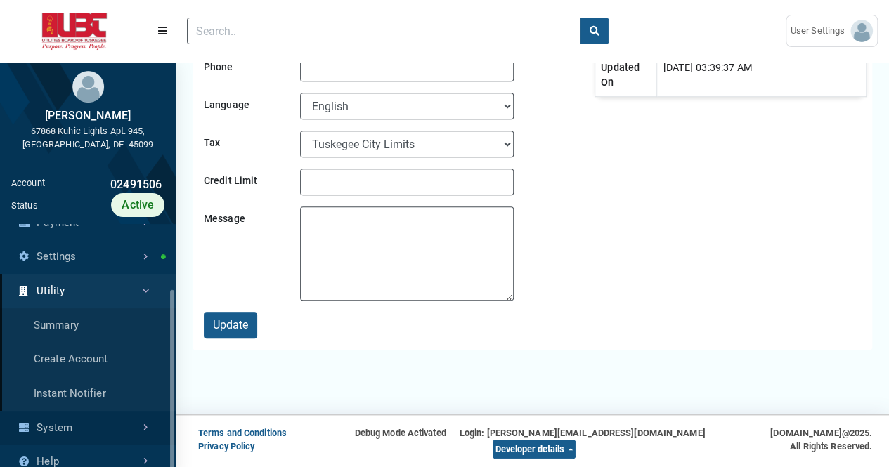
click at [131, 426] on link "System" at bounding box center [88, 428] width 176 height 34
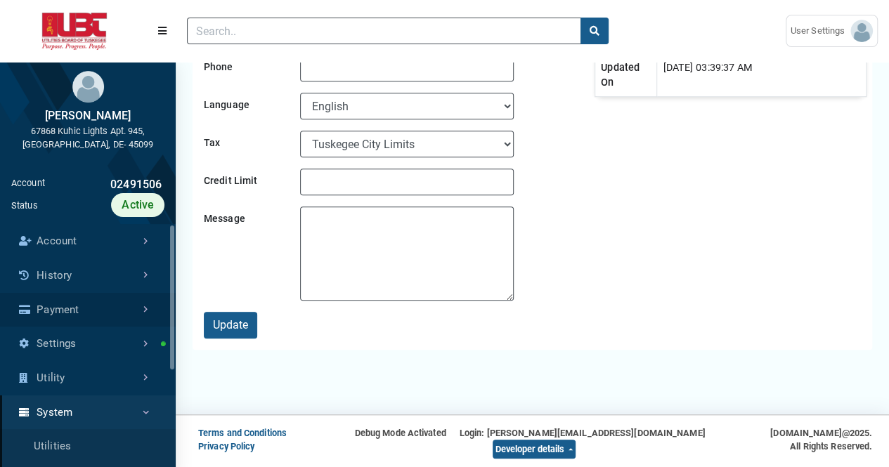
click at [146, 326] on link "Payment" at bounding box center [88, 310] width 176 height 34
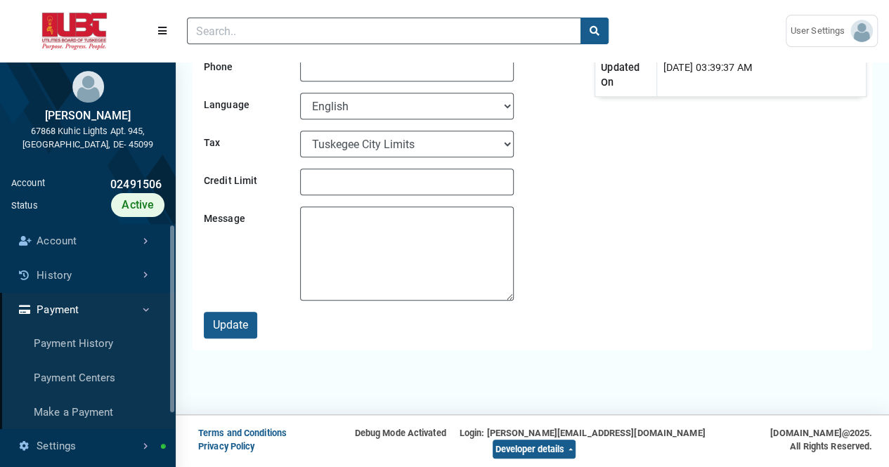
click at [134, 308] on link "Payment" at bounding box center [88, 310] width 176 height 34
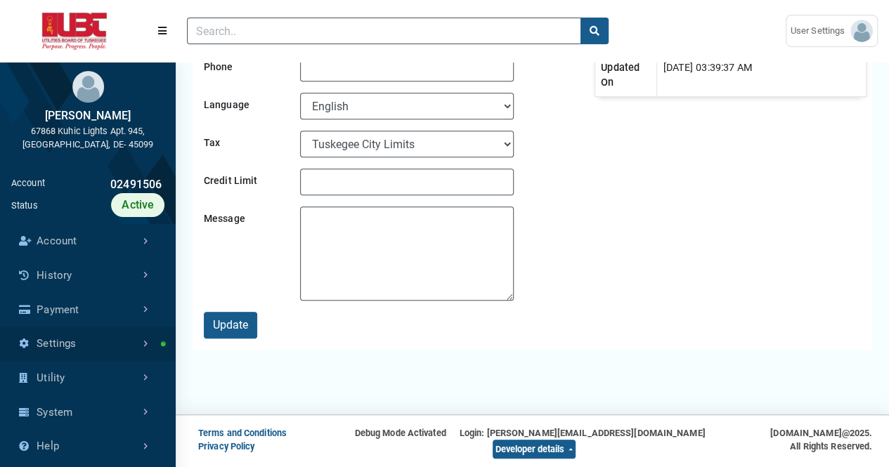
click at [140, 348] on link "Settings" at bounding box center [88, 344] width 176 height 34
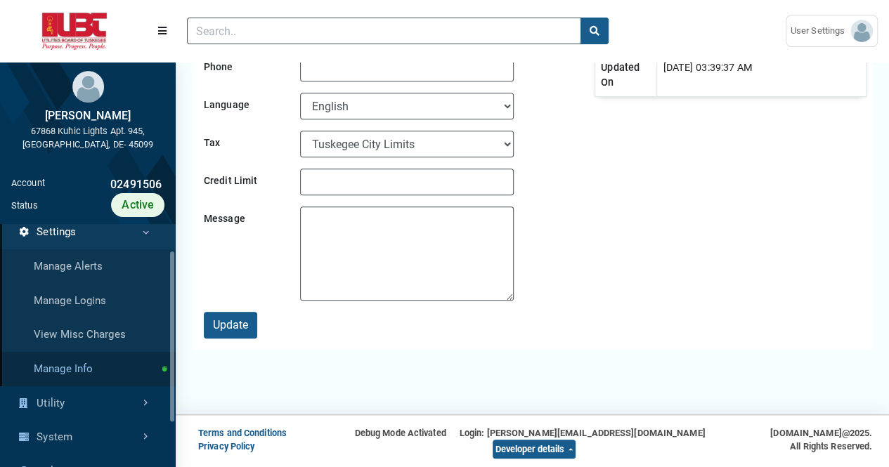
scroll to position [122, 0]
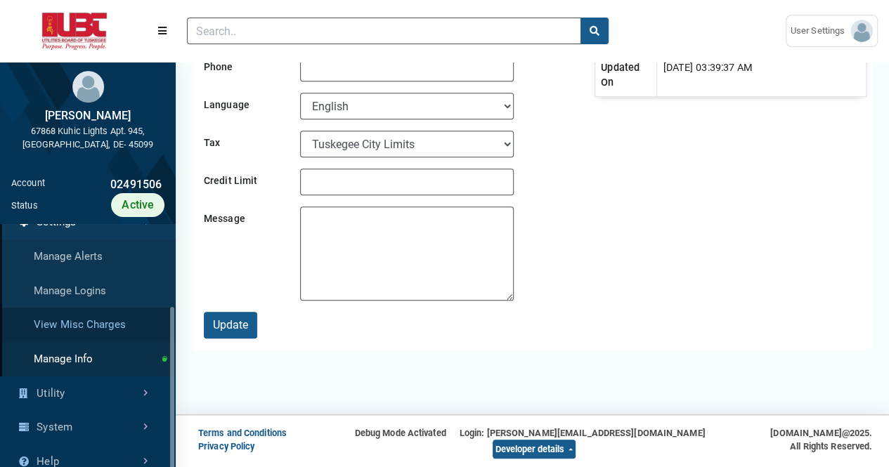
click at [104, 323] on link "View Misc Charges" at bounding box center [88, 325] width 176 height 34
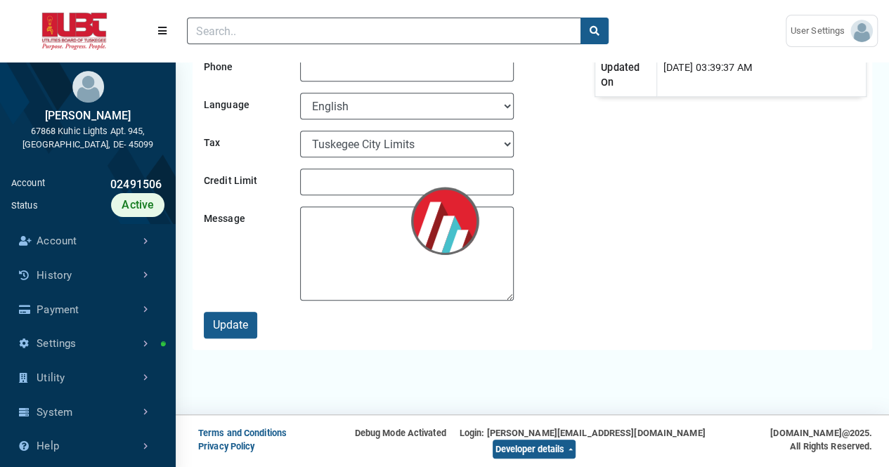
select select "25 per page"
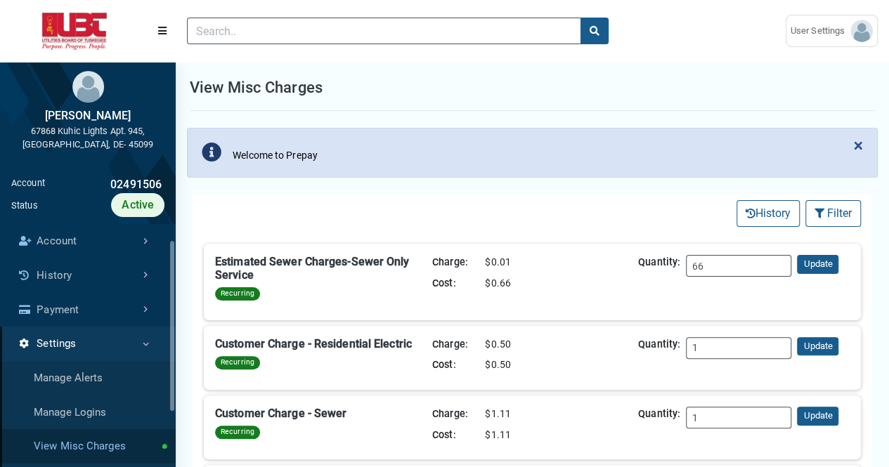
scroll to position [122, 0]
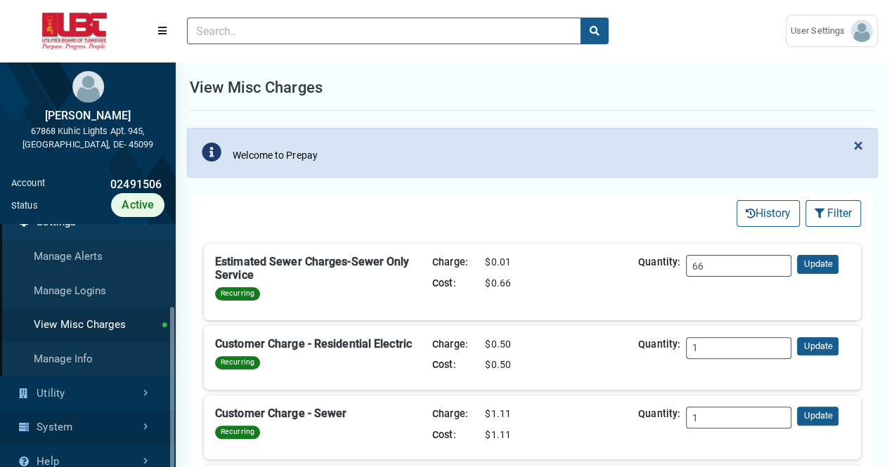
click at [98, 422] on link "System" at bounding box center [88, 427] width 176 height 34
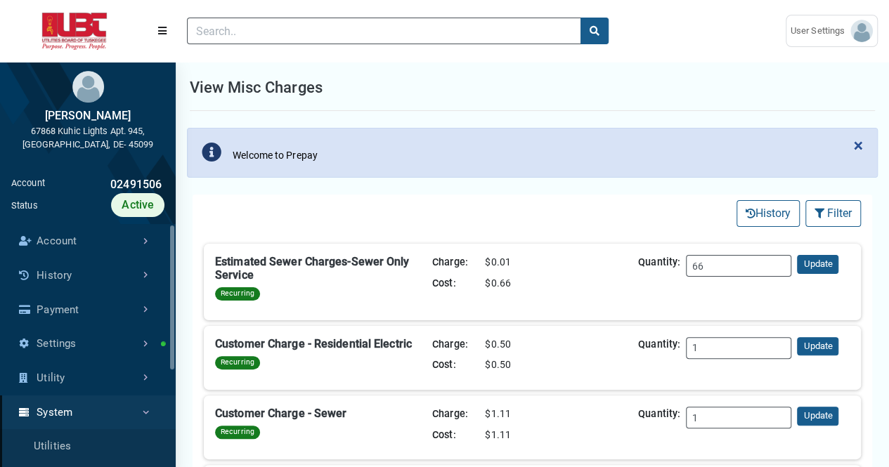
scroll to position [190, 0]
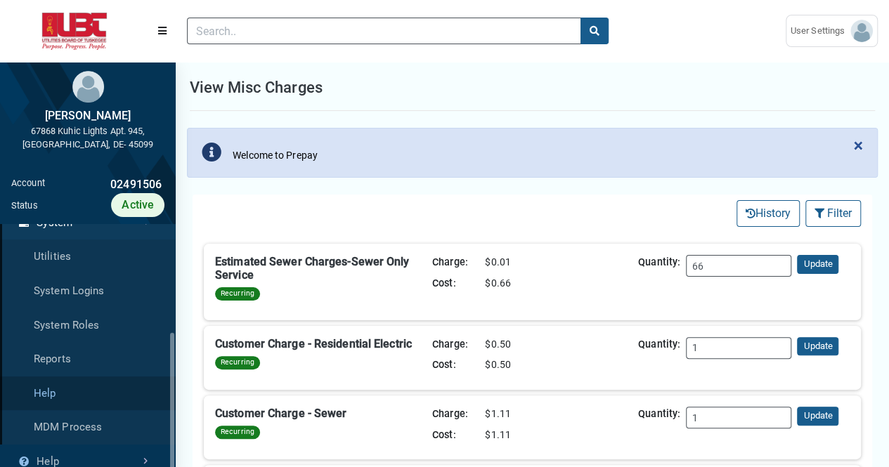
click at [58, 396] on link "Help" at bounding box center [88, 394] width 176 height 34
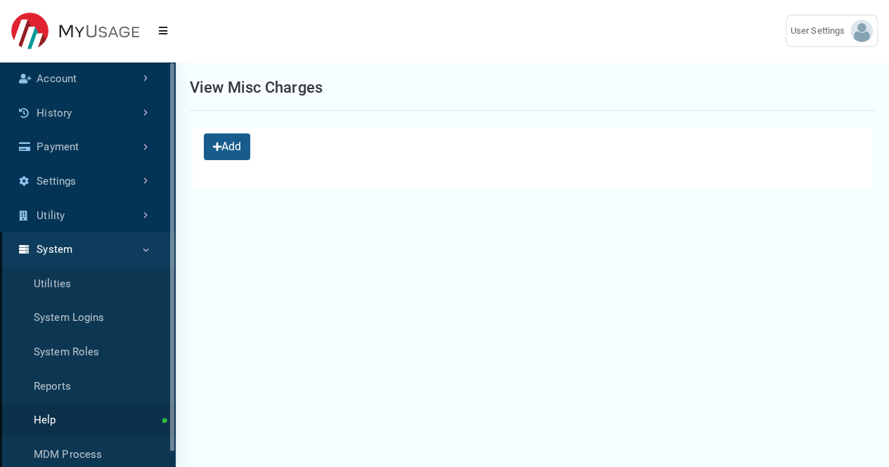
scroll to position [417, 176]
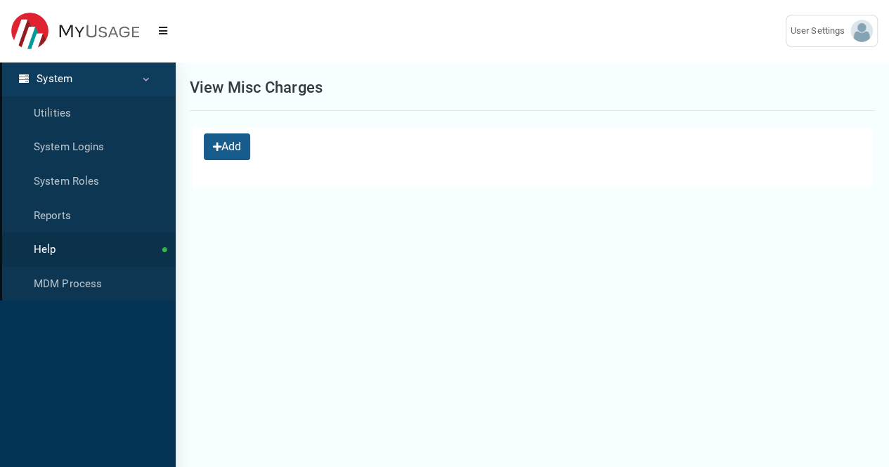
select select "25 per page"
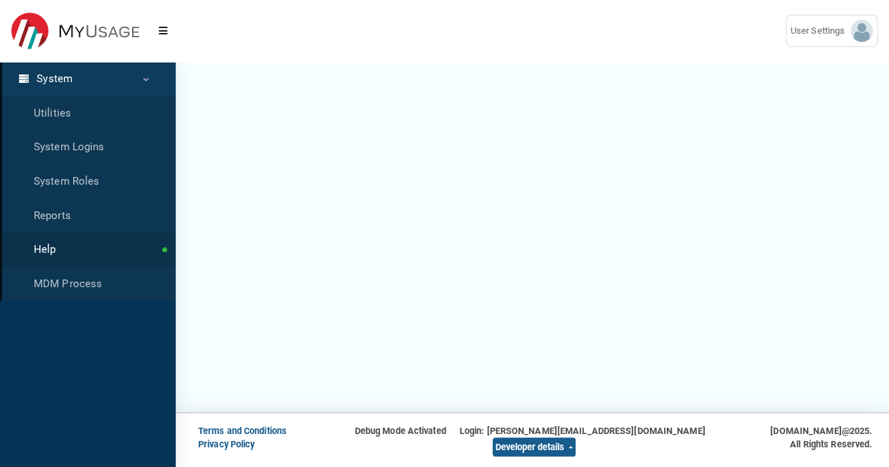
scroll to position [0, 0]
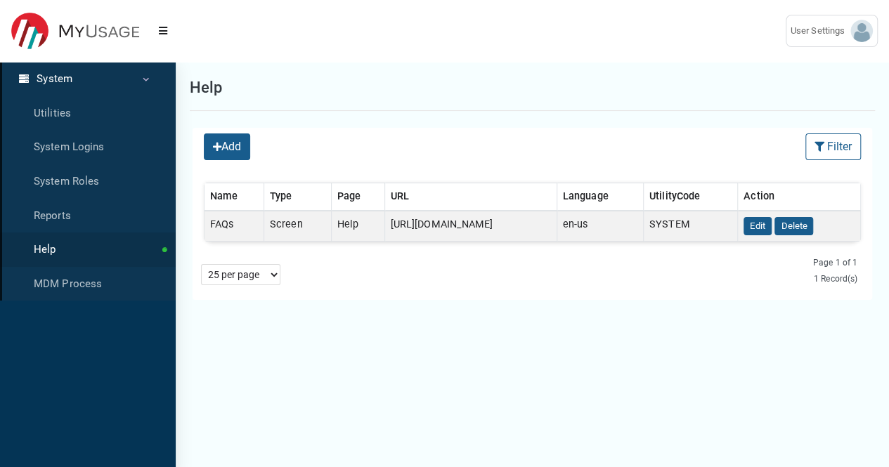
click at [150, 84] on link "System" at bounding box center [88, 79] width 176 height 34
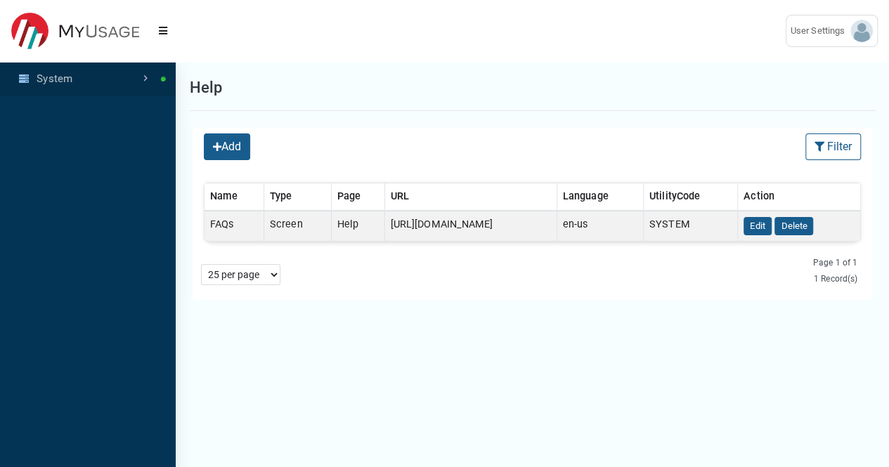
click at [143, 81] on link "System" at bounding box center [88, 79] width 176 height 34
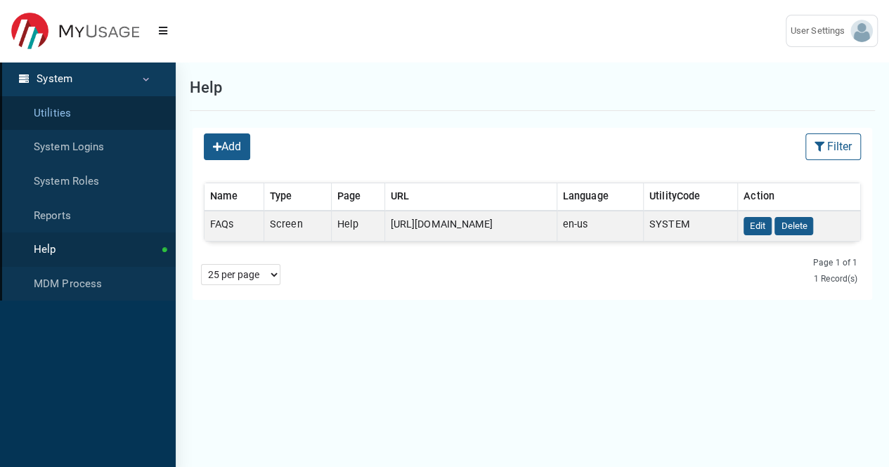
click at [86, 115] on link "Utilities" at bounding box center [88, 113] width 176 height 34
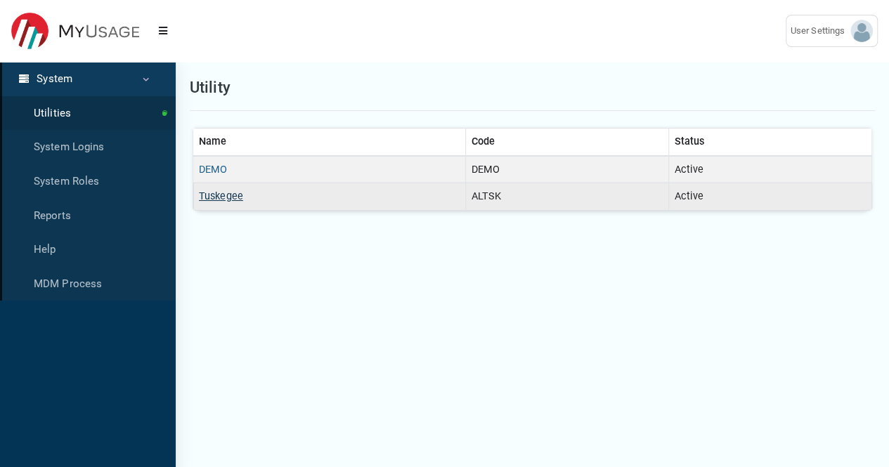
click at [223, 196] on link "Tuskegee" at bounding box center [221, 196] width 44 height 12
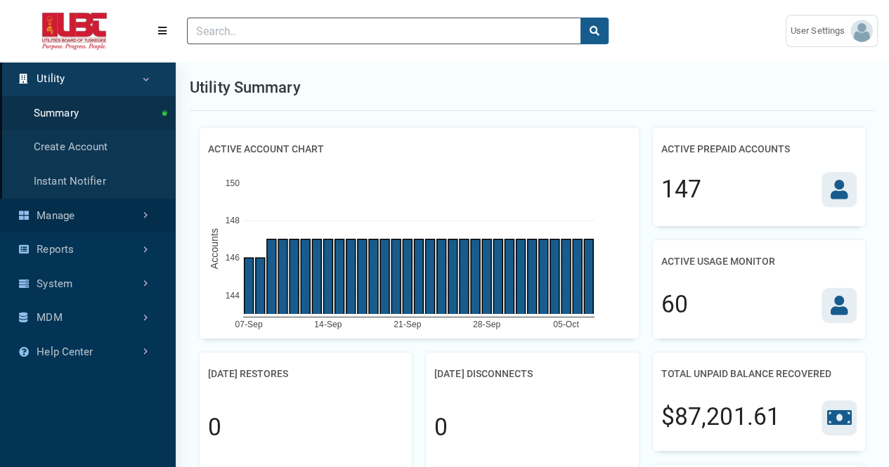
click at [121, 214] on link "Manage" at bounding box center [88, 216] width 176 height 34
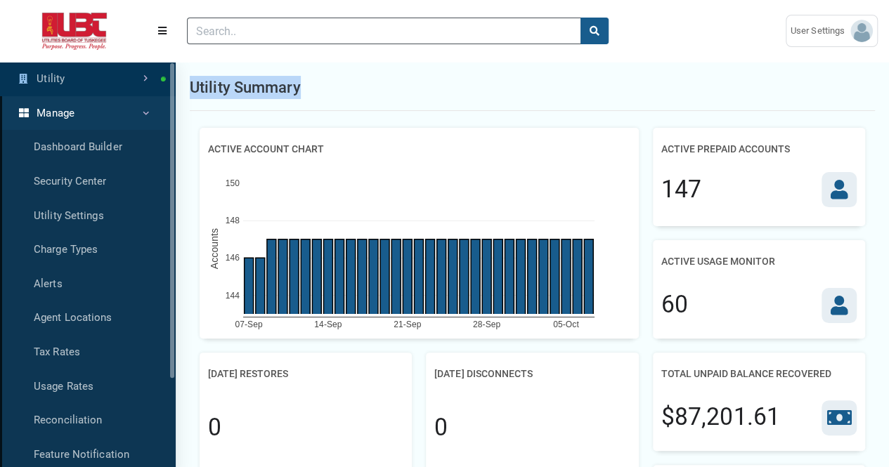
drag, startPoint x: 301, startPoint y: 92, endPoint x: 226, endPoint y: 91, distance: 75.2
click at [193, 87] on div "Utility Summary" at bounding box center [532, 88] width 685 height 46
click at [337, 94] on div "Utility Summary" at bounding box center [532, 88] width 685 height 46
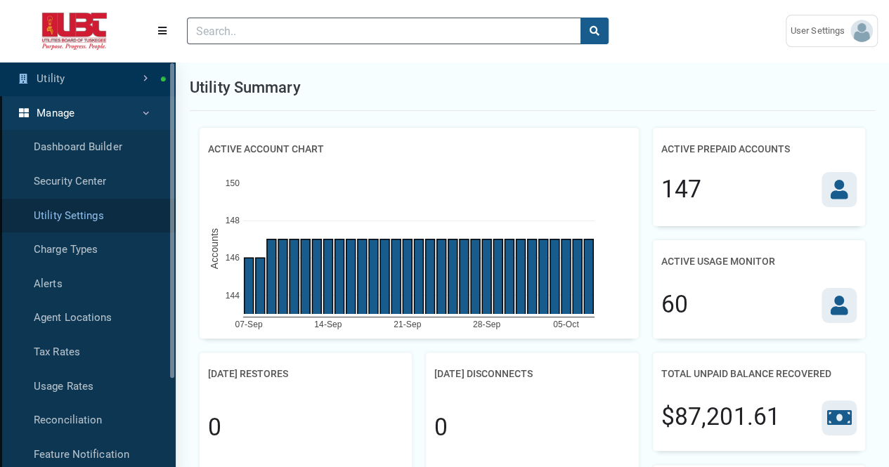
click at [88, 206] on link "Utility Settings" at bounding box center [88, 216] width 176 height 34
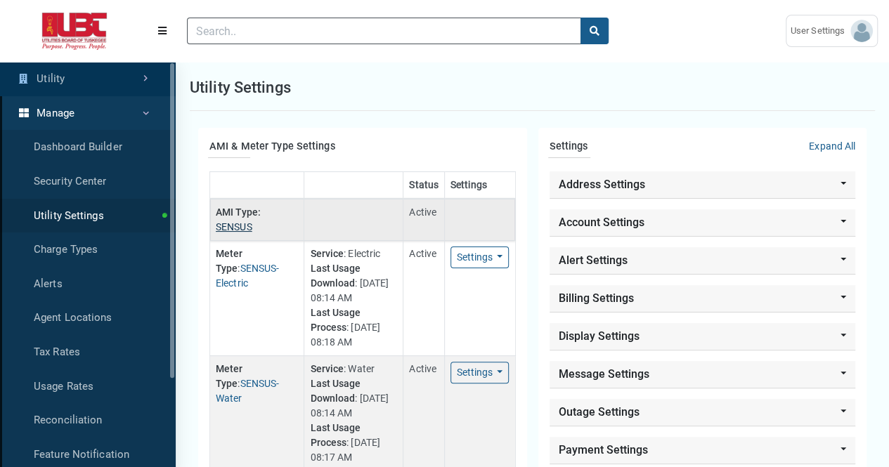
click at [226, 223] on link "SENSUS" at bounding box center [234, 226] width 37 height 11
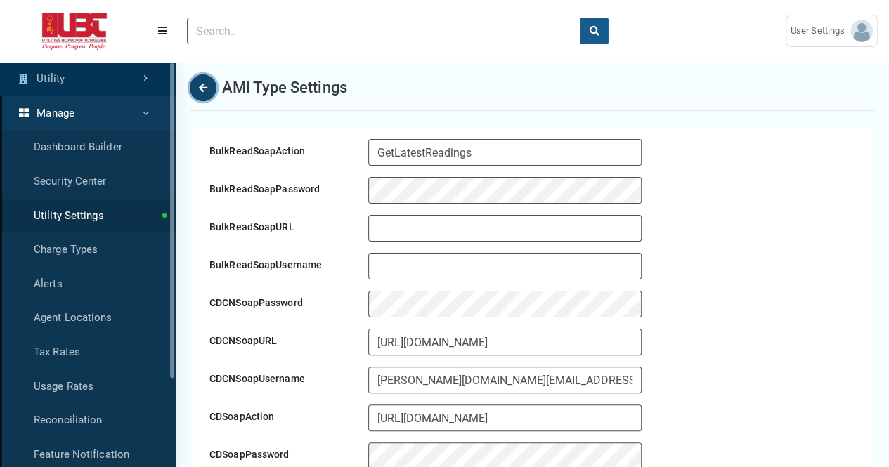
click at [193, 89] on button "Back" at bounding box center [203, 87] width 27 height 27
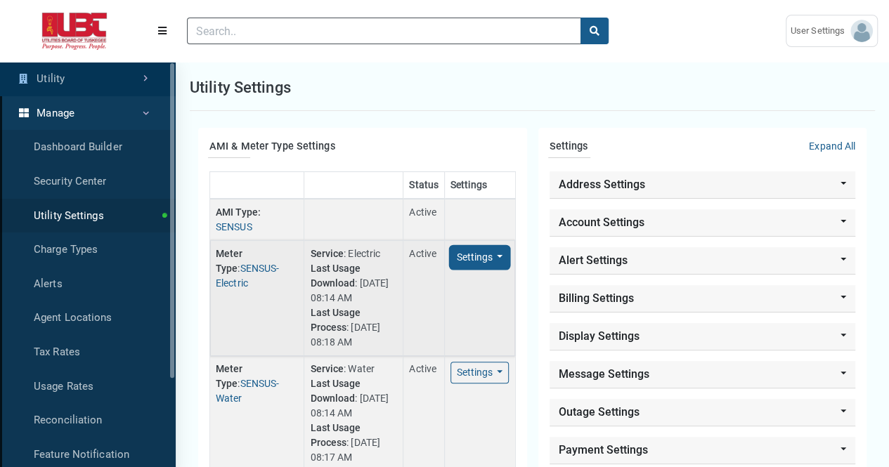
click at [464, 259] on button "Settings Toggle Dropdown" at bounding box center [480, 258] width 59 height 22
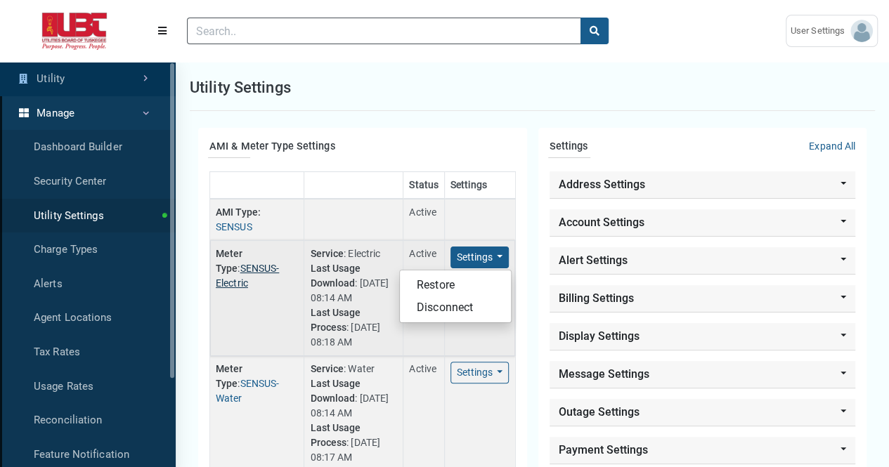
click at [233, 265] on link "SENSUS-Electric" at bounding box center [247, 276] width 63 height 26
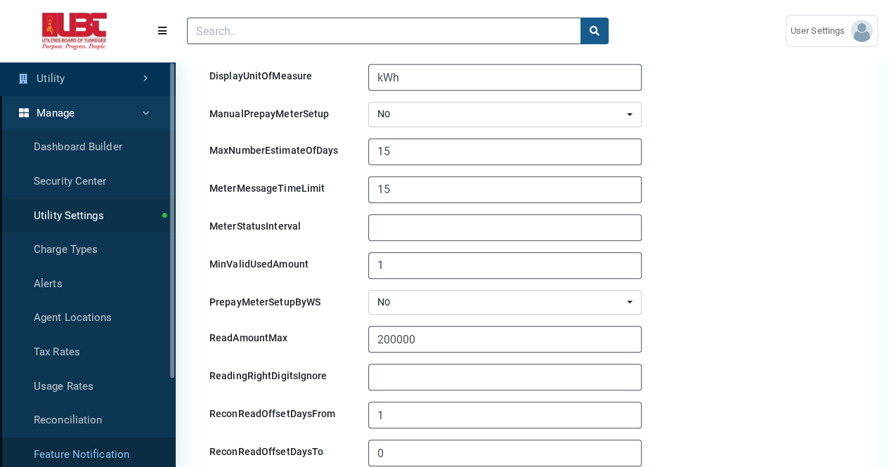
scroll to position [4, 0]
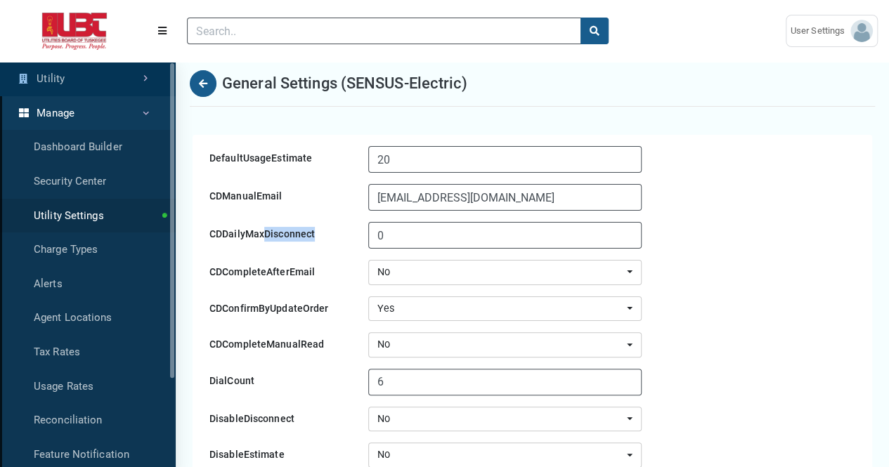
drag, startPoint x: 315, startPoint y: 233, endPoint x: 264, endPoint y: 223, distance: 51.4
click at [264, 223] on label "CDDailyMaxDisconnect" at bounding box center [286, 235] width 164 height 27
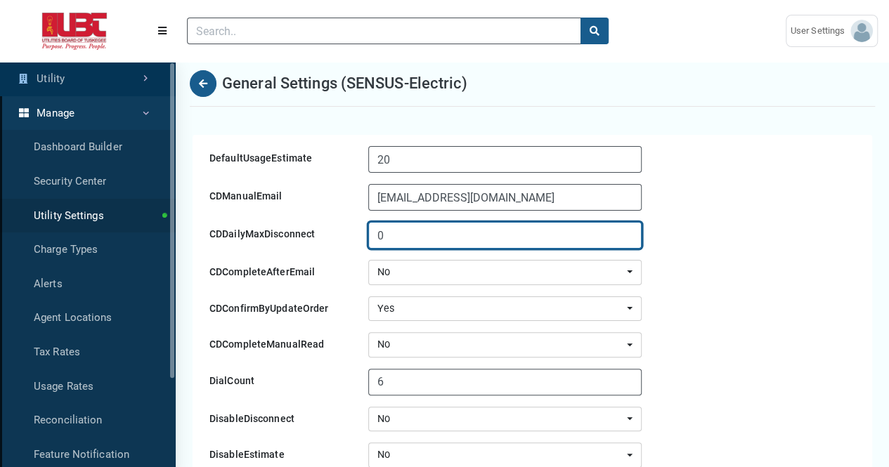
click at [388, 231] on input "0" at bounding box center [505, 235] width 274 height 27
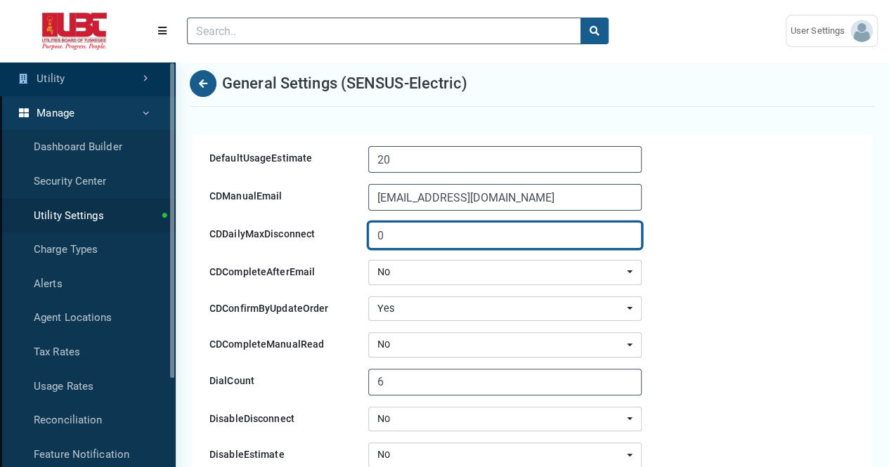
click at [377, 237] on input "0" at bounding box center [505, 235] width 274 height 27
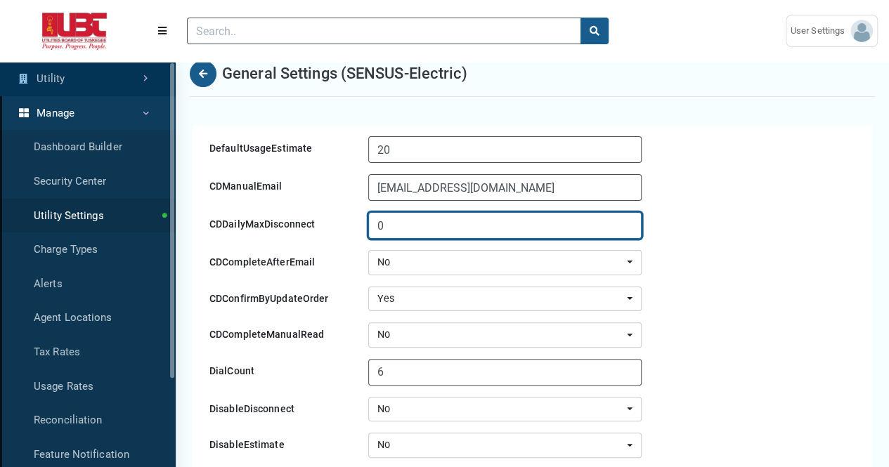
scroll to position [0, 0]
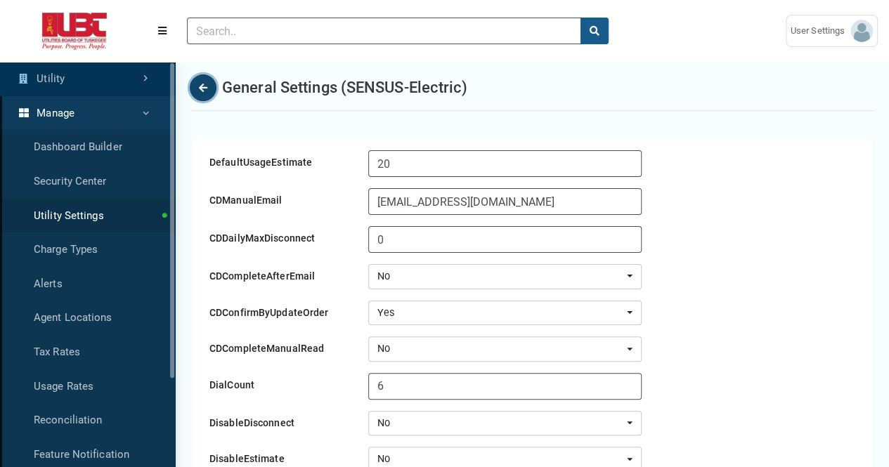
click at [203, 88] on icon "Back" at bounding box center [203, 88] width 8 height 10
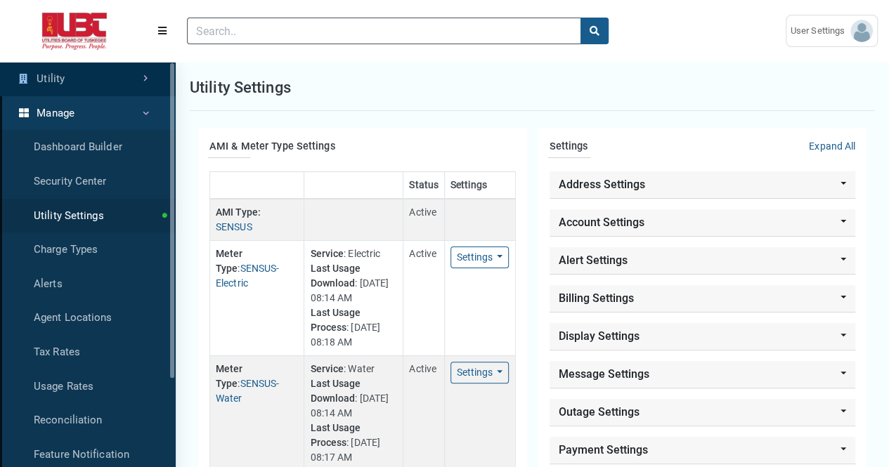
click at [76, 77] on link "Utility" at bounding box center [88, 79] width 176 height 34
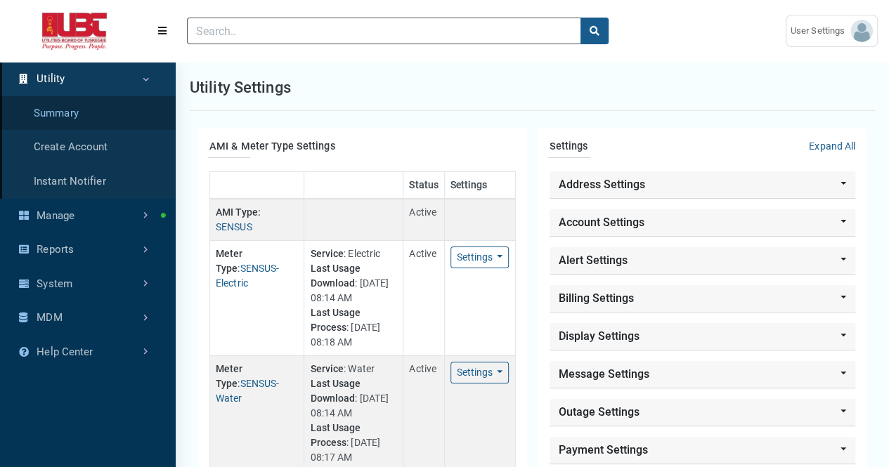
click at [77, 111] on link "Summary" at bounding box center [88, 113] width 176 height 34
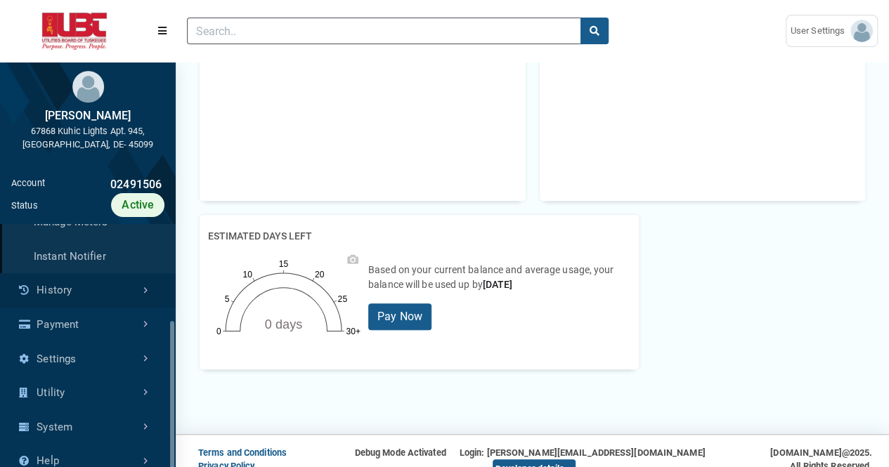
scroll to position [415, 0]
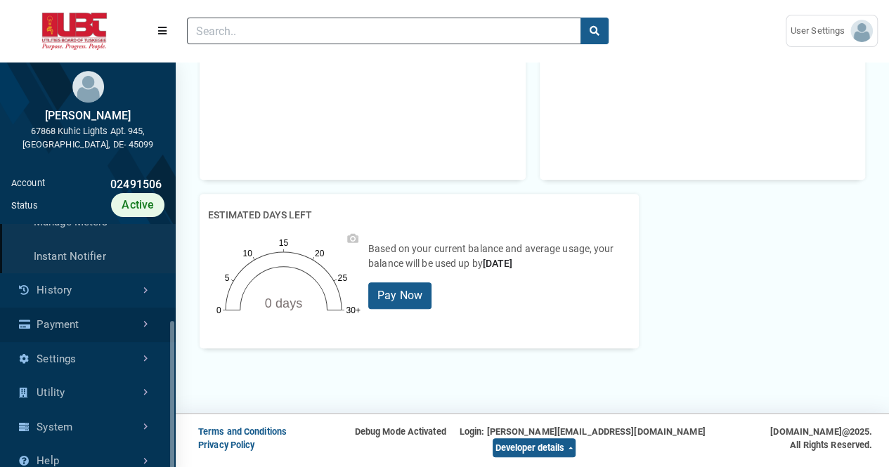
click at [107, 317] on link "Payment" at bounding box center [88, 325] width 176 height 34
